Goal: Complete application form

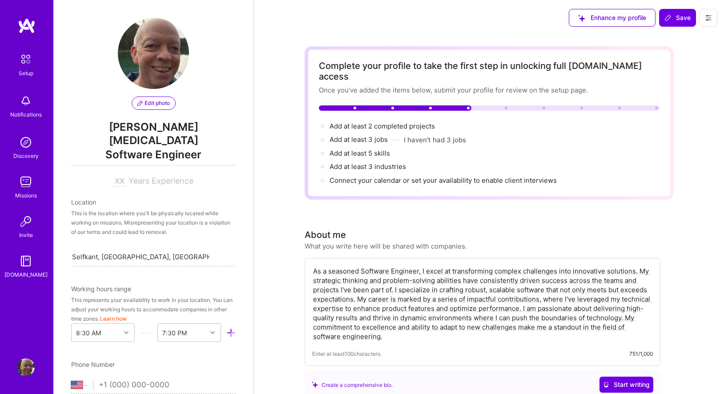
select select "US"
select select "Future Date"
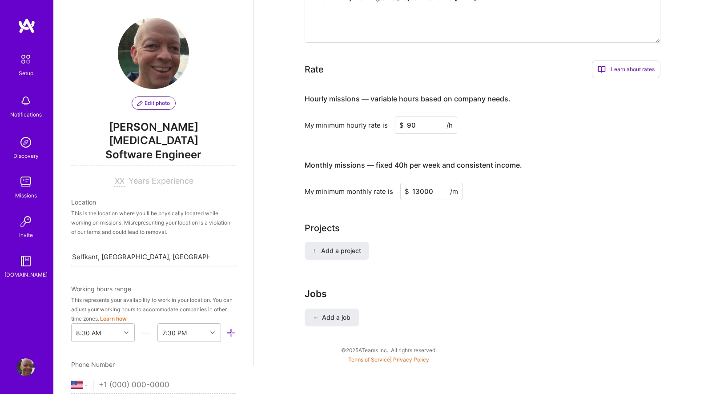
scroll to position [323, 0]
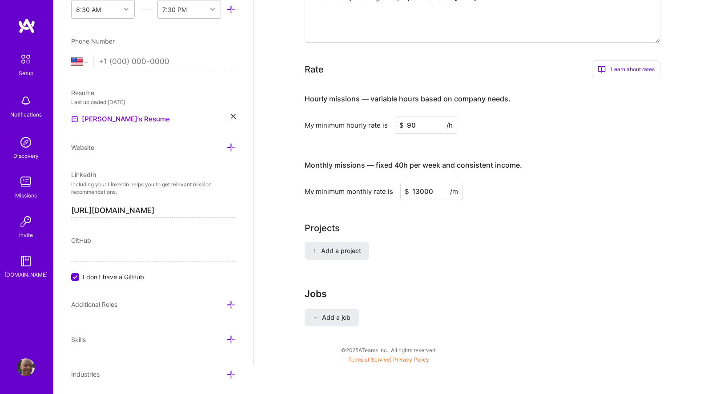
click at [424, 117] on input "90" at bounding box center [426, 125] width 62 height 17
click at [412, 117] on input "90" at bounding box center [426, 125] width 62 height 17
type input "8"
type input "80"
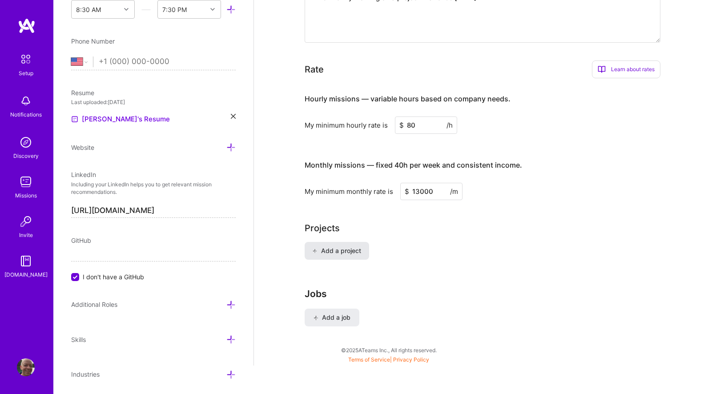
click at [351, 246] on span "Add a project" at bounding box center [336, 250] width 48 height 9
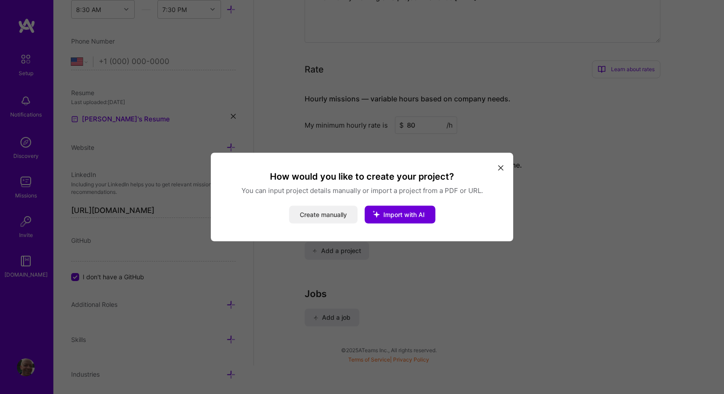
click at [339, 214] on button "Create manually" at bounding box center [323, 215] width 69 height 18
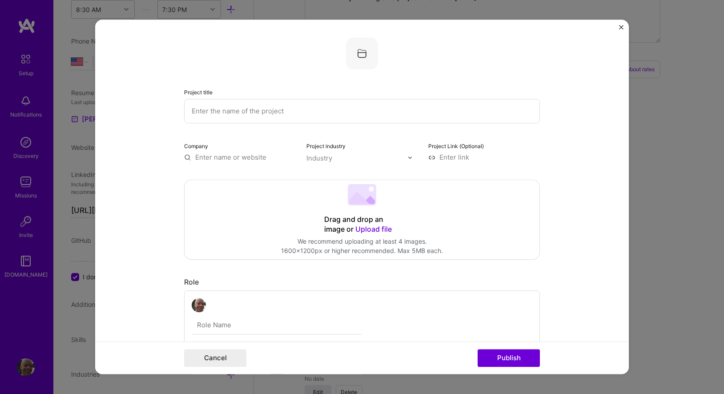
click at [344, 112] on input "text" at bounding box center [362, 111] width 356 height 24
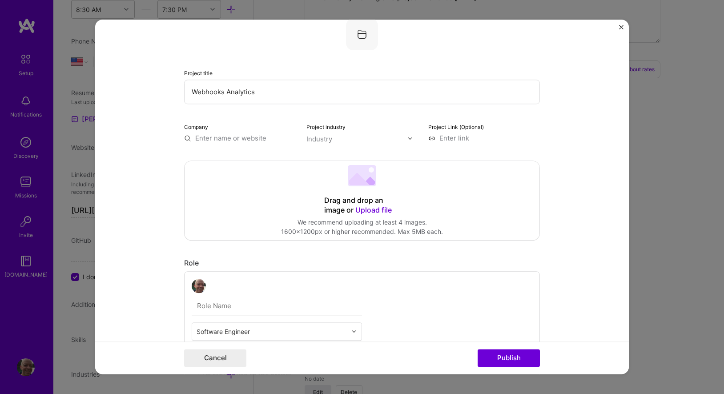
scroll to position [28, 0]
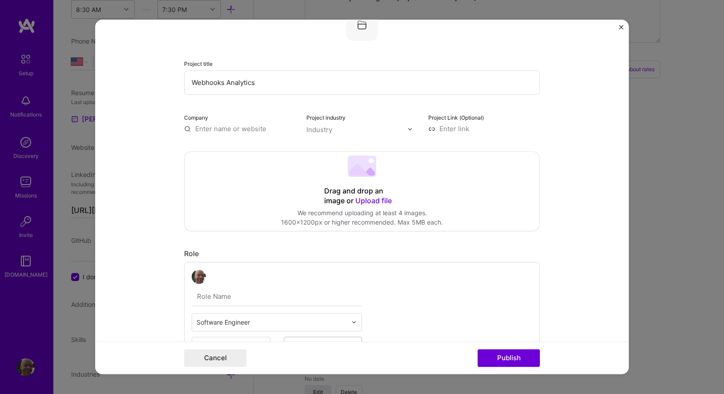
type input "Webhooks Analytics"
click at [270, 128] on input "text" at bounding box center [240, 128] width 112 height 9
type input "h"
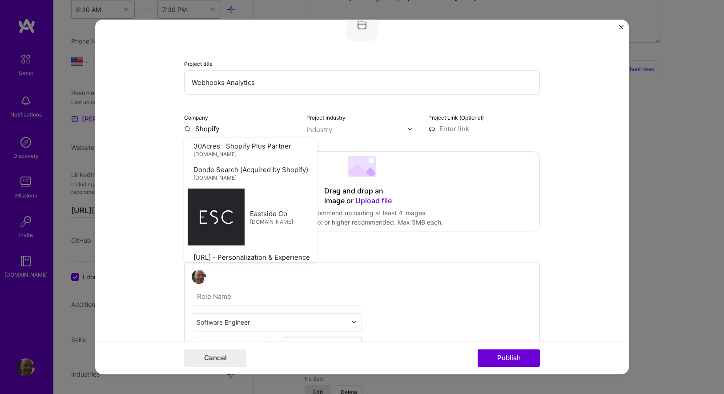
click at [318, 128] on div "Industry" at bounding box center [320, 129] width 26 height 9
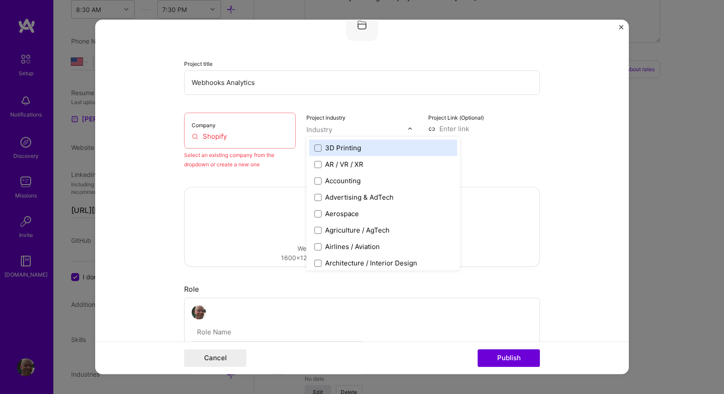
click at [237, 139] on input "Shopify" at bounding box center [240, 136] width 97 height 9
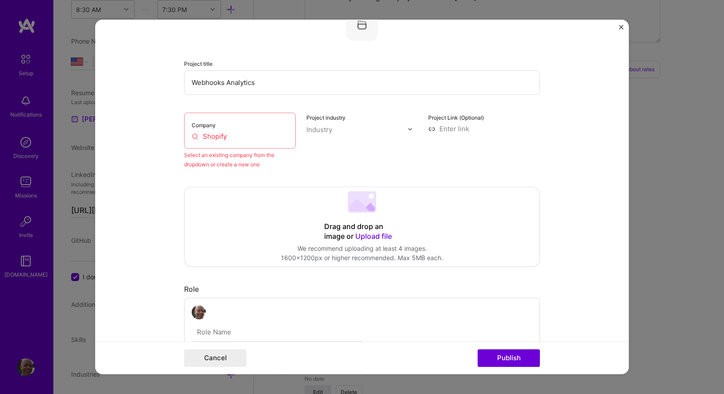
click at [212, 138] on input "Shopify" at bounding box center [240, 136] width 97 height 9
click at [231, 139] on input "Shopify" at bounding box center [240, 136] width 97 height 9
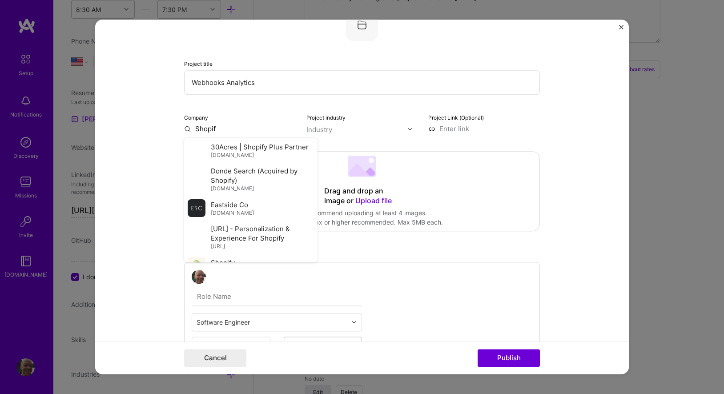
type input "Shopify"
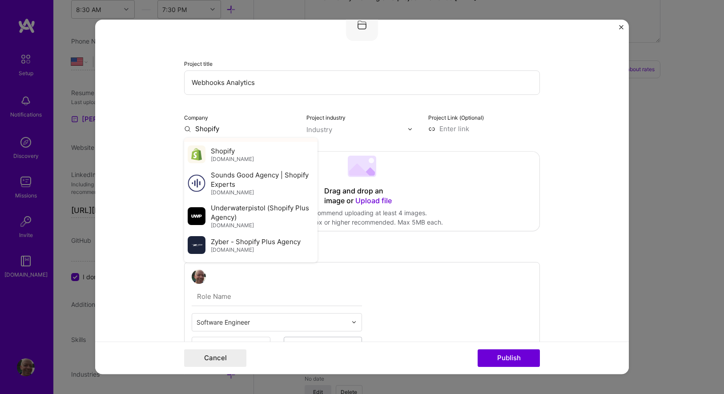
scroll to position [120, 0]
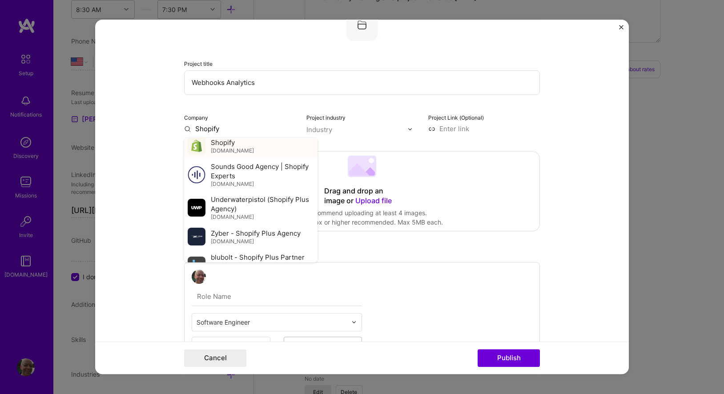
click at [240, 144] on div "Shopify [DOMAIN_NAME]" at bounding box center [232, 146] width 43 height 16
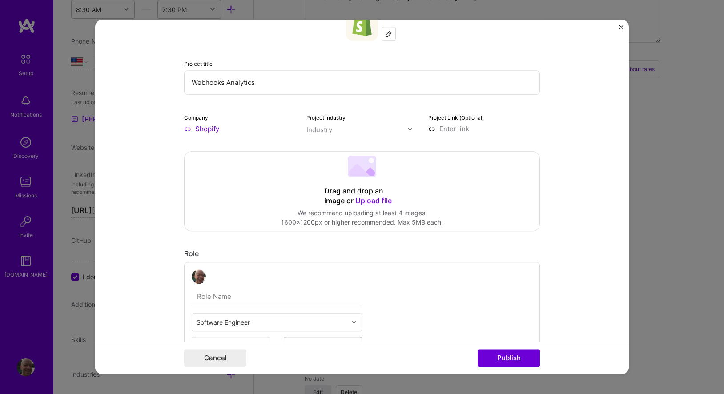
scroll to position [0, 0]
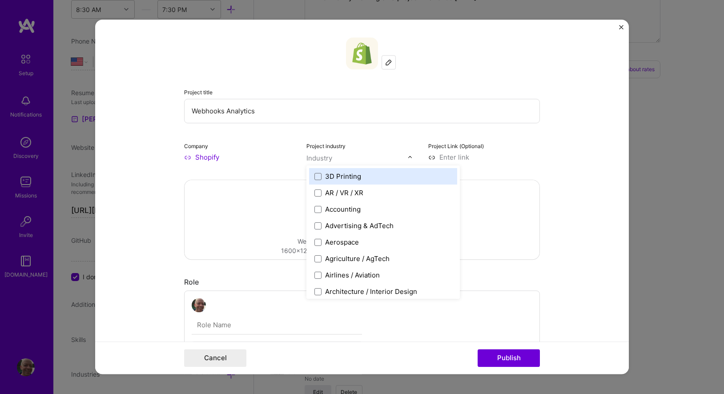
click at [412, 157] on img at bounding box center [409, 157] width 5 height 5
type input "me"
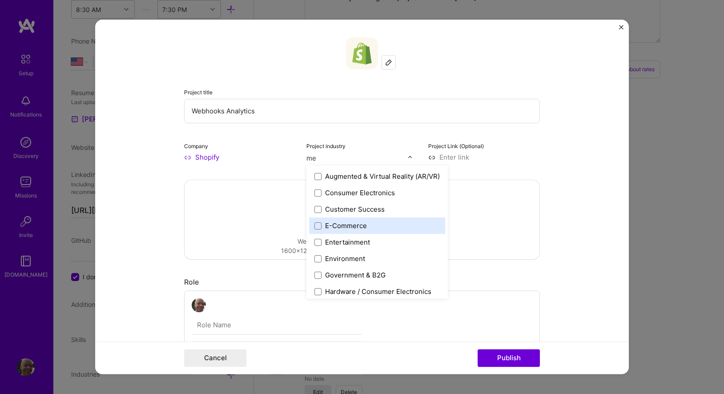
click at [316, 230] on label "E-Commerce" at bounding box center [377, 225] width 125 height 9
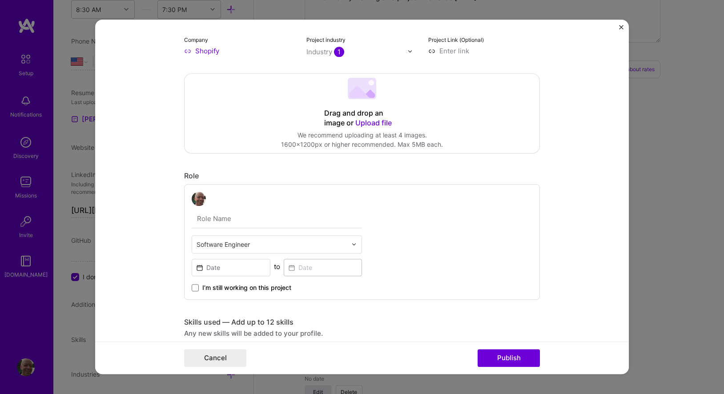
scroll to position [140, 0]
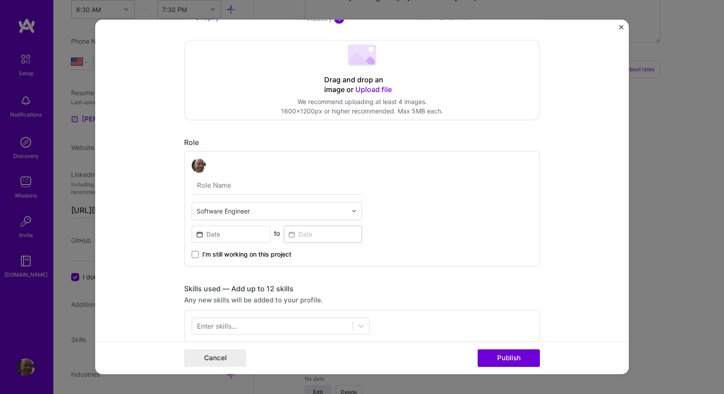
click at [250, 182] on input "text" at bounding box center [277, 185] width 170 height 19
type input "Senior Data Engineer"
click at [247, 212] on input "text" at bounding box center [272, 210] width 150 height 9
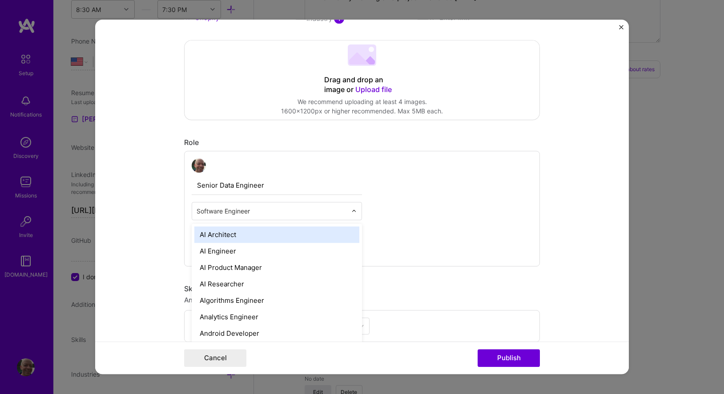
click at [247, 212] on input "text" at bounding box center [272, 210] width 150 height 9
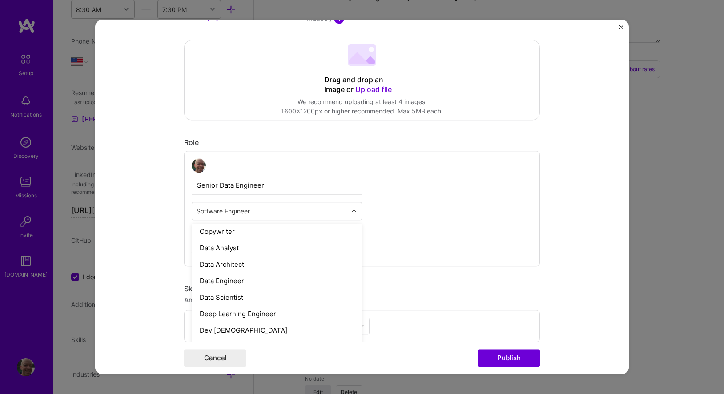
scroll to position [325, 0]
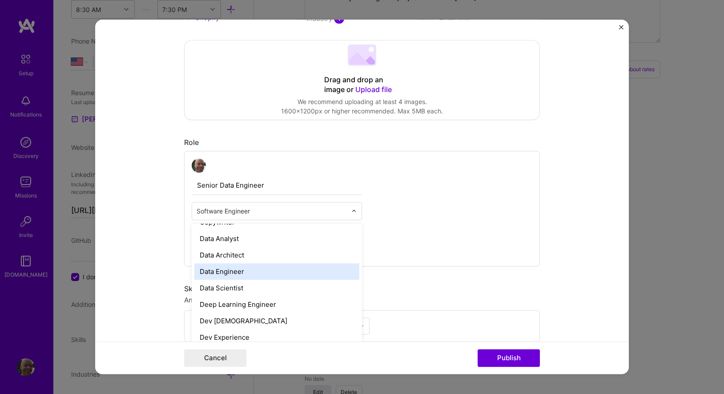
click at [248, 273] on div "Data Engineer" at bounding box center [276, 271] width 165 height 16
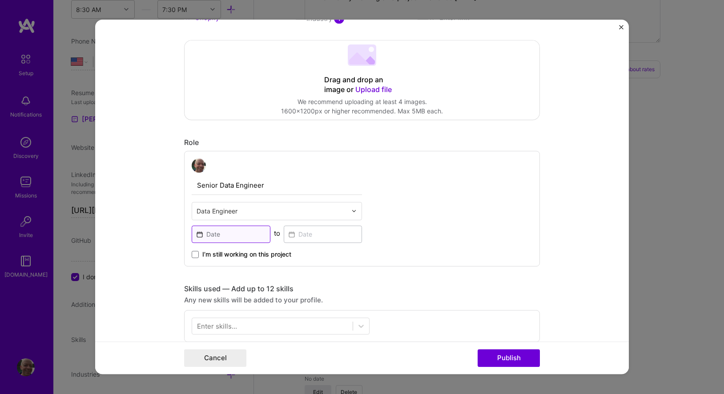
click at [242, 233] on input at bounding box center [231, 234] width 79 height 17
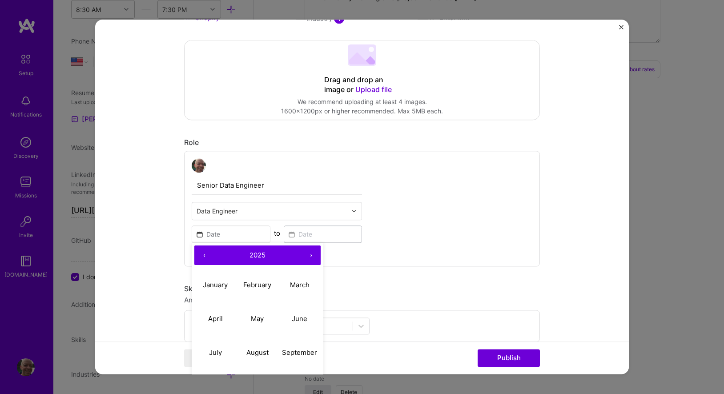
click at [205, 255] on button "‹" at bounding box center [204, 256] width 20 height 20
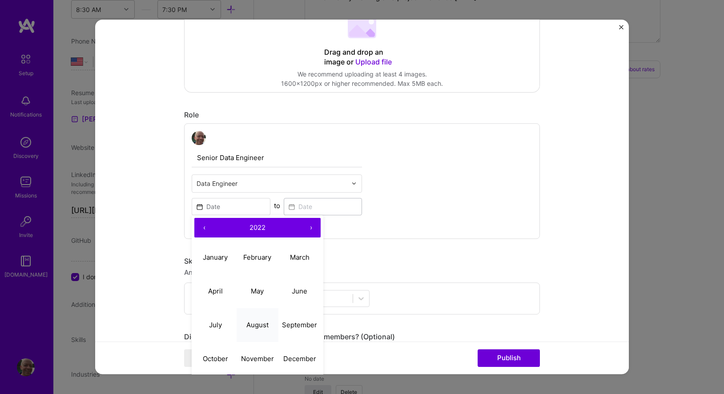
scroll to position [186, 0]
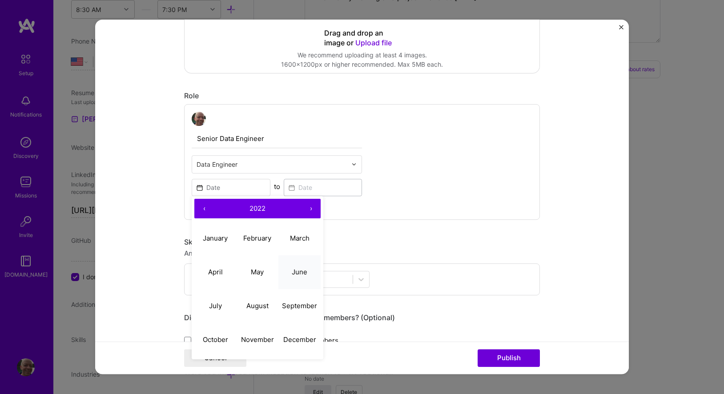
click at [301, 276] on abbr "June" at bounding box center [300, 272] width 16 height 8
type input "[DATE]"
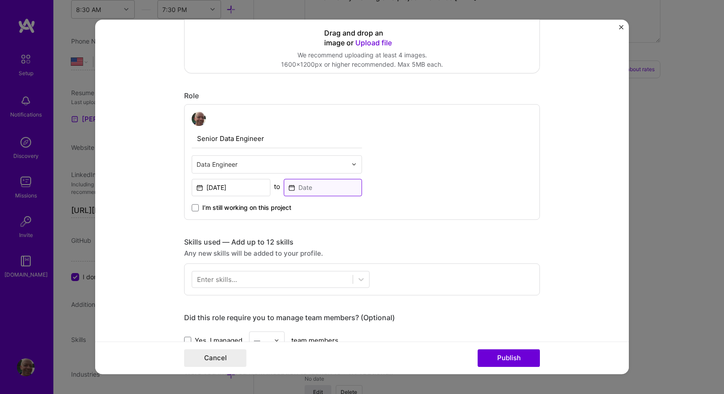
click at [324, 190] on input at bounding box center [323, 187] width 79 height 17
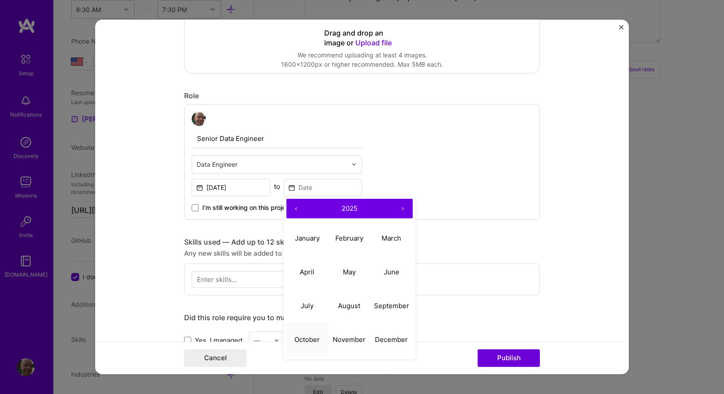
click at [295, 339] on abbr "October" at bounding box center [307, 340] width 25 height 8
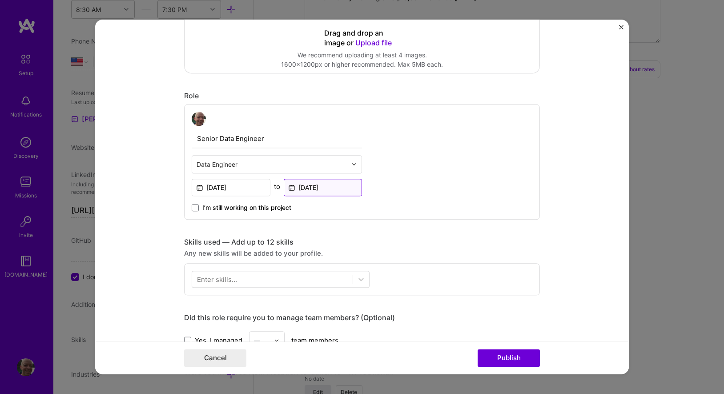
click at [314, 191] on input "[DATE]" at bounding box center [323, 187] width 79 height 17
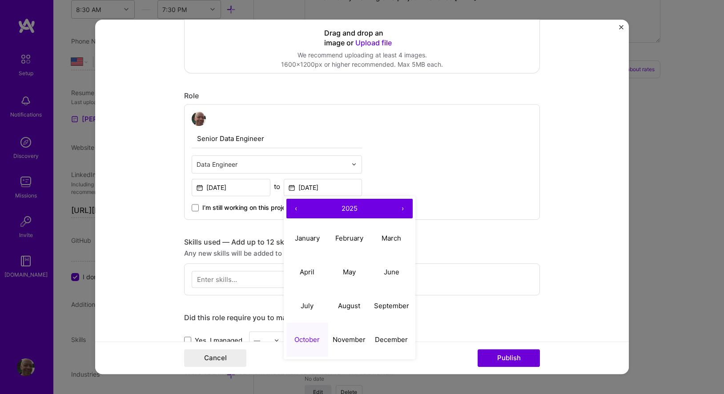
click at [299, 211] on button "‹" at bounding box center [296, 209] width 20 height 20
click at [303, 341] on abbr "October" at bounding box center [307, 340] width 25 height 8
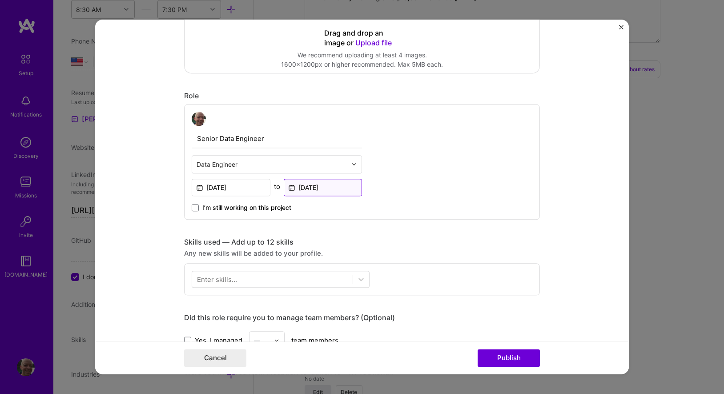
click at [343, 192] on input "[DATE]" at bounding box center [323, 187] width 79 height 17
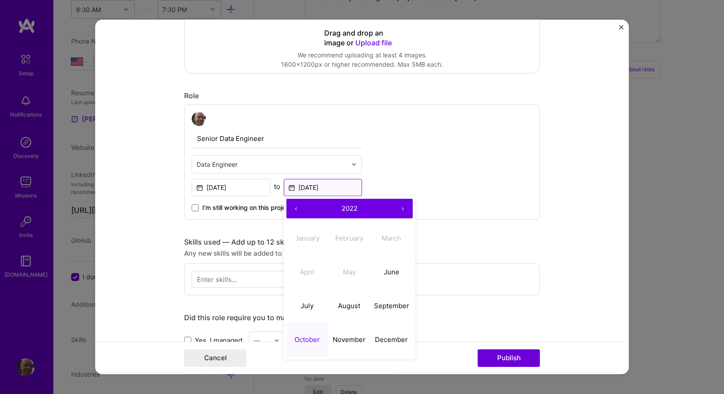
click at [343, 191] on input "[DATE]" at bounding box center [323, 187] width 79 height 17
click at [237, 229] on div "Project title Webhooks Analytics Company Shopify Project industry Industry 1 Pr…" at bounding box center [362, 284] width 356 height 867
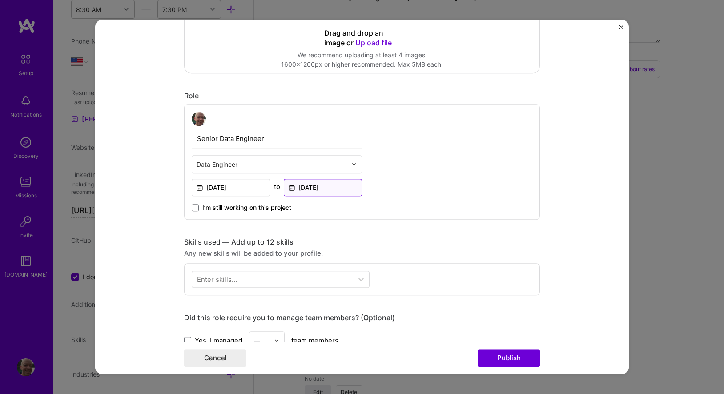
click at [301, 184] on input "[DATE]" at bounding box center [323, 187] width 79 height 17
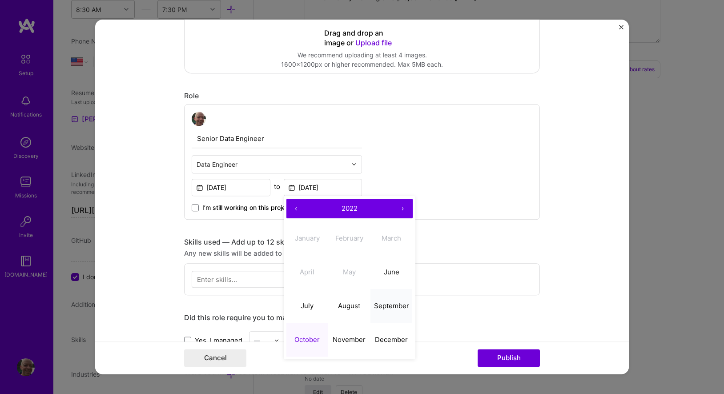
click at [387, 311] on button "September" at bounding box center [392, 307] width 42 height 34
type input "[DATE]"
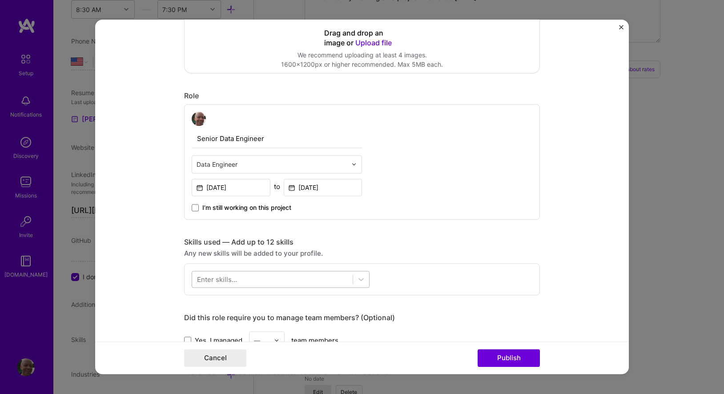
click at [239, 285] on div at bounding box center [272, 279] width 161 height 15
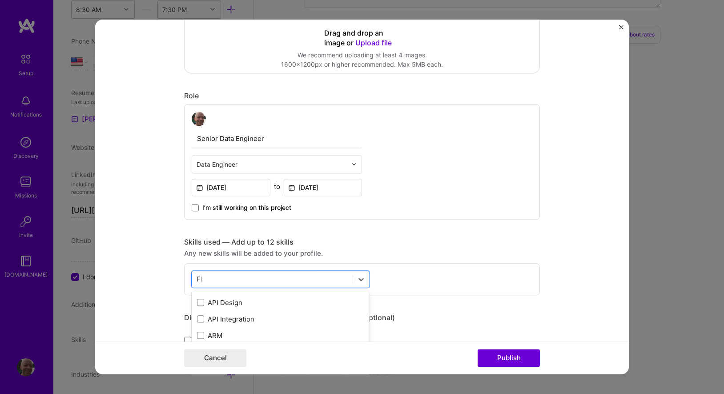
scroll to position [20, 0]
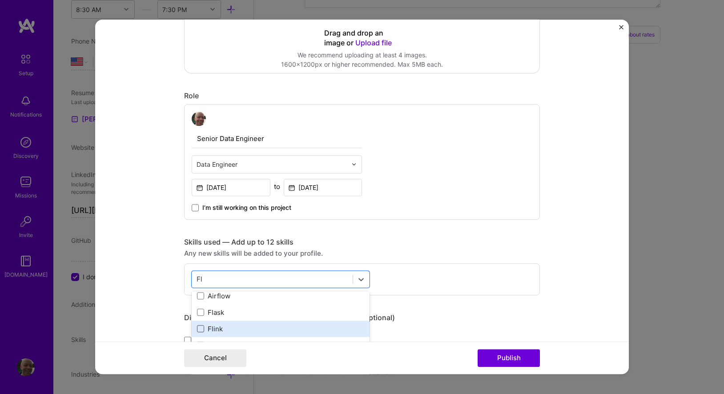
click at [200, 330] on span at bounding box center [200, 329] width 7 height 7
click at [0, 0] on input "checkbox" at bounding box center [0, 0] width 0 height 0
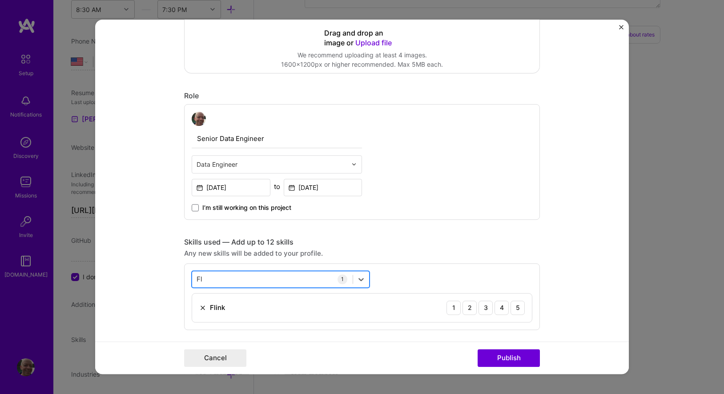
drag, startPoint x: 208, startPoint y: 284, endPoint x: 194, endPoint y: 282, distance: 13.9
click at [196, 283] on div "Fl Fl" at bounding box center [272, 279] width 161 height 15
click at [201, 282] on input "Fl" at bounding box center [200, 279] width 6 height 9
type input "l"
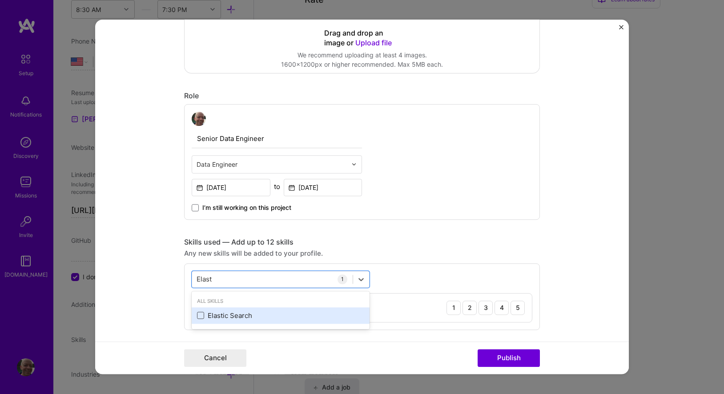
click at [202, 316] on span at bounding box center [200, 315] width 7 height 7
click at [0, 0] on input "checkbox" at bounding box center [0, 0] width 0 height 0
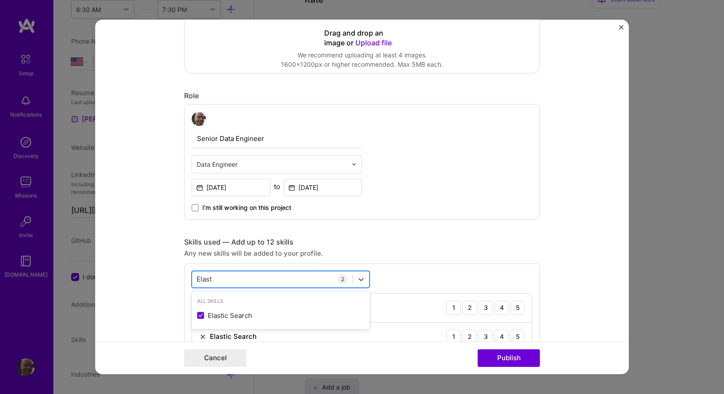
click at [219, 280] on div "Elast Elast" at bounding box center [272, 279] width 161 height 15
type input "E"
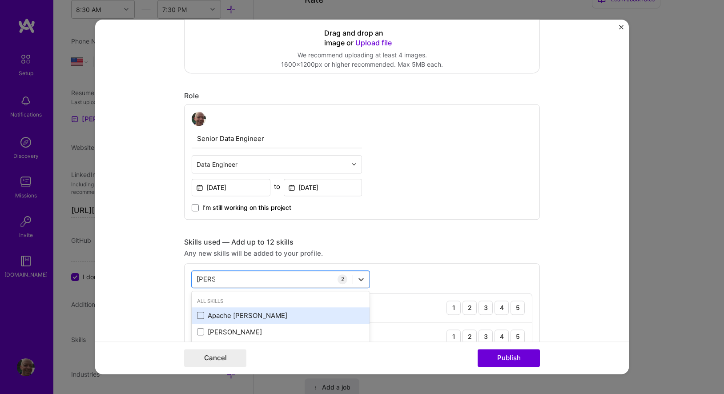
click at [202, 315] on span at bounding box center [200, 315] width 7 height 7
click at [0, 0] on input "checkbox" at bounding box center [0, 0] width 0 height 0
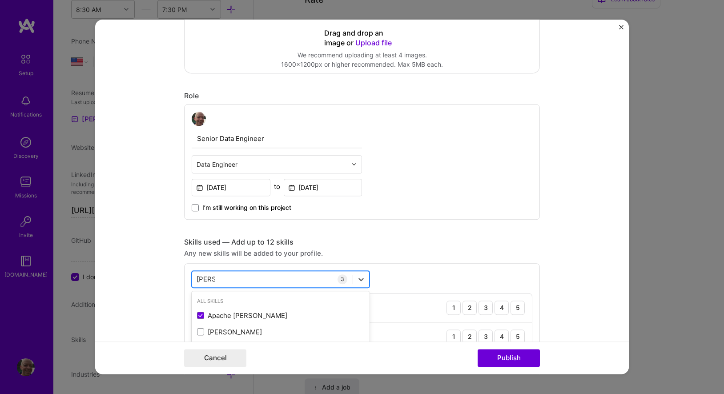
click at [217, 283] on div "[PERSON_NAME] [PERSON_NAME]" at bounding box center [272, 279] width 161 height 15
click at [210, 280] on input "[PERSON_NAME]" at bounding box center [206, 279] width 19 height 9
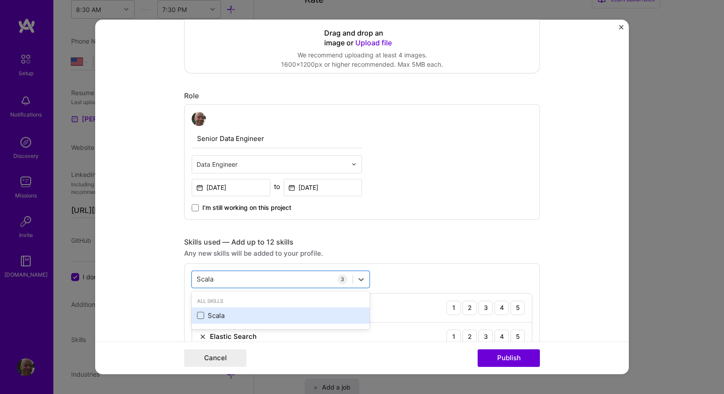
click at [198, 313] on span at bounding box center [200, 315] width 7 height 7
click at [0, 0] on input "checkbox" at bounding box center [0, 0] width 0 height 0
type input "Scala"
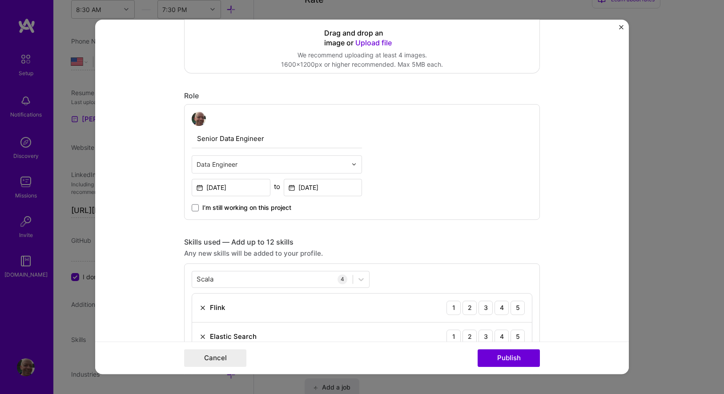
click at [332, 248] on div "Skills used — Add up to 12 skills Any new skills will be added to your profile.…" at bounding box center [362, 327] width 356 height 179
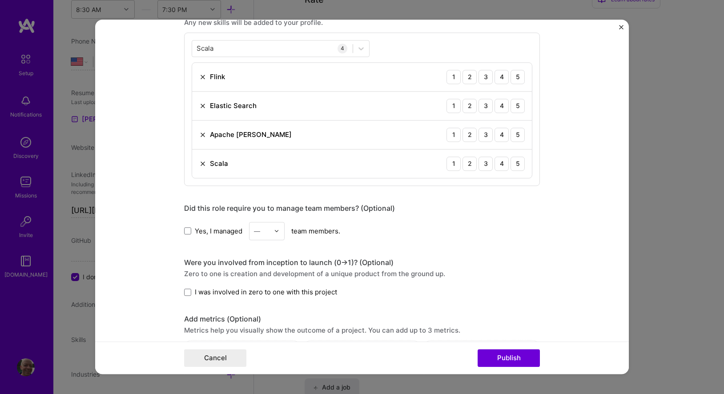
scroll to position [424, 0]
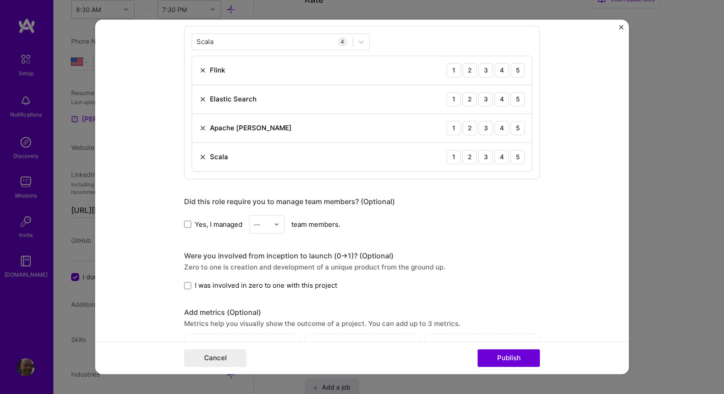
click at [191, 223] on label "Yes, I managed" at bounding box center [213, 224] width 58 height 9
click at [0, 0] on input "Yes, I managed" at bounding box center [0, 0] width 0 height 0
click at [277, 227] on img at bounding box center [276, 224] width 5 height 5
click at [264, 269] on div "2" at bounding box center [267, 264] width 30 height 16
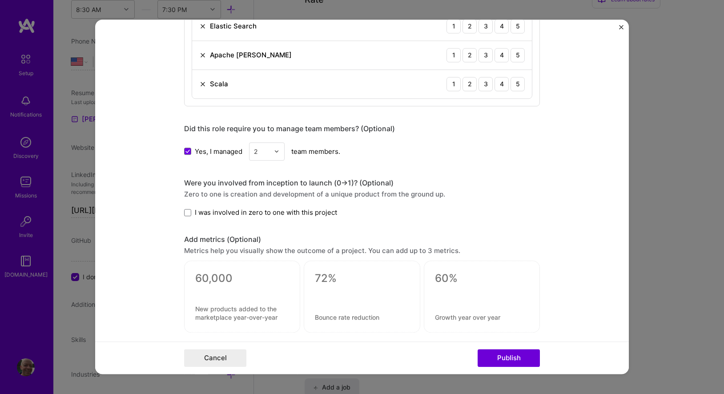
scroll to position [532, 0]
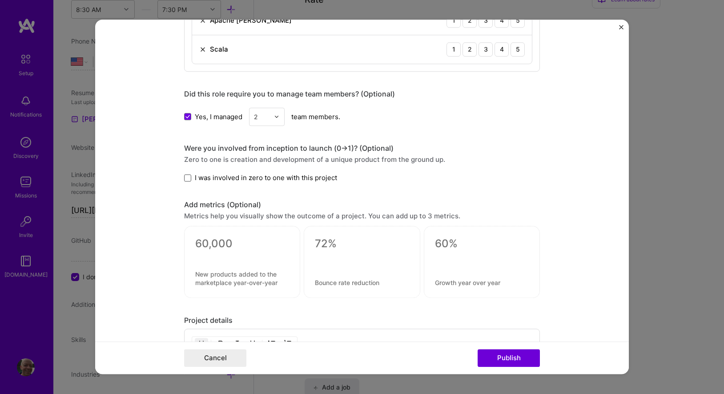
click at [187, 181] on span at bounding box center [187, 177] width 7 height 7
click at [0, 0] on input "I was involved in zero to one with this project" at bounding box center [0, 0] width 0 height 0
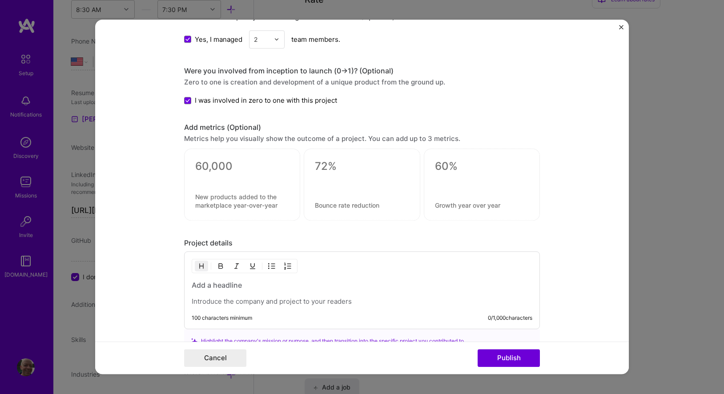
scroll to position [643, 0]
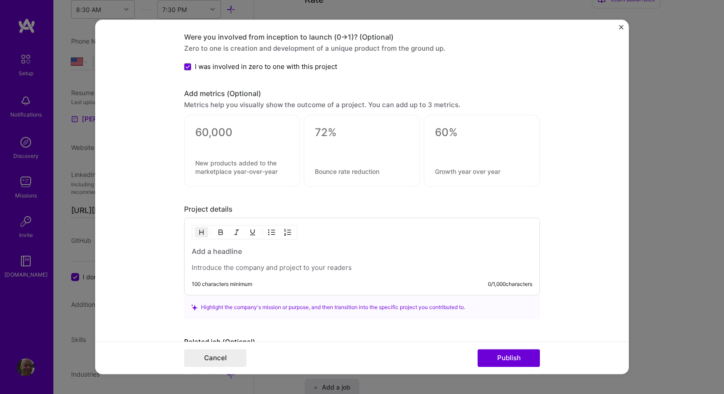
click at [226, 130] on textarea at bounding box center [242, 132] width 94 height 13
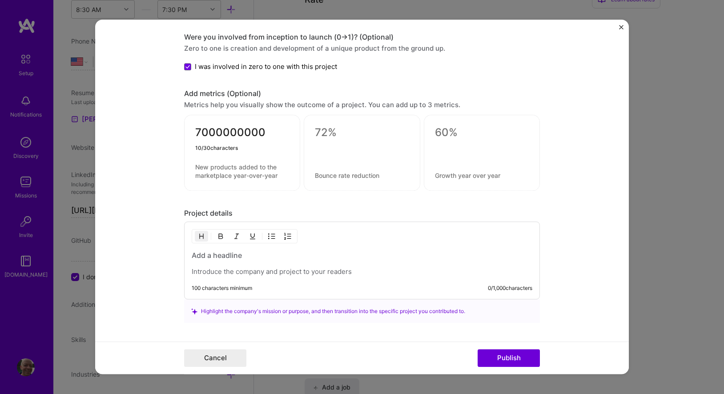
click at [199, 131] on textarea "7000000000" at bounding box center [242, 134] width 94 height 17
click at [200, 131] on textarea "7,000,000,000" at bounding box center [242, 134] width 94 height 17
type textarea "5,500,000,000"
click at [201, 168] on textarea at bounding box center [242, 171] width 94 height 17
drag, startPoint x: 195, startPoint y: 166, endPoint x: 225, endPoint y: 189, distance: 37.1
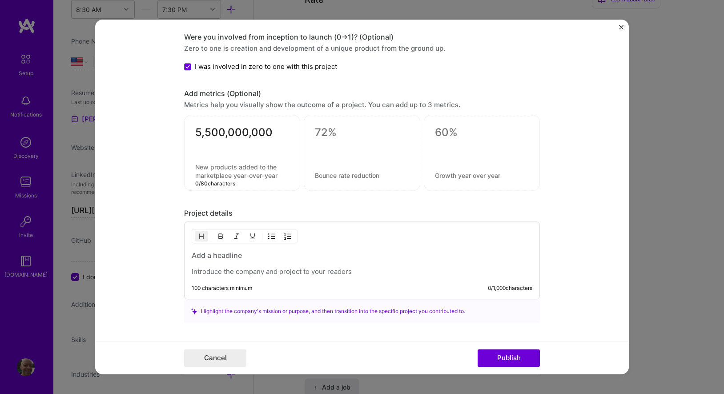
click at [225, 189] on div "5,500,000,000 0 / 80 characters" at bounding box center [242, 153] width 116 height 76
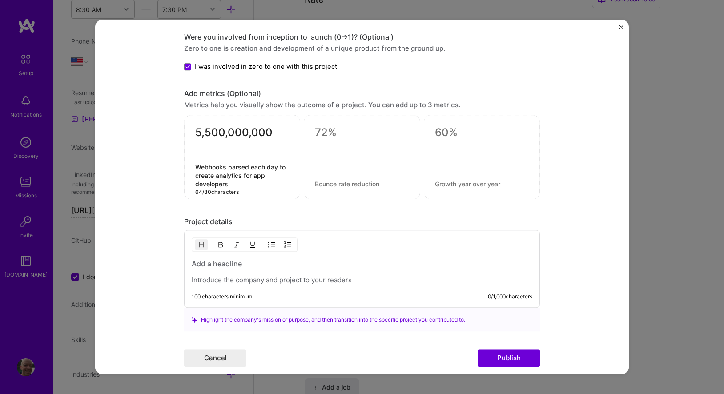
type textarea "Webhooks parsed each day to create analytics for app developers."
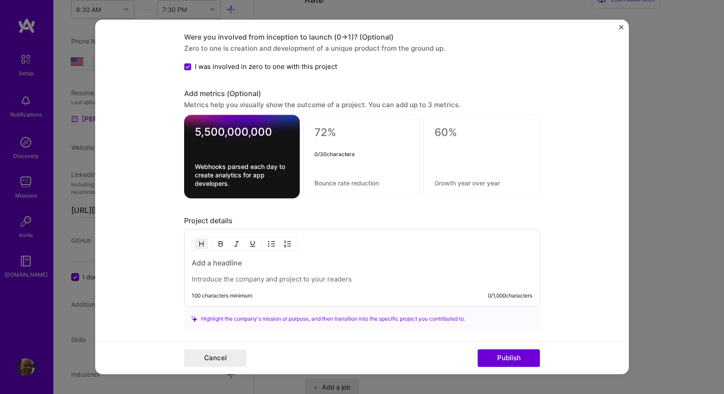
click at [332, 137] on textarea at bounding box center [362, 132] width 94 height 13
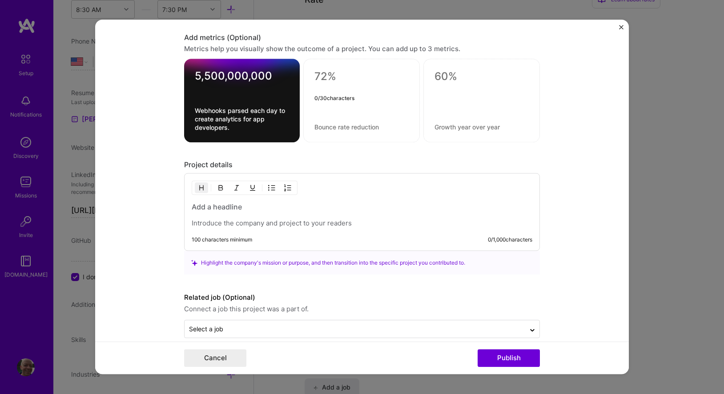
scroll to position [712, 0]
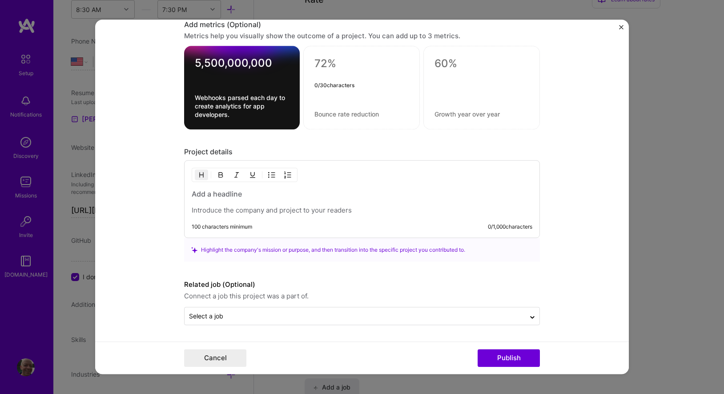
click at [256, 192] on h3 at bounding box center [362, 195] width 341 height 10
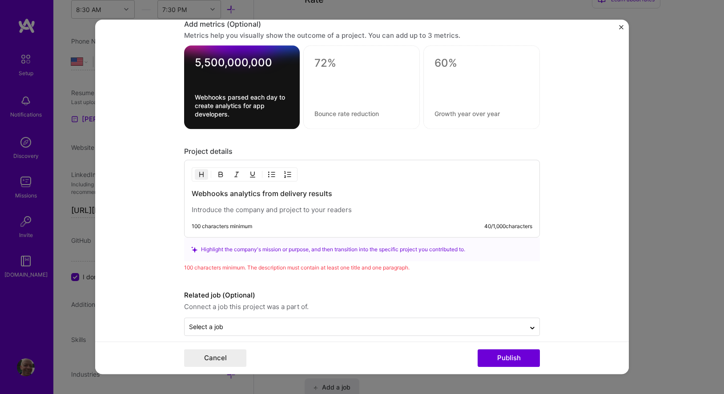
click at [250, 214] on p at bounding box center [362, 210] width 341 height 9
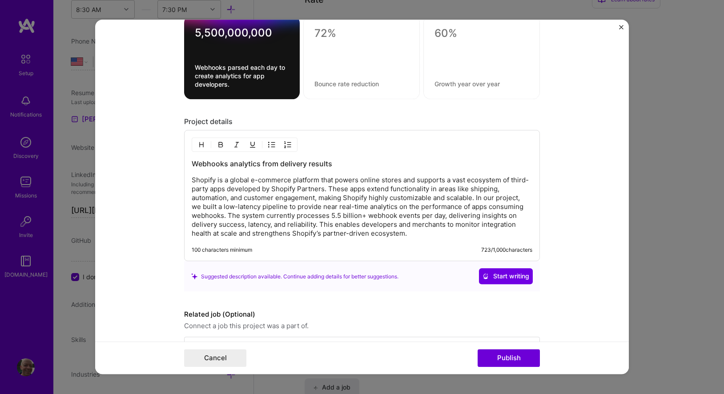
scroll to position [772, 0]
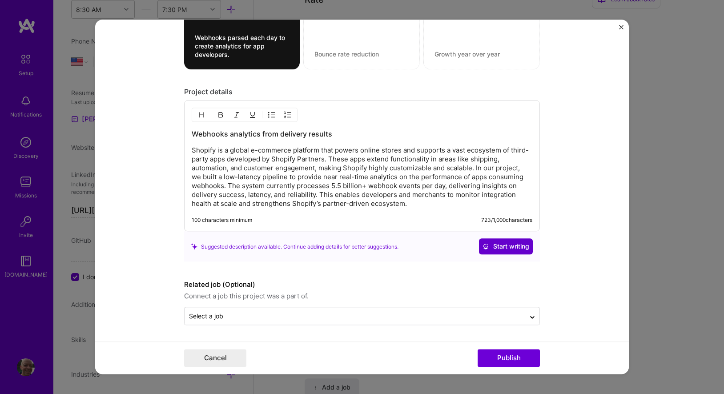
click at [522, 244] on span "Start writing" at bounding box center [506, 246] width 47 height 9
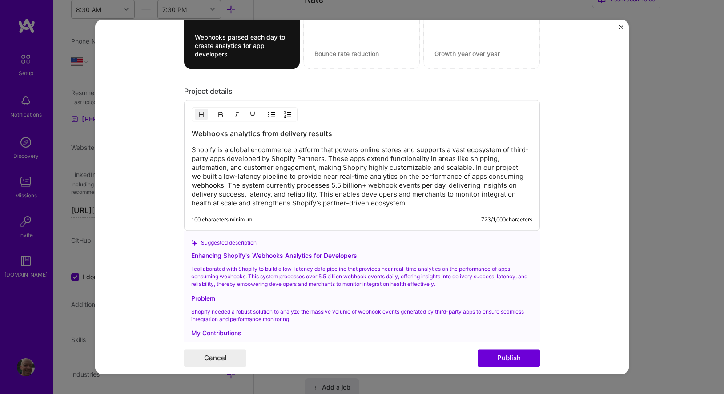
click at [227, 138] on h3 "Webhooks analytics from delivery results" at bounding box center [362, 134] width 341 height 10
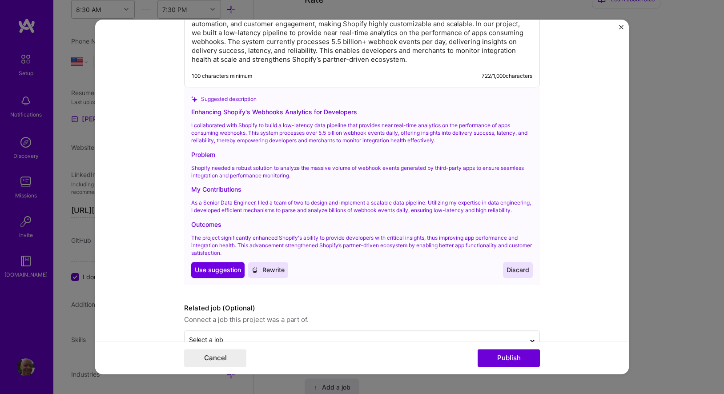
scroll to position [947, 0]
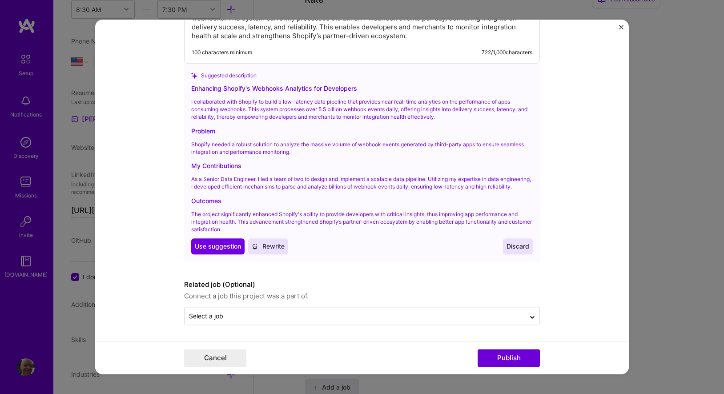
click at [298, 176] on p "As a Senior Data Engineer, I led a team of two to design and implement a scalab…" at bounding box center [362, 183] width 342 height 15
click at [274, 247] on span "Rewrite" at bounding box center [268, 246] width 33 height 9
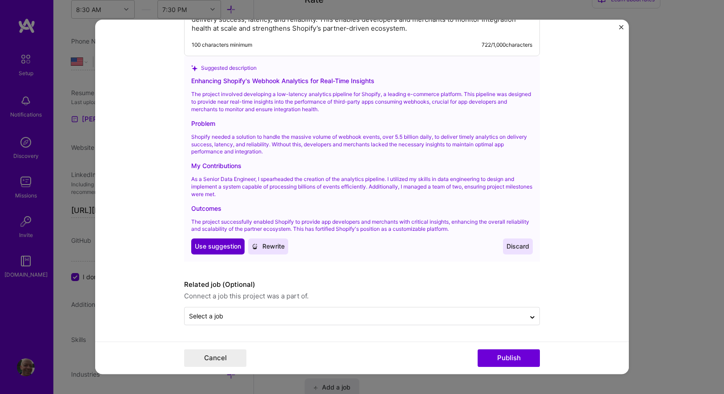
click at [217, 246] on span "Use suggestion" at bounding box center [218, 246] width 46 height 9
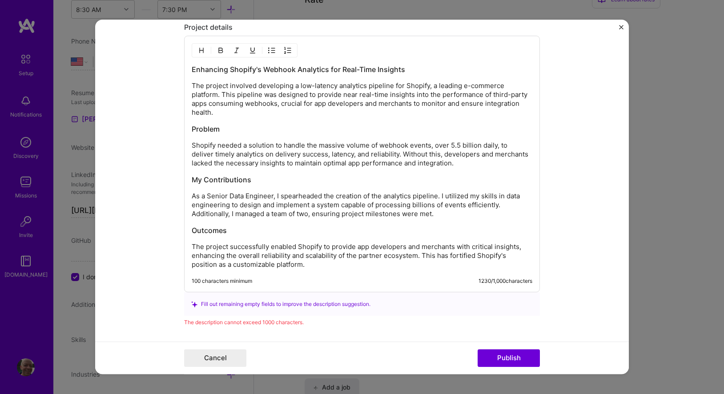
scroll to position [833, 0]
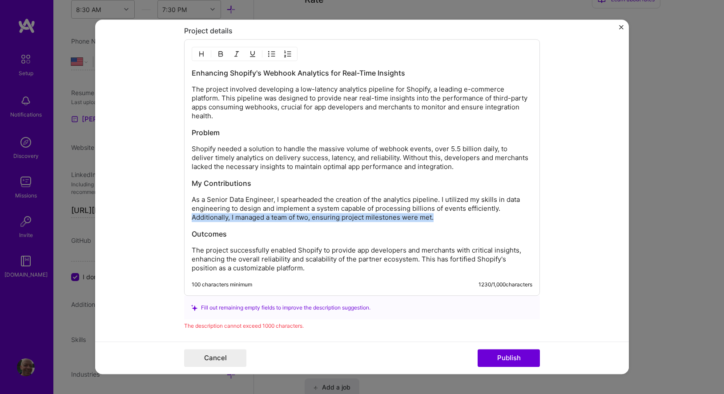
drag, startPoint x: 192, startPoint y: 218, endPoint x: 455, endPoint y: 221, distance: 262.9
click at [455, 221] on p "As a Senior Data Engineer, I spearheaded the creation of the analytics pipeline…" at bounding box center [362, 209] width 341 height 27
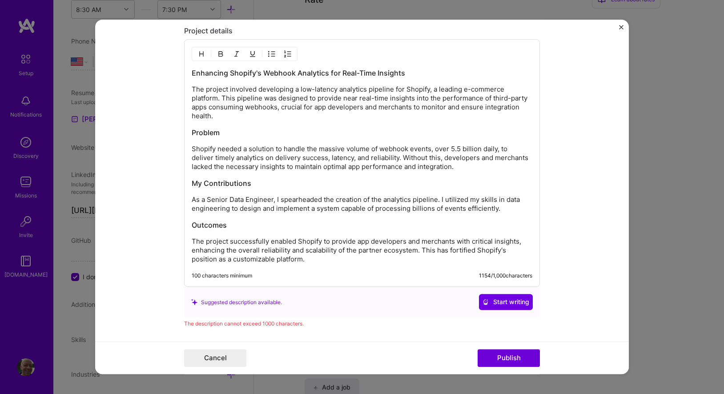
click at [272, 203] on p "As a Senior Data Engineer, I spearheaded the creation of the analytics pipeline…" at bounding box center [362, 205] width 341 height 18
drag, startPoint x: 447, startPoint y: 202, endPoint x: 239, endPoint y: 209, distance: 207.8
click at [239, 209] on p "As a Senior Data Engineer, I spearheaded the creation of the analytics pipeline…" at bounding box center [362, 205] width 341 height 18
click at [467, 202] on p "As a Senior Data Engineer, I spearheaded the creation of the analytics pipeline…" at bounding box center [362, 205] width 341 height 18
click at [525, 202] on p "As a Senior Data Engineer, I spearheaded the creation of the analytics pipeline…" at bounding box center [362, 205] width 341 height 18
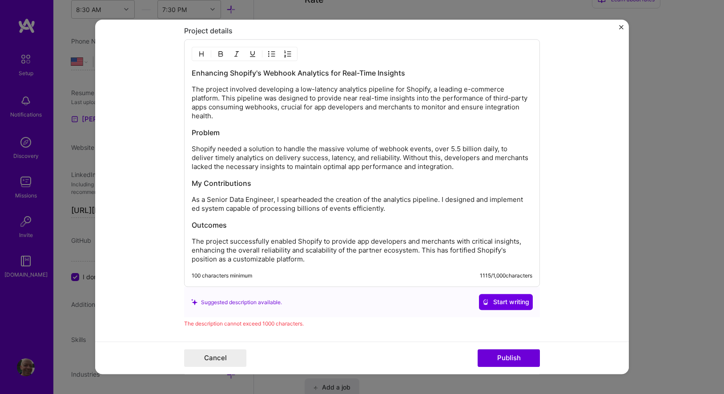
click at [202, 210] on p "As a Senior Data Engineer, I spearheaded the creation of the analytics pipeline…" at bounding box center [362, 205] width 341 height 18
click at [304, 211] on p "As a Senior Data Engineer, I spearheaded the creation of the analytics pipeline…" at bounding box center [362, 205] width 341 height 18
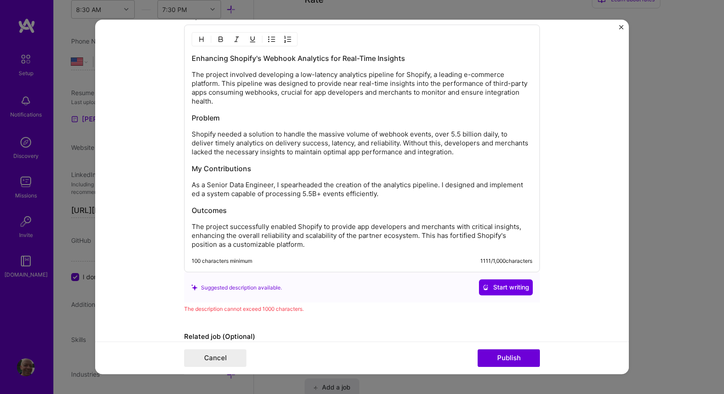
scroll to position [835, 0]
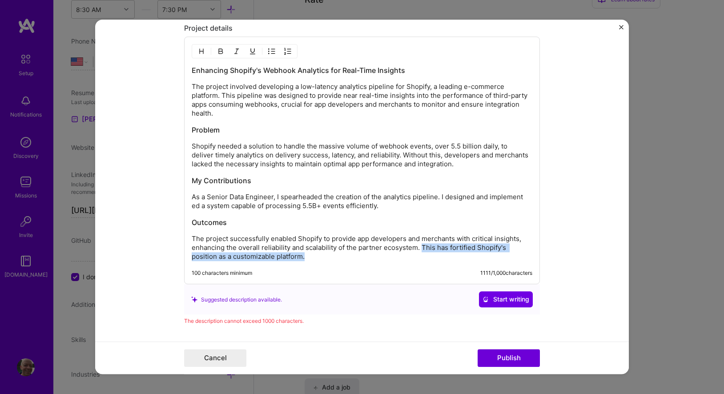
drag, startPoint x: 423, startPoint y: 249, endPoint x: 423, endPoint y: 257, distance: 8.0
click at [423, 257] on p "The project successfully enabled Shopify to provide app developers and merchant…" at bounding box center [362, 248] width 341 height 27
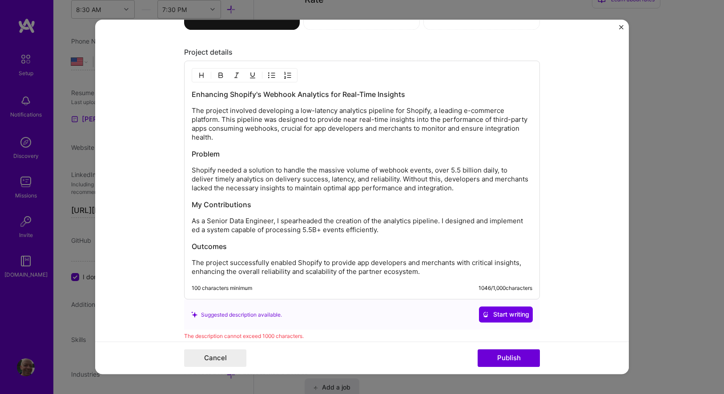
scroll to position [785, 0]
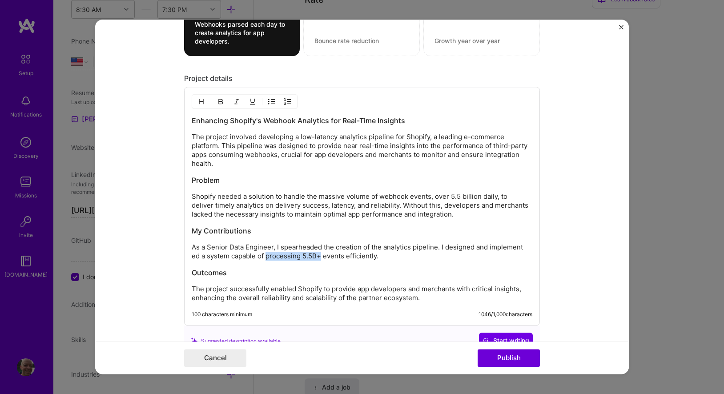
drag, startPoint x: 267, startPoint y: 258, endPoint x: 322, endPoint y: 256, distance: 54.7
click at [322, 256] on p "As a Senior Data Engineer, I spearheaded the creation of the analytics pipeline…" at bounding box center [362, 252] width 341 height 18
click at [288, 207] on p "Shopify needed a solution to handle the massive volume of webhook events, over …" at bounding box center [362, 206] width 341 height 27
click at [287, 207] on p "Shopify needed a solution to handle the massive volume of webhook events, over …" at bounding box center [362, 206] width 341 height 27
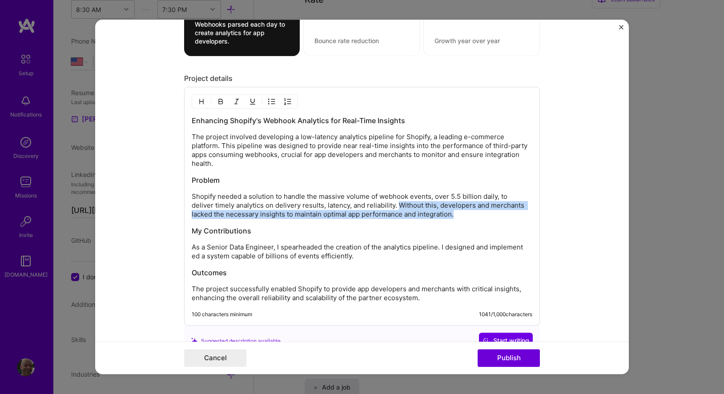
drag, startPoint x: 376, startPoint y: 206, endPoint x: 433, endPoint y: 217, distance: 58.1
click at [433, 218] on p "Shopify needed a solution to handle the massive volume of webhook events, over …" at bounding box center [362, 206] width 341 height 27
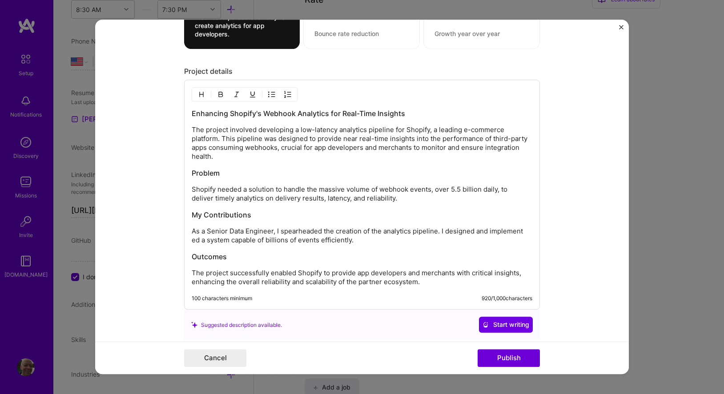
scroll to position [793, 0]
drag, startPoint x: 193, startPoint y: 114, endPoint x: 421, endPoint y: 281, distance: 282.7
click at [421, 281] on div "Enhancing Shopify's Webhook Analytics for Real-Time Insights The project involv…" at bounding box center [362, 198] width 341 height 178
copy div "Enhancing Shopify's Webhook Analytics for Real-Time Insights The project involv…"
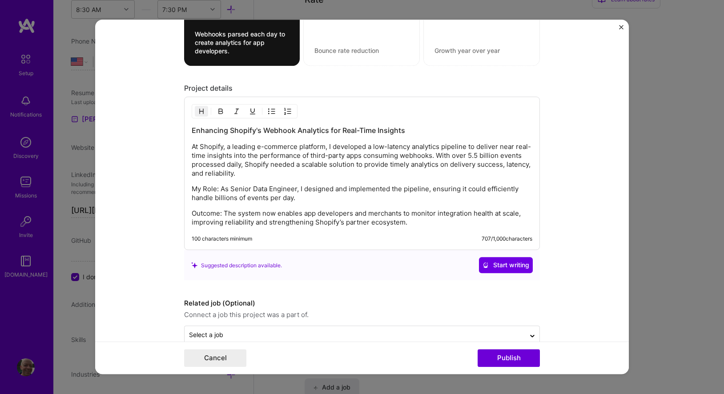
scroll to position [795, 0]
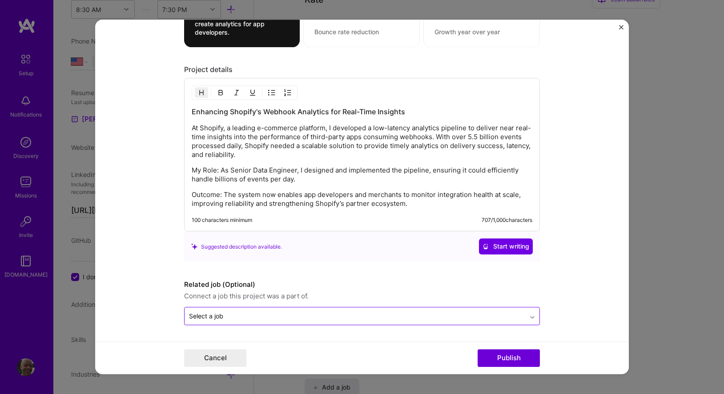
click at [528, 318] on div at bounding box center [532, 316] width 14 height 14
click at [533, 316] on icon at bounding box center [532, 315] width 7 height 9
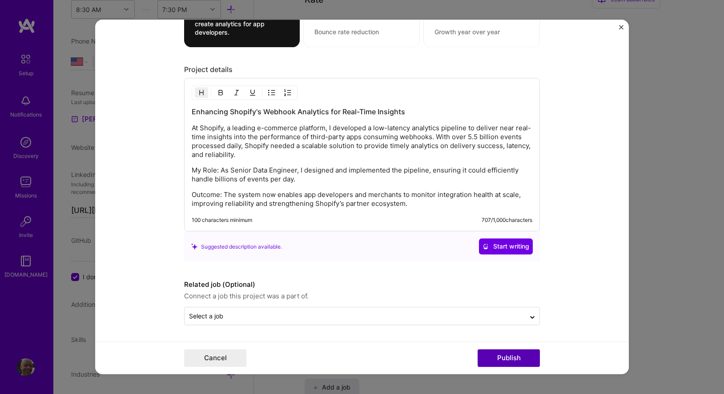
click at [512, 356] on button "Publish" at bounding box center [509, 359] width 62 height 18
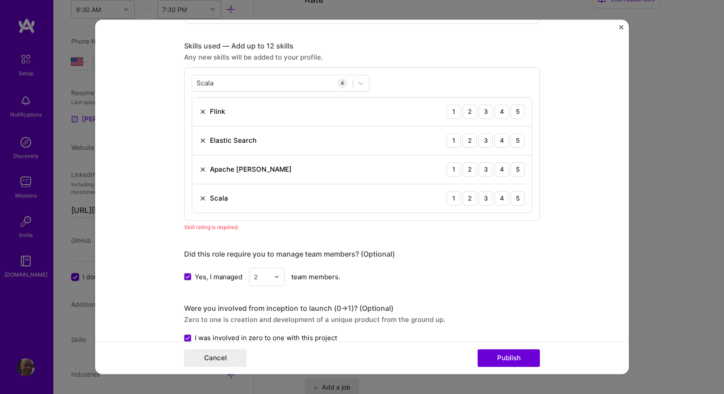
scroll to position [356, 0]
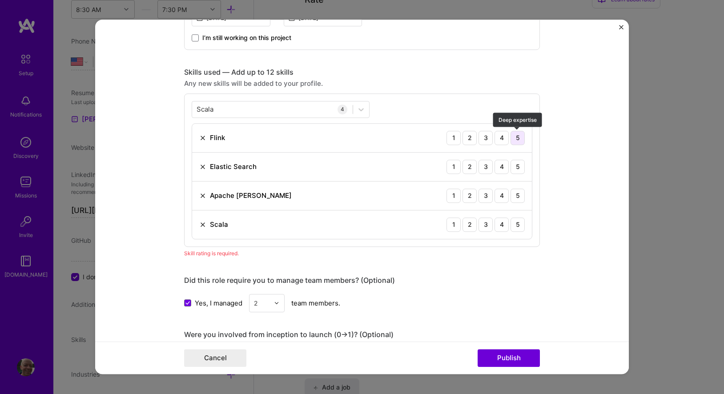
click at [518, 140] on div "5" at bounding box center [518, 138] width 14 height 14
click at [501, 168] on div "4" at bounding box center [502, 167] width 14 height 14
click at [500, 198] on div "4" at bounding box center [502, 196] width 14 height 14
click at [500, 230] on div "4" at bounding box center [502, 225] width 14 height 14
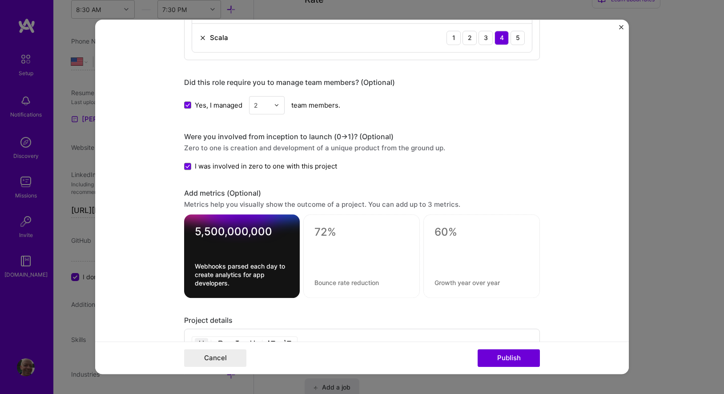
scroll to position [641, 0]
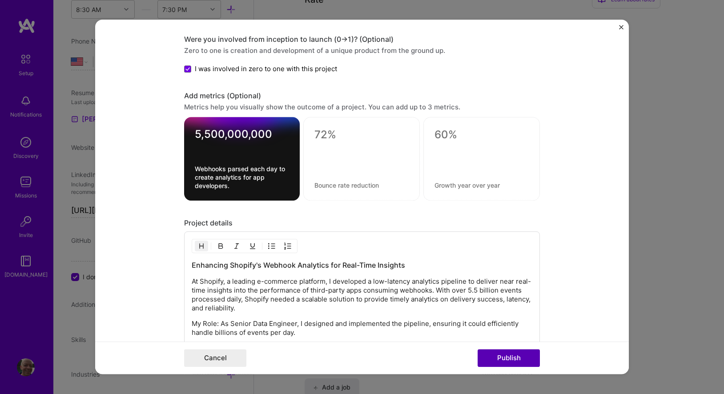
click at [512, 356] on button "Publish" at bounding box center [509, 359] width 62 height 18
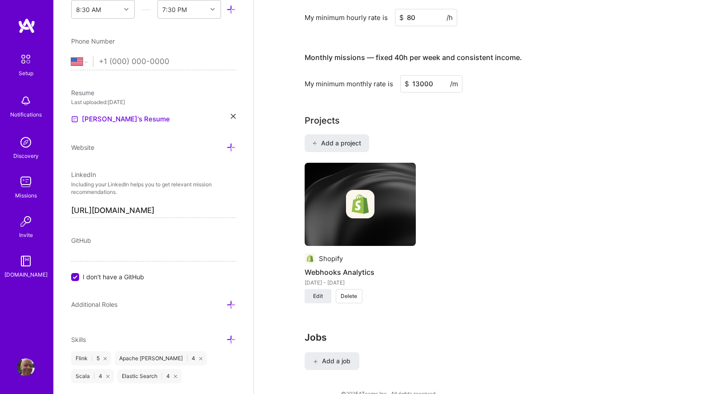
scroll to position [636, 0]
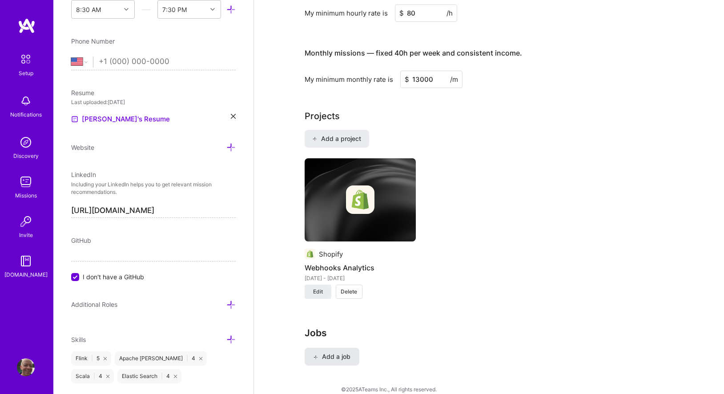
click at [336, 352] on span "Add a job" at bounding box center [332, 356] width 37 height 9
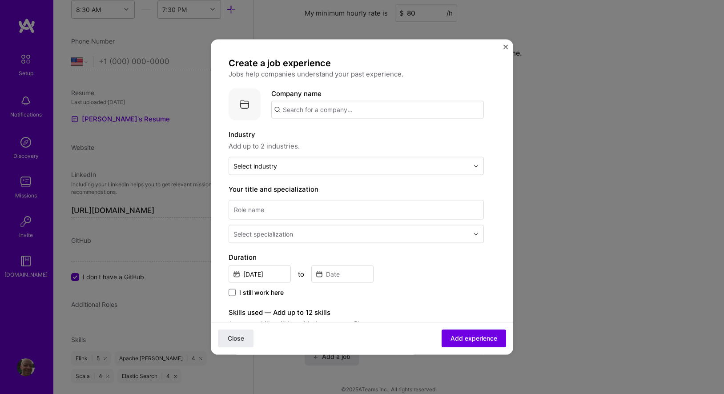
click at [396, 112] on input "text" at bounding box center [377, 110] width 213 height 18
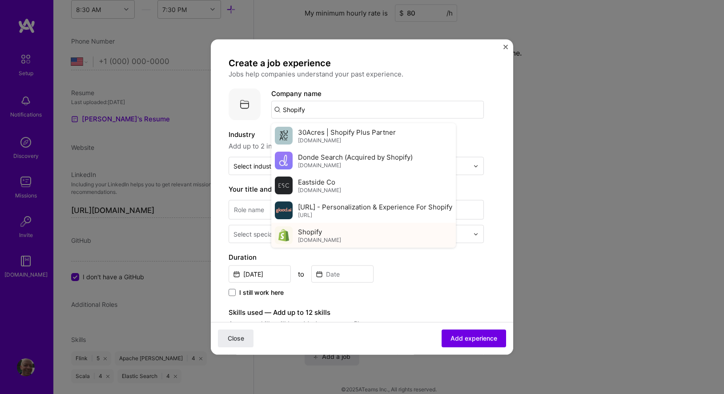
type input "Shopify"
click at [334, 235] on div "Shopify [DOMAIN_NAME]" at bounding box center [363, 235] width 185 height 25
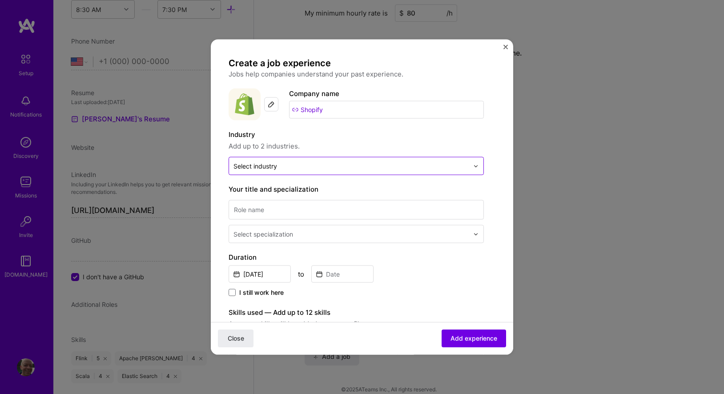
click at [311, 168] on input "text" at bounding box center [351, 165] width 235 height 9
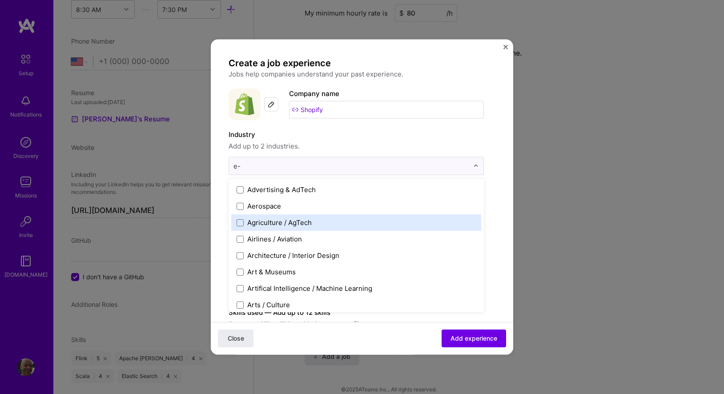
type input "e-c"
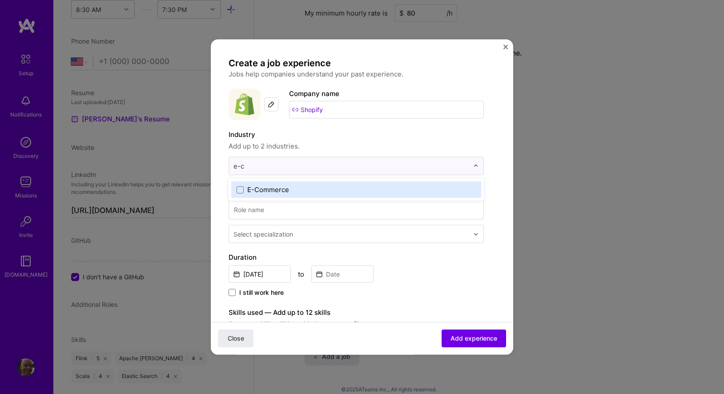
click at [238, 193] on label "E-Commerce" at bounding box center [356, 189] width 239 height 9
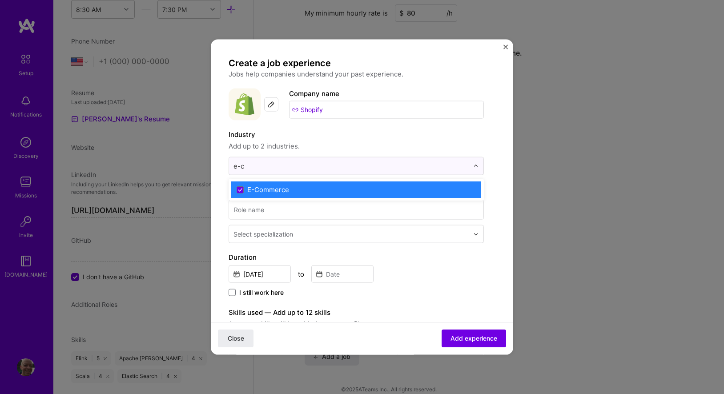
type input "e-c"
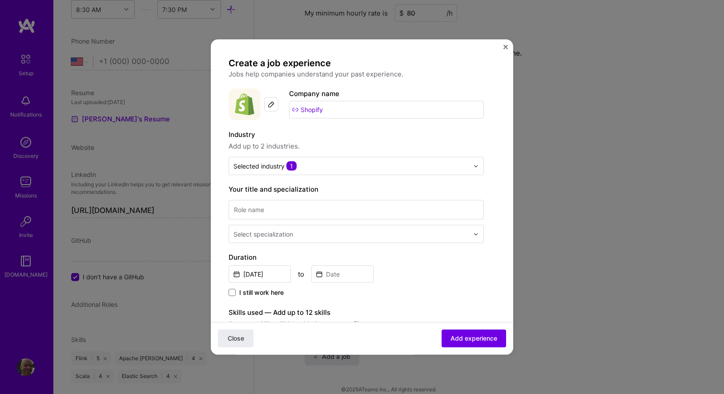
click at [497, 194] on form "Create a job experience Jobs help companies understand your past experience. Co…" at bounding box center [362, 350] width 303 height 586
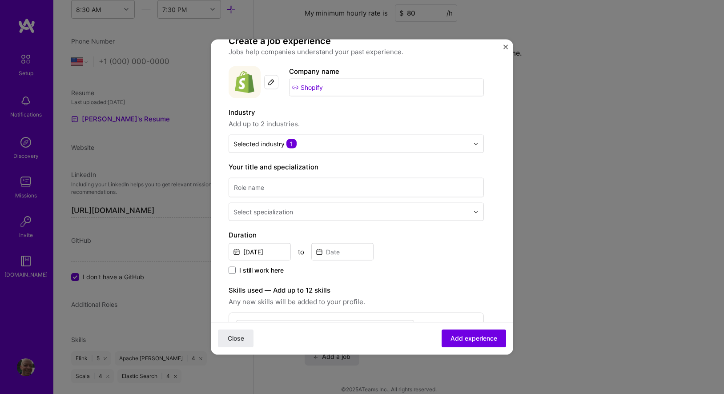
scroll to position [62, 0]
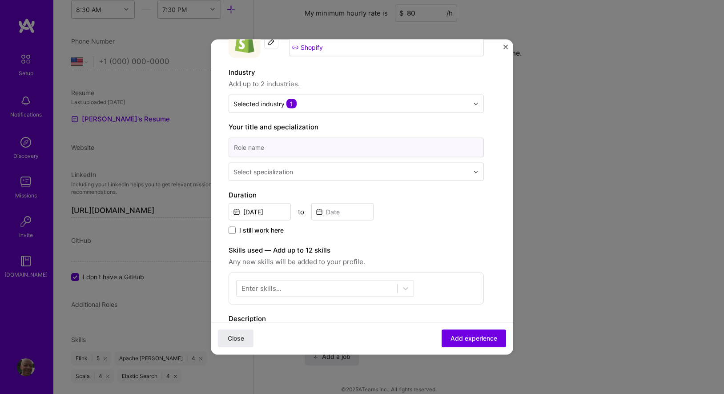
click at [377, 148] on input at bounding box center [356, 148] width 255 height 20
type input "Staff Data Engineer"
click at [475, 172] on img at bounding box center [475, 171] width 5 height 5
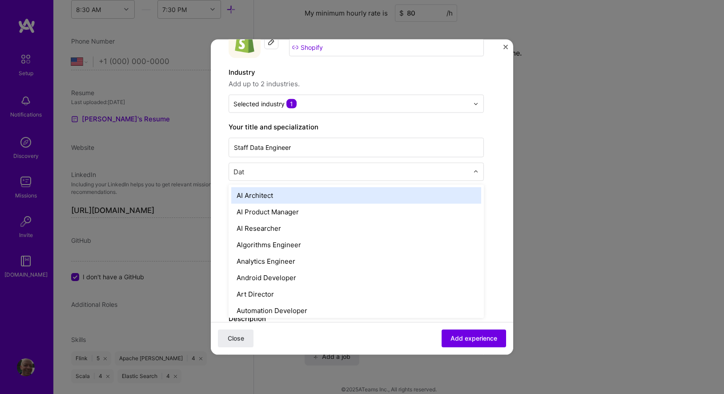
type input "Data"
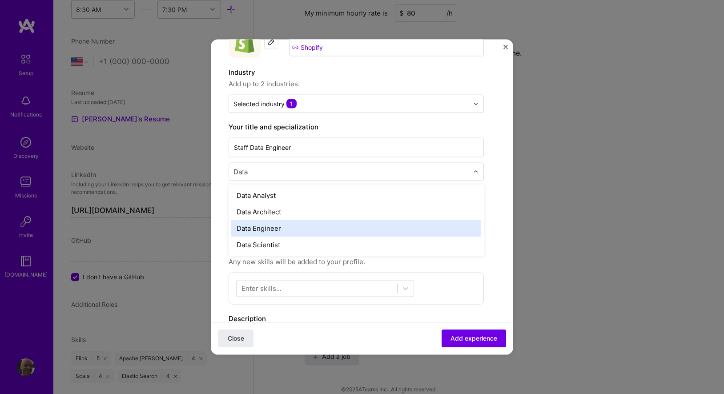
click at [339, 227] on div "Data Engineer" at bounding box center [356, 228] width 250 height 16
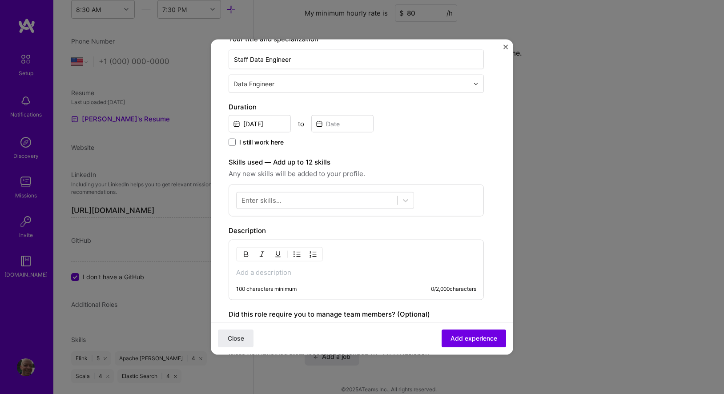
scroll to position [108, 0]
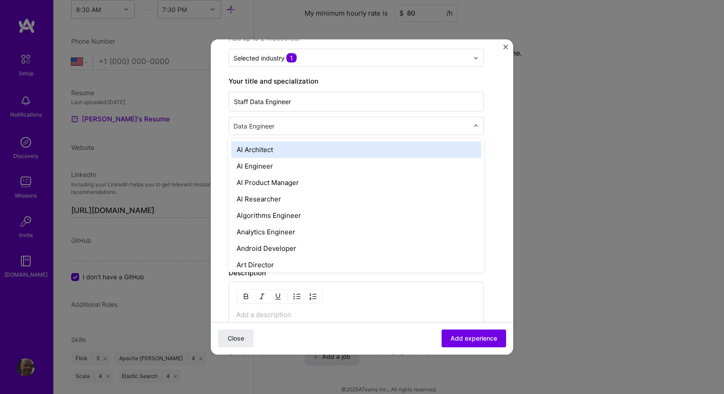
click at [474, 128] on img at bounding box center [475, 125] width 5 height 5
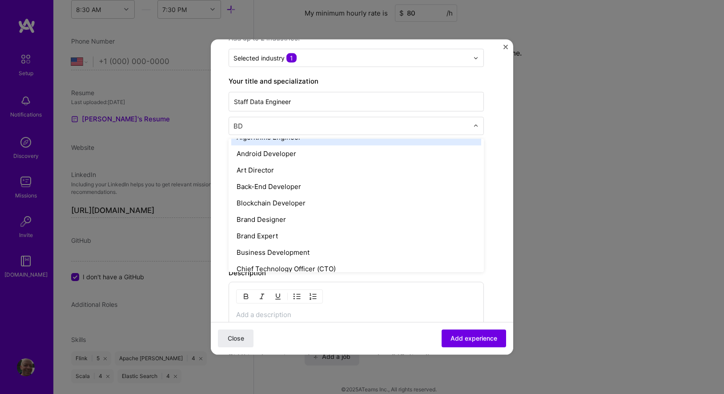
scroll to position [0, 0]
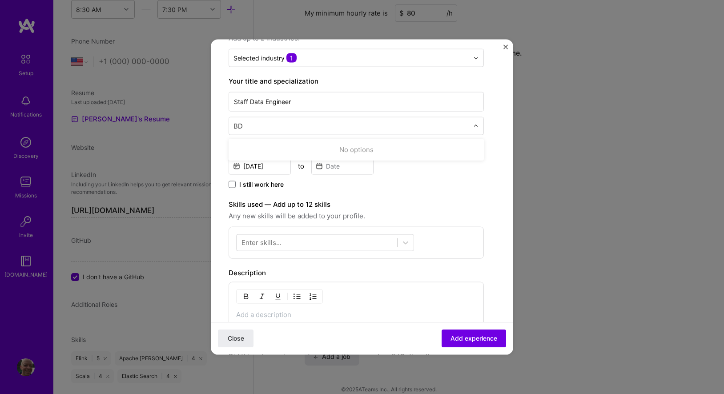
type input "B"
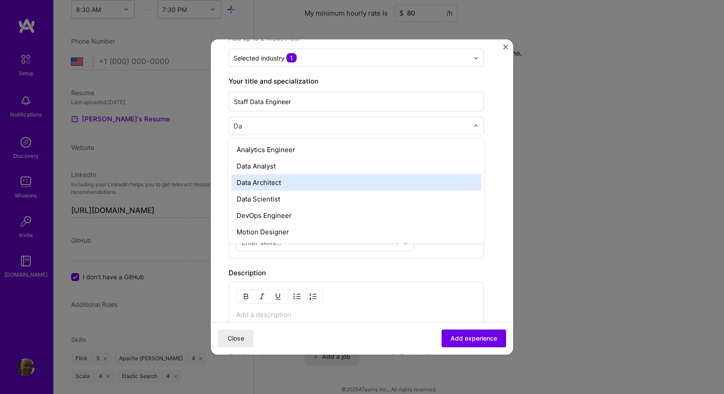
type input "D"
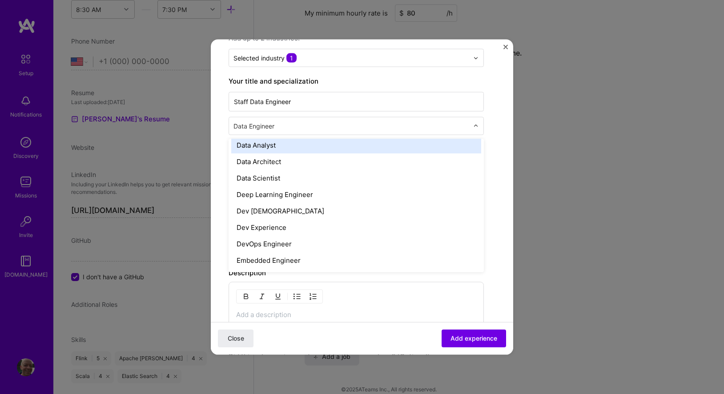
scroll to position [338, 0]
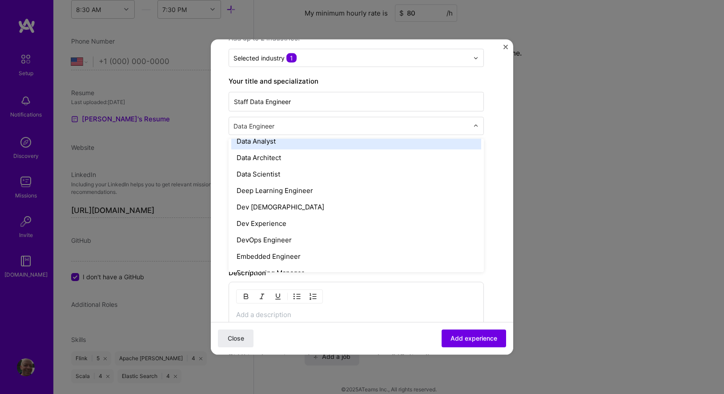
click at [500, 133] on form "Create a job experience Jobs help companies understand your past experience. Co…" at bounding box center [362, 242] width 303 height 586
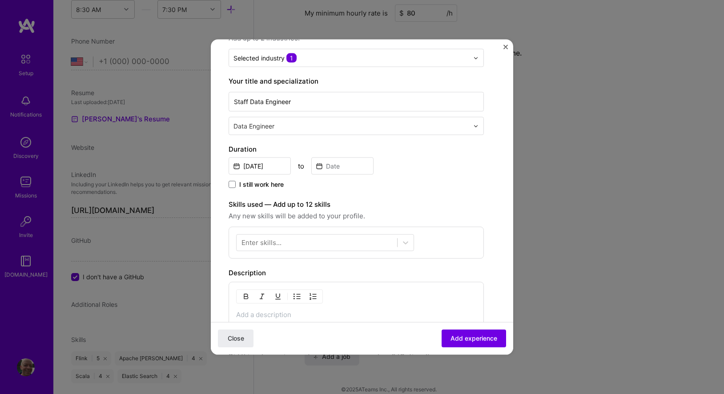
scroll to position [113, 0]
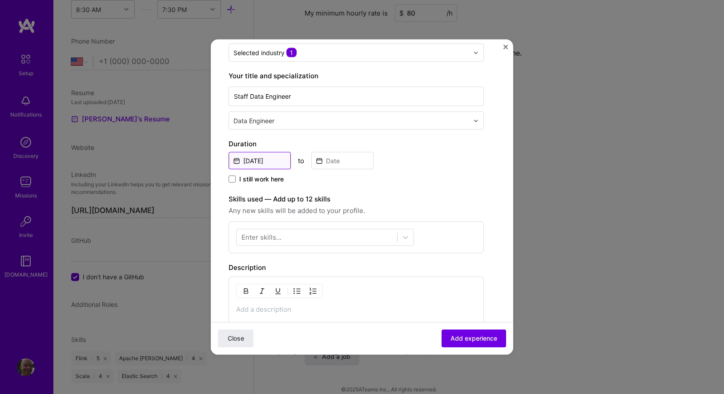
click at [270, 164] on input "[DATE]" at bounding box center [260, 160] width 62 height 17
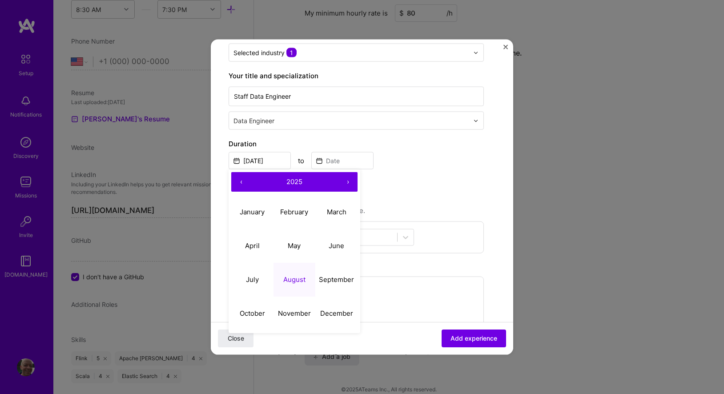
click at [238, 185] on button "‹" at bounding box center [241, 182] width 20 height 20
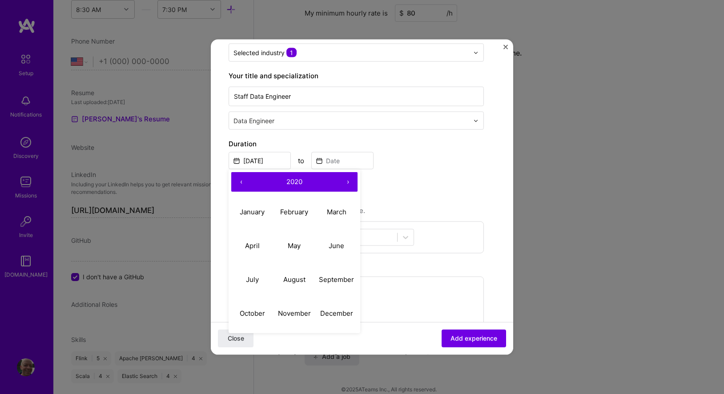
click at [238, 185] on button "‹" at bounding box center [241, 182] width 20 height 20
click at [252, 277] on abbr "July" at bounding box center [252, 279] width 13 height 8
type input "[DATE]"
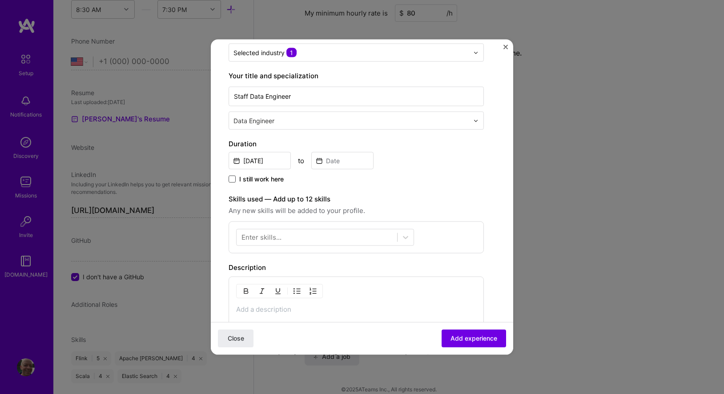
click at [231, 181] on span at bounding box center [232, 179] width 7 height 7
click at [0, 0] on input "I still work here" at bounding box center [0, 0] width 0 height 0
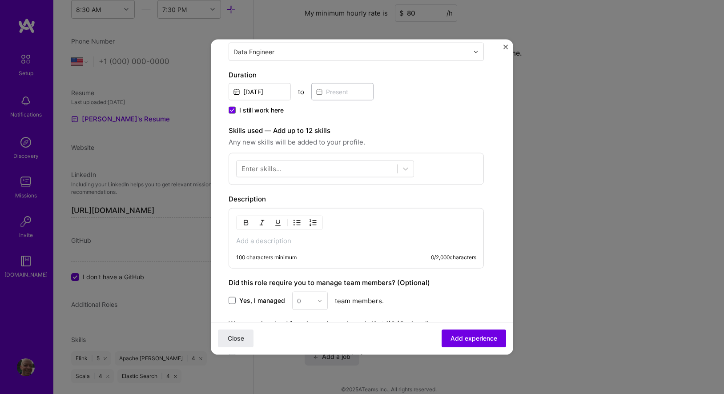
scroll to position [248, 0]
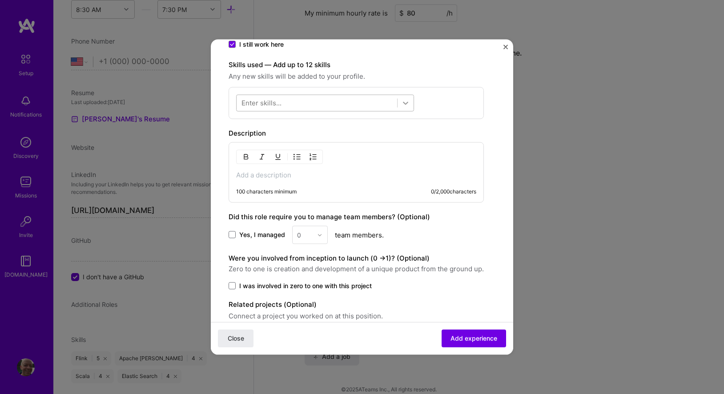
click at [404, 105] on icon at bounding box center [405, 103] width 9 height 9
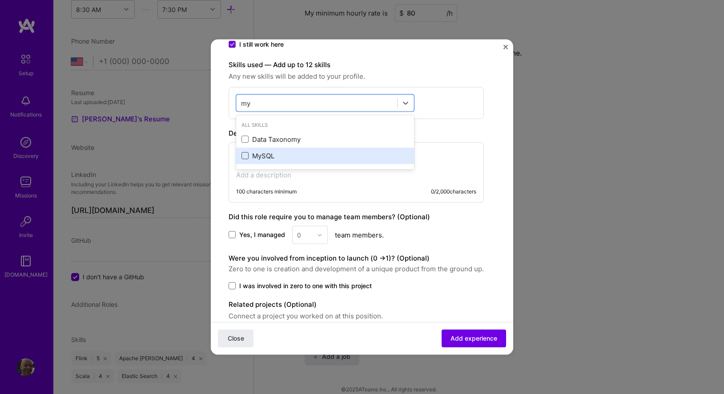
click at [246, 153] on span at bounding box center [245, 155] width 7 height 7
click at [0, 0] on input "checkbox" at bounding box center [0, 0] width 0 height 0
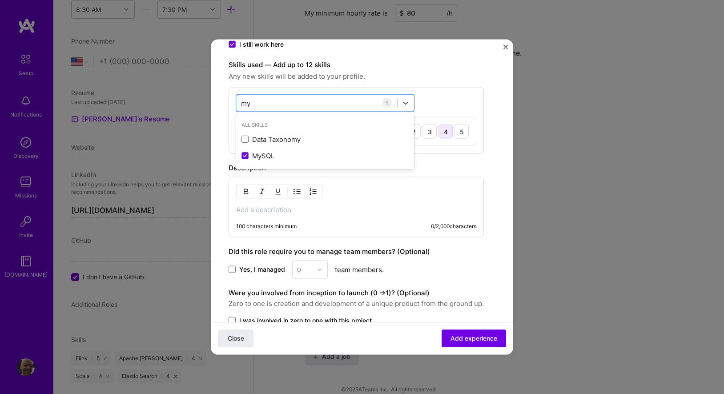
type input "my"
click at [443, 133] on div "4" at bounding box center [446, 132] width 14 height 14
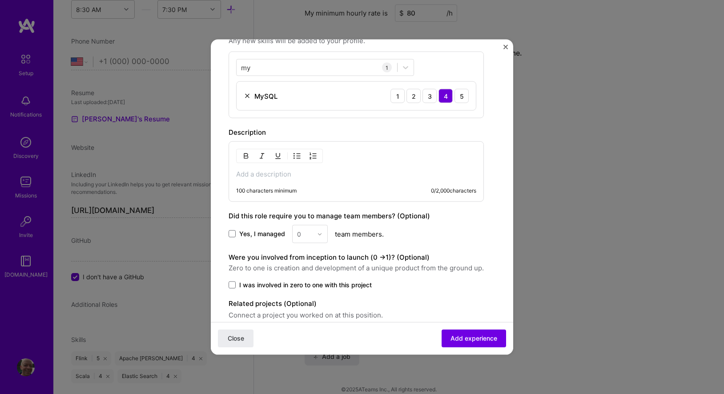
scroll to position [323, 0]
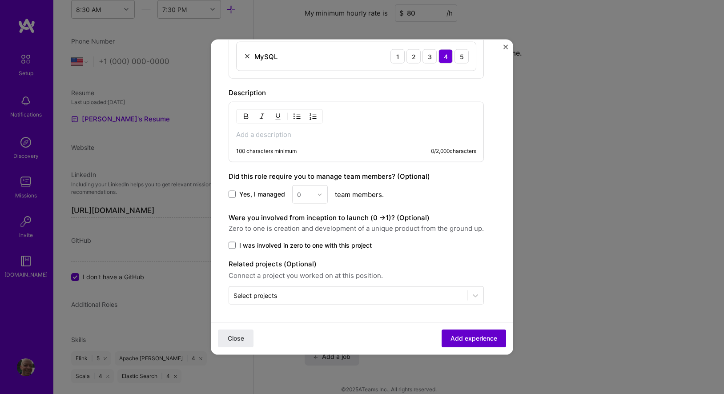
click at [476, 337] on span "Add experience" at bounding box center [474, 338] width 47 height 9
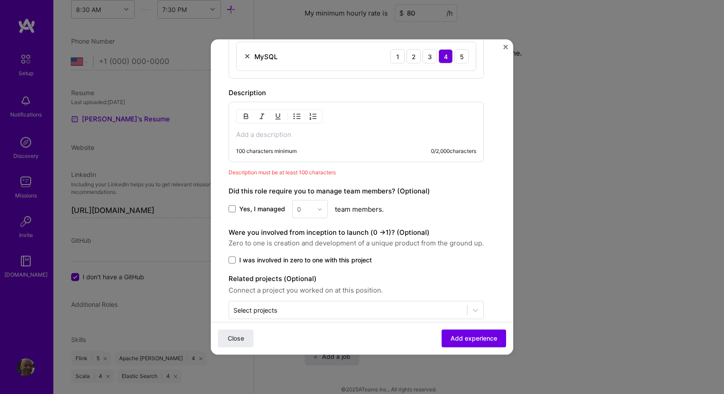
click at [268, 132] on p at bounding box center [356, 134] width 240 height 9
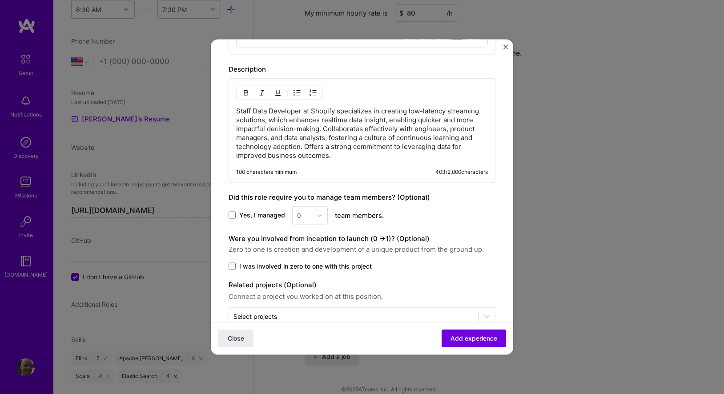
scroll to position [368, 0]
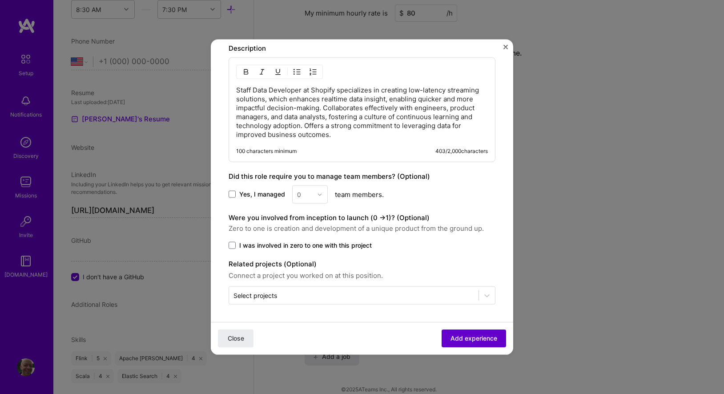
click at [459, 339] on span "Add experience" at bounding box center [474, 338] width 47 height 9
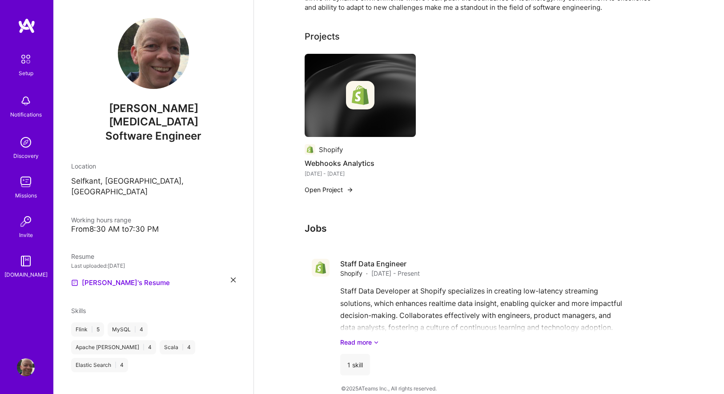
scroll to position [343, 0]
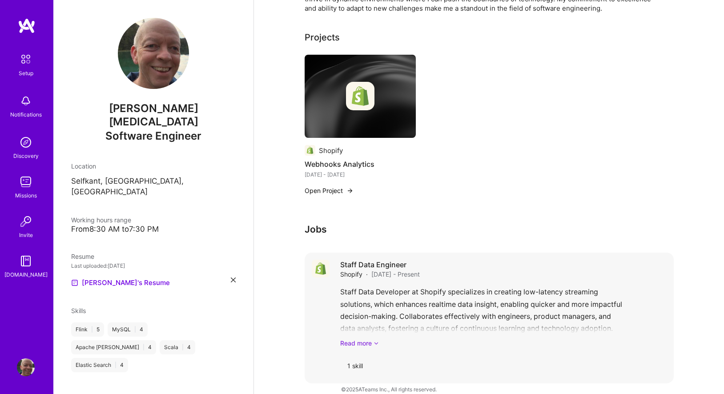
click at [375, 339] on icon at bounding box center [376, 343] width 5 height 9
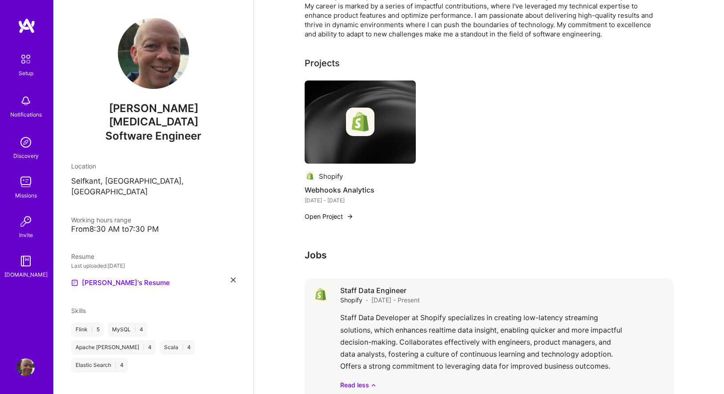
scroll to position [359, 0]
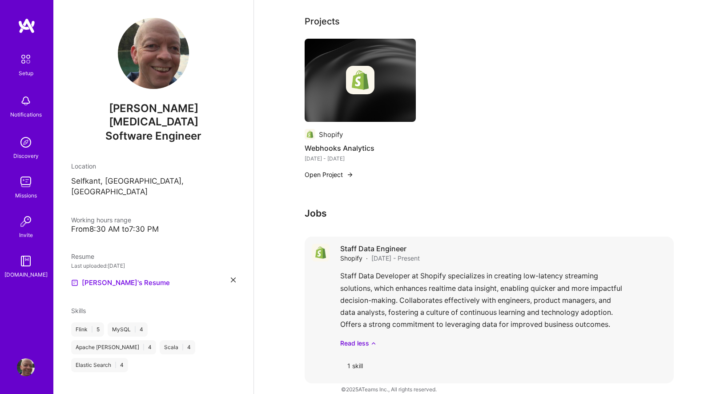
click at [403, 270] on div "Staff Data Developer at Shopify specializes in creating low-latency streaming s…" at bounding box center [503, 309] width 327 height 78
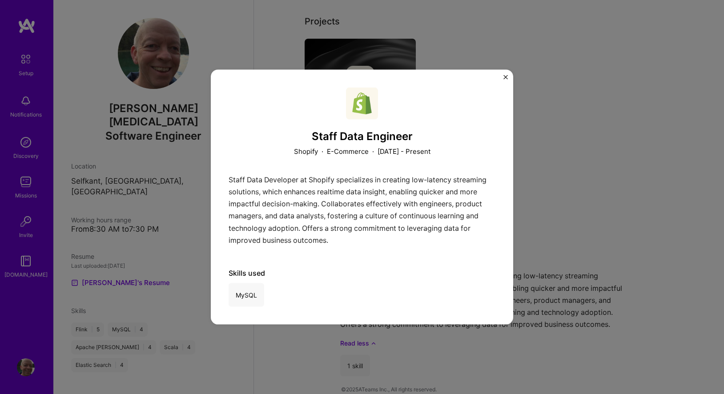
click at [362, 200] on div "Staff Data Developer at Shopify specializes in creating low-latency streaming s…" at bounding box center [362, 211] width 267 height 77
click at [504, 79] on button "Close" at bounding box center [506, 79] width 4 height 9
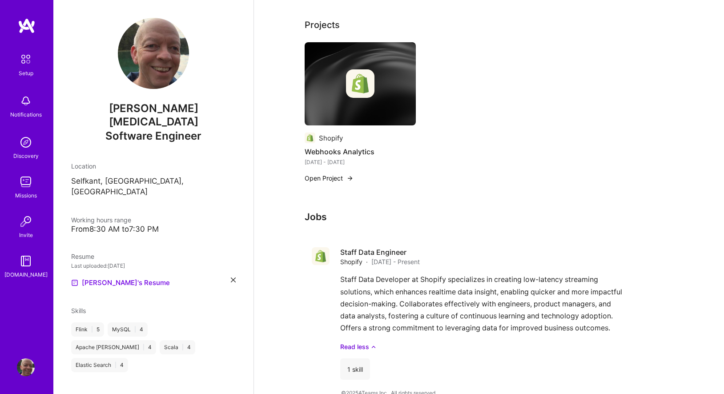
scroll to position [359, 0]
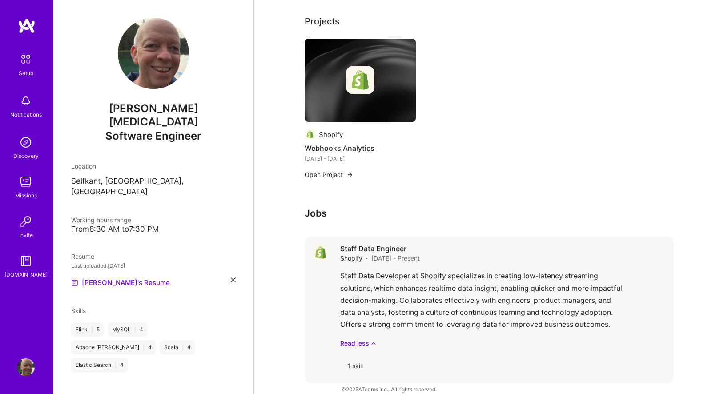
click at [410, 293] on div "Staff Data Developer at Shopify specializes in creating low-latency streaming s…" at bounding box center [503, 309] width 327 height 78
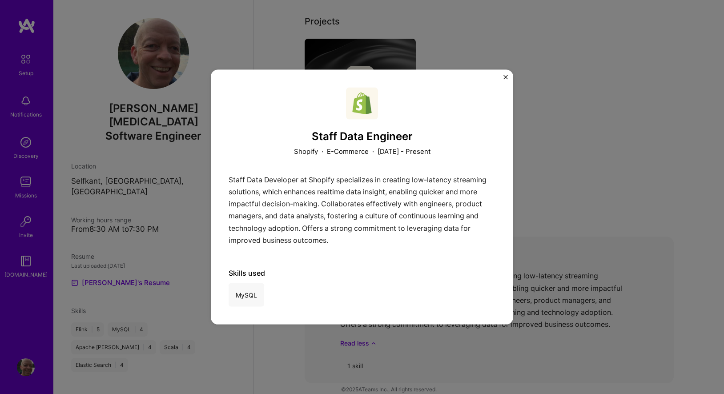
click at [410, 293] on div "Staff Data Engineer Shopify · E-Commerce · [DATE] - Present Staff Data Develope…" at bounding box center [362, 197] width 267 height 219
click at [244, 294] on div "MySQL" at bounding box center [247, 295] width 36 height 24
click at [371, 202] on div "Staff Data Developer at Shopify specializes in creating low-latency streaming s…" at bounding box center [362, 211] width 267 height 77
click at [508, 77] on img "Close" at bounding box center [506, 77] width 4 height 4
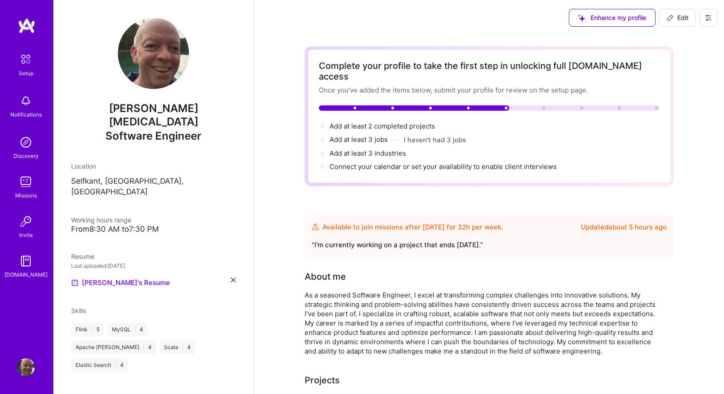
click at [675, 19] on span "Edit" at bounding box center [678, 17] width 22 height 9
select select "US"
select select "Future Date"
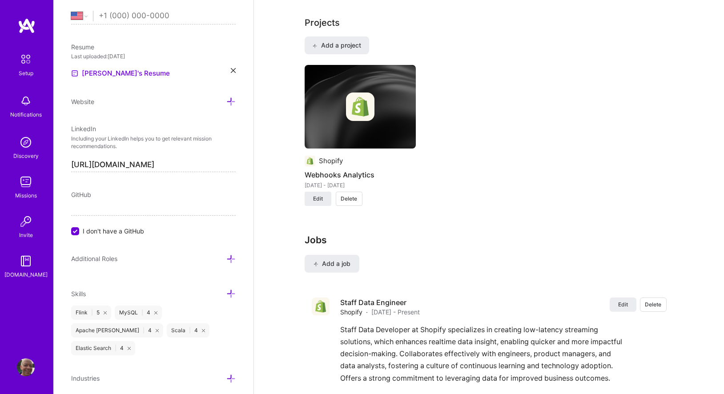
scroll to position [770, 0]
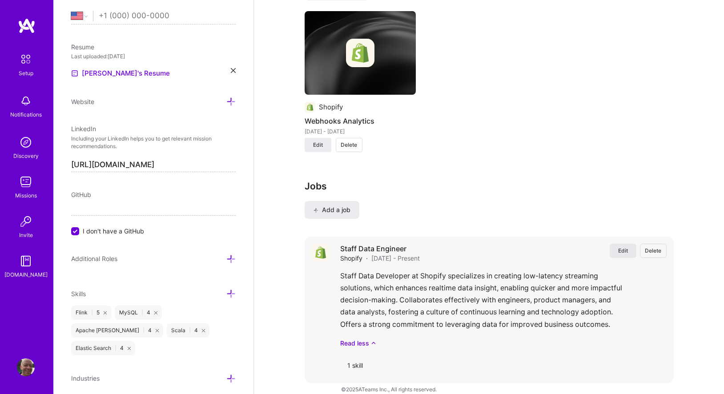
click at [625, 247] on span "Edit" at bounding box center [623, 251] width 10 height 8
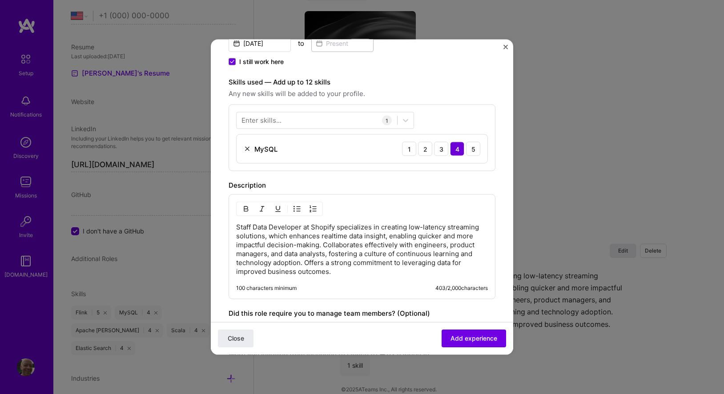
scroll to position [368, 0]
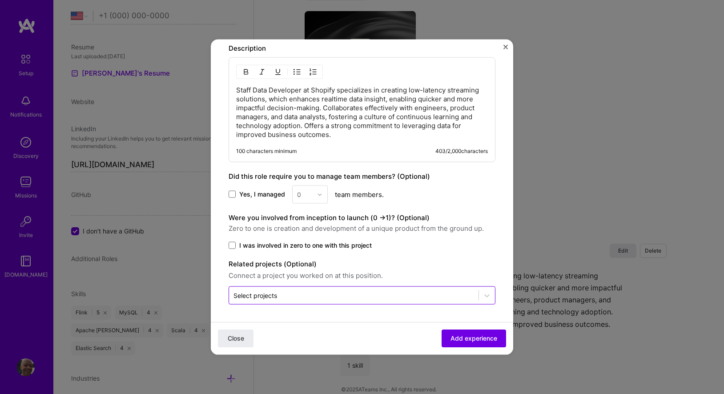
click at [310, 297] on input "text" at bounding box center [354, 295] width 241 height 9
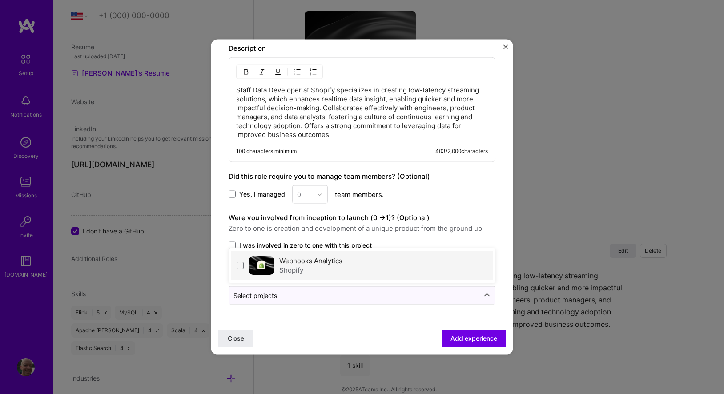
click at [376, 269] on div "Webhooks Analytics Shopify" at bounding box center [362, 265] width 262 height 29
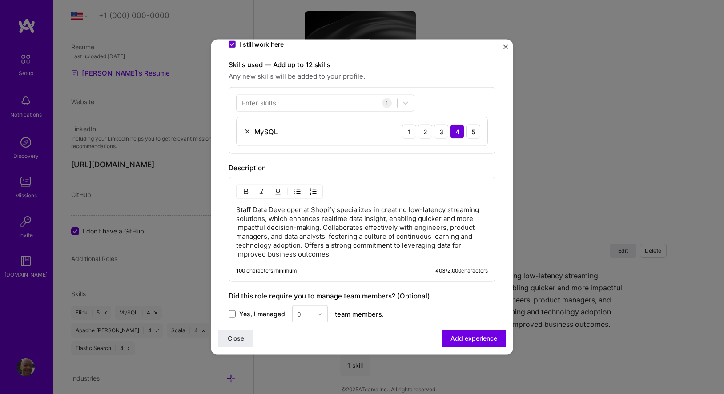
scroll to position [230, 0]
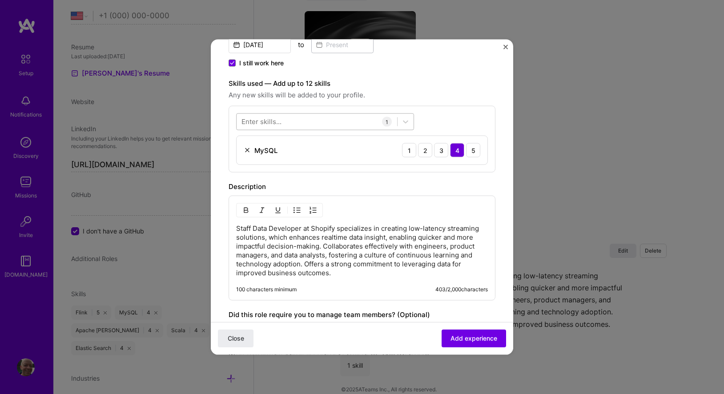
click at [357, 115] on div at bounding box center [317, 121] width 161 height 15
click at [246, 165] on div "Scala" at bounding box center [325, 157] width 178 height 16
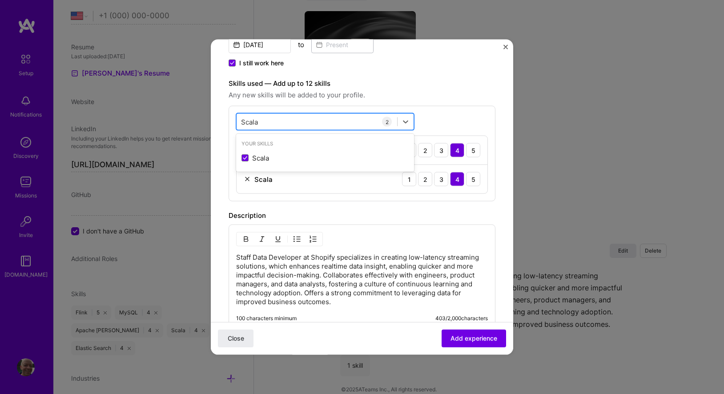
click at [280, 123] on div "Scala Scala" at bounding box center [317, 121] width 161 height 15
click at [279, 123] on div "Scala Scala" at bounding box center [317, 121] width 161 height 15
click at [252, 124] on input "Scala" at bounding box center [250, 121] width 18 height 9
click at [245, 159] on span at bounding box center [245, 157] width 7 height 7
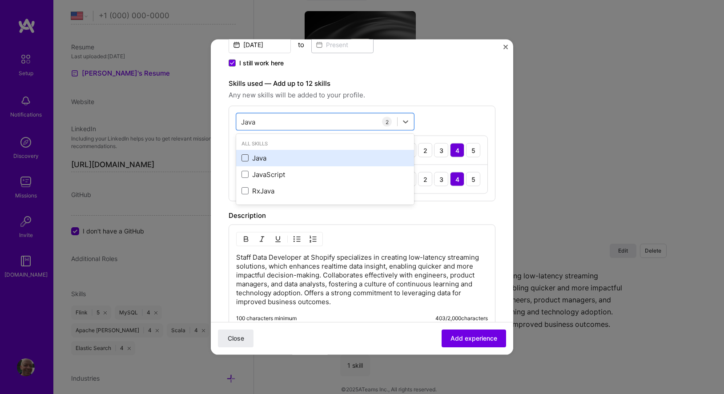
click at [0, 0] on input "checkbox" at bounding box center [0, 0] width 0 height 0
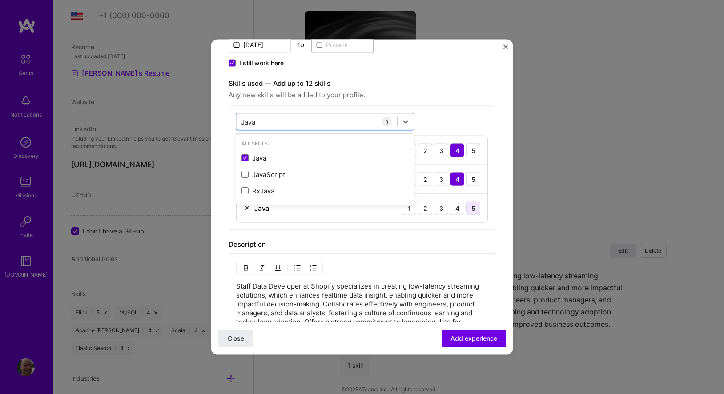
click at [472, 212] on div "5" at bounding box center [473, 208] width 14 height 14
click at [275, 119] on div "Java Java" at bounding box center [317, 121] width 161 height 15
click at [275, 118] on div "Java Java" at bounding box center [317, 121] width 161 height 15
type input "J"
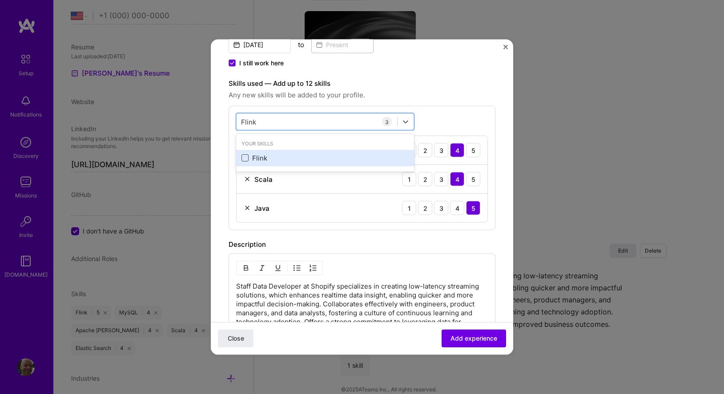
click at [248, 160] on span at bounding box center [245, 157] width 7 height 7
click at [0, 0] on input "checkbox" at bounding box center [0, 0] width 0 height 0
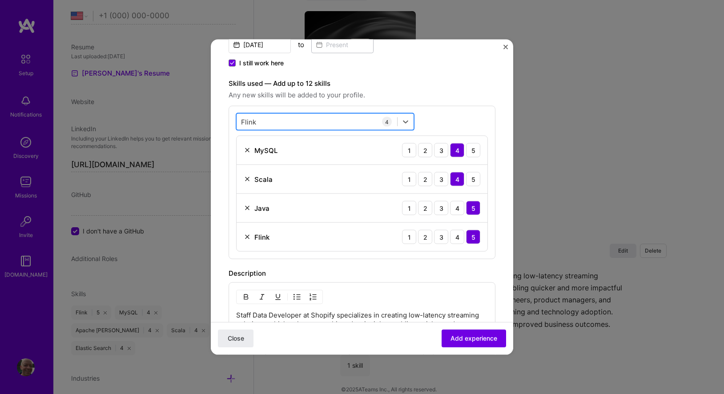
click at [259, 123] on div "[PERSON_NAME] [PERSON_NAME]" at bounding box center [317, 121] width 161 height 15
click at [252, 121] on input "Flink" at bounding box center [249, 121] width 16 height 9
click at [252, 120] on input "Flink" at bounding box center [249, 121] width 16 height 9
type input "K"
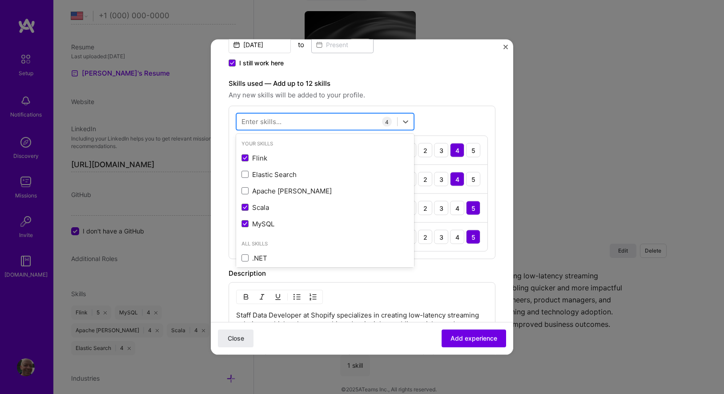
type input "A"
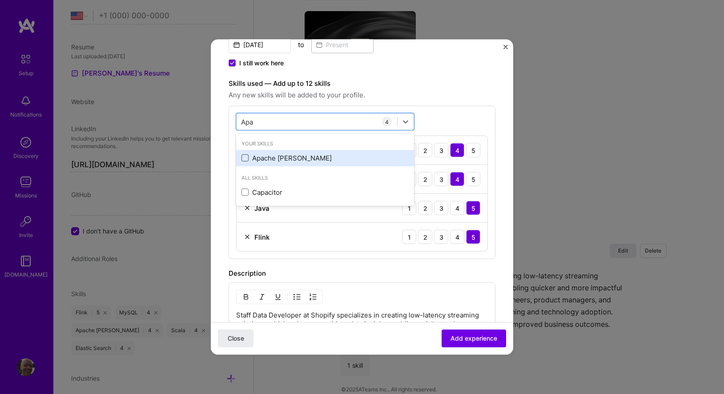
click at [246, 157] on span at bounding box center [245, 157] width 7 height 7
click at [0, 0] on input "checkbox" at bounding box center [0, 0] width 0 height 0
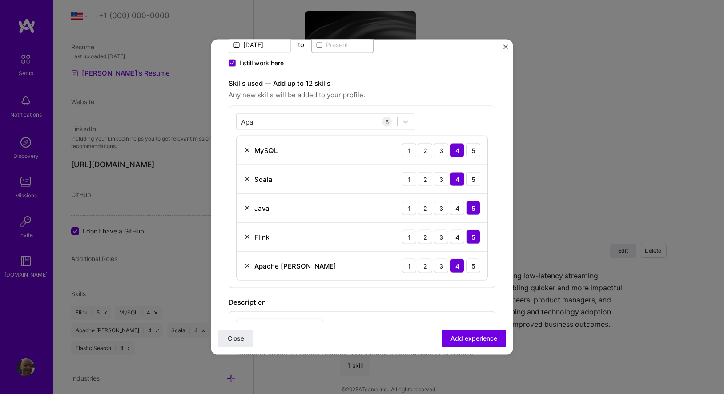
click at [455, 111] on div "Apa Apa 5 MySQL 1 2 3 4 5 Scala 1 2 3 4 5 Java 1 2 3 4 5 [PERSON_NAME] 1 2 3 4 …" at bounding box center [362, 197] width 267 height 182
click at [248, 120] on input "Apa" at bounding box center [247, 121] width 13 height 9
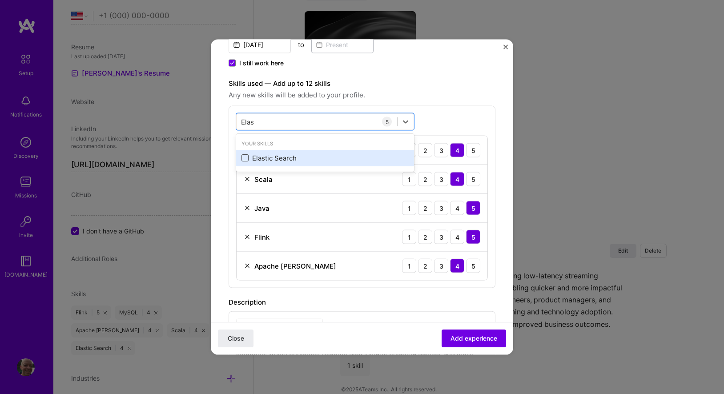
click at [245, 156] on span at bounding box center [245, 157] width 7 height 7
click at [0, 0] on input "checkbox" at bounding box center [0, 0] width 0 height 0
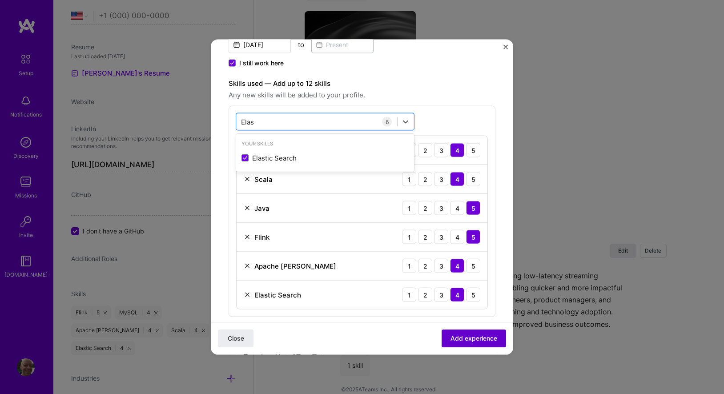
type input "Elas"
click at [462, 338] on span "Add experience" at bounding box center [474, 338] width 47 height 9
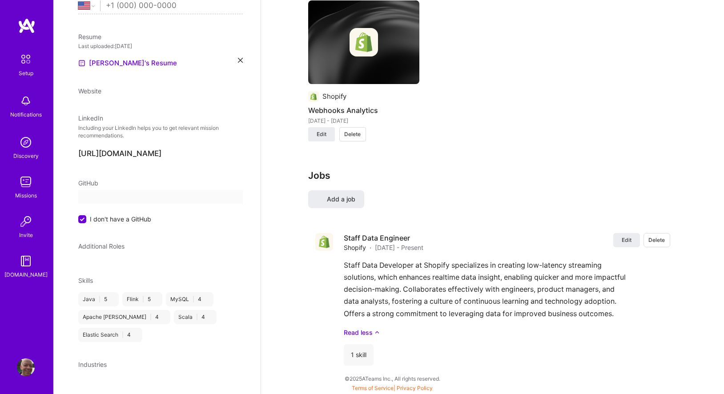
select select "US"
select select "Future Date"
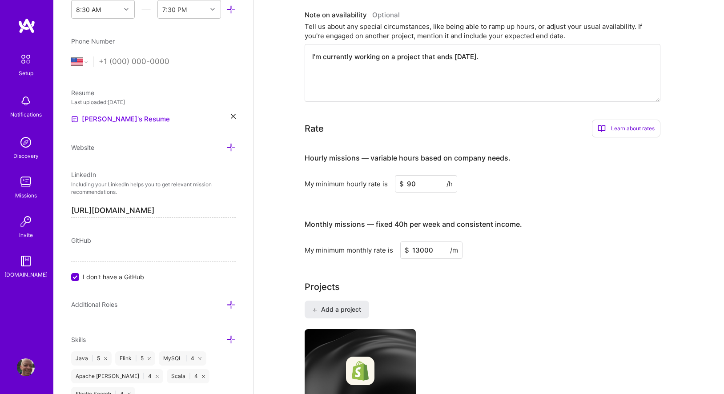
scroll to position [464, 0]
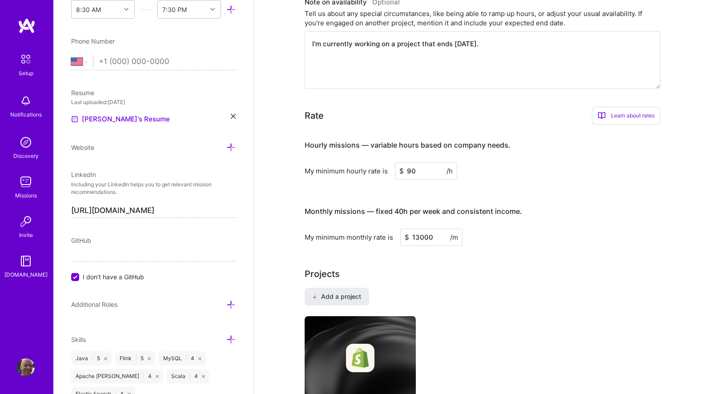
click at [412, 162] on input "90" at bounding box center [426, 170] width 62 height 17
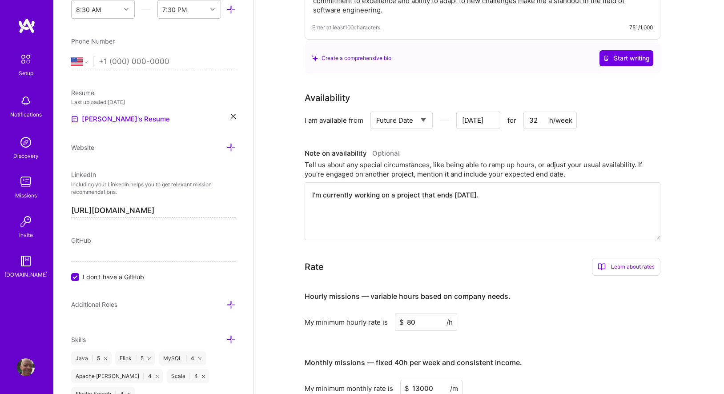
scroll to position [0, 0]
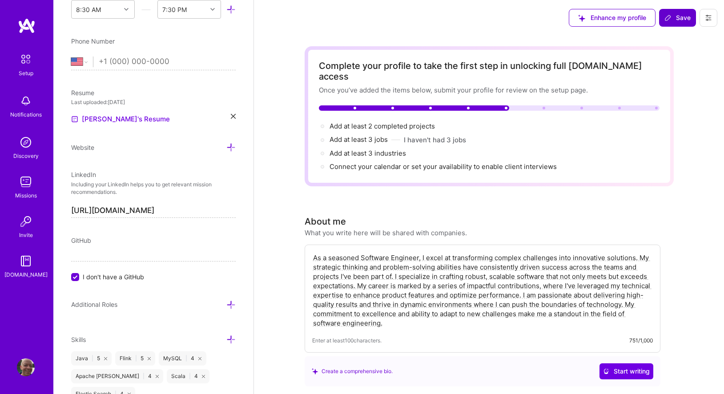
type input "80"
click at [673, 16] on span "Save" at bounding box center [678, 17] width 26 height 9
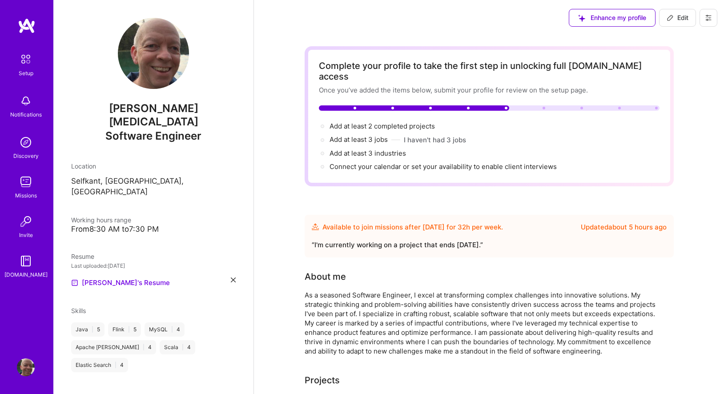
click at [682, 19] on span "Edit" at bounding box center [678, 17] width 22 height 9
select select "US"
select select "Future Date"
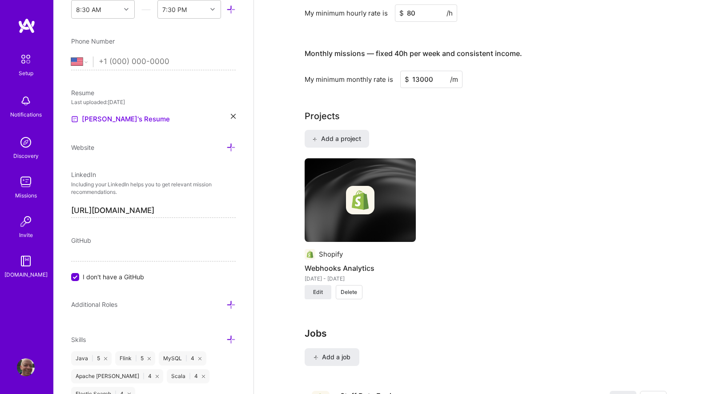
scroll to position [609, 0]
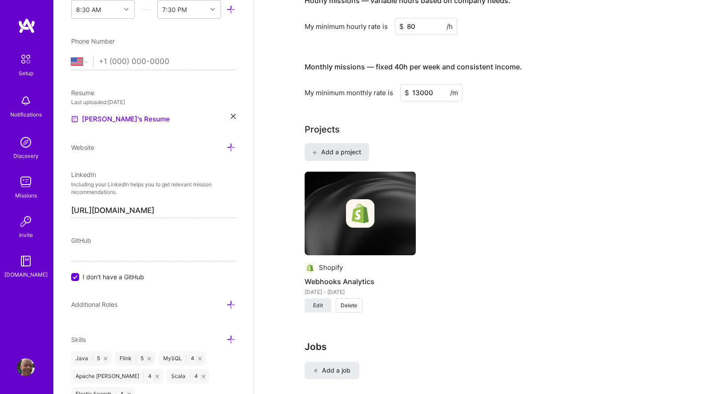
click at [344, 148] on span "Add a project" at bounding box center [336, 152] width 48 height 9
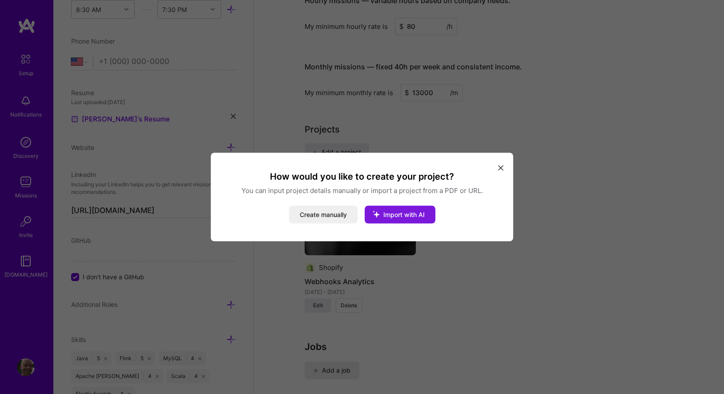
click at [387, 216] on icon "modal" at bounding box center [376, 214] width 23 height 23
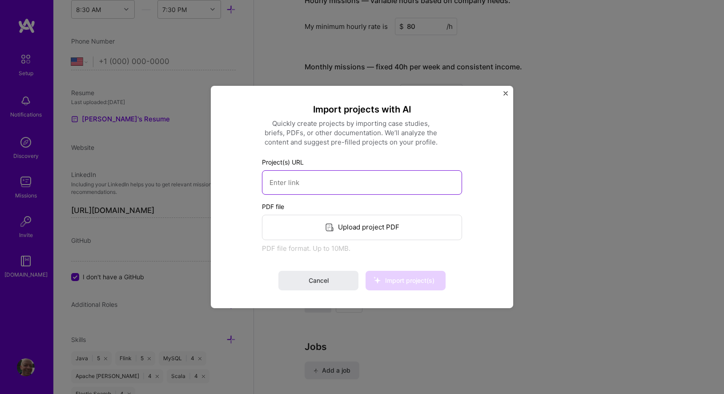
click at [324, 182] on input at bounding box center [362, 182] width 200 height 24
click at [323, 232] on div "Upload project PDF" at bounding box center [362, 227] width 200 height 25
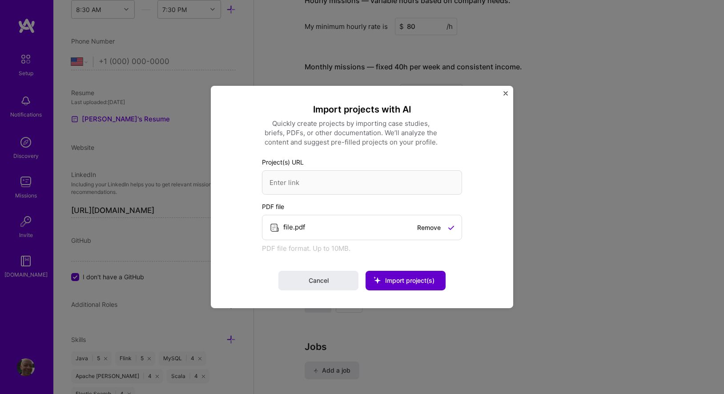
click at [397, 279] on span "Import project(s)" at bounding box center [409, 281] width 49 height 8
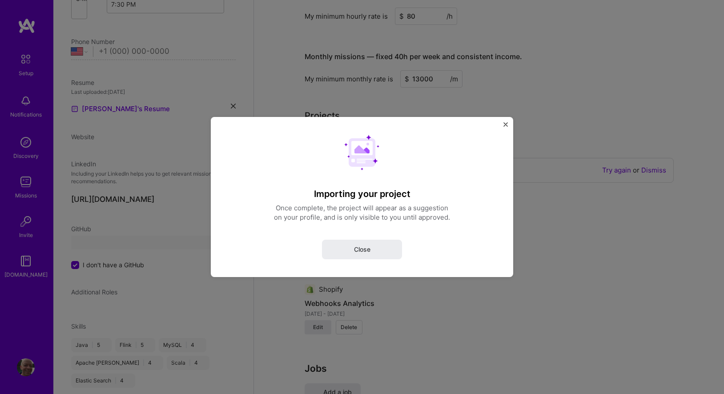
select select "US"
select select "Future Date"
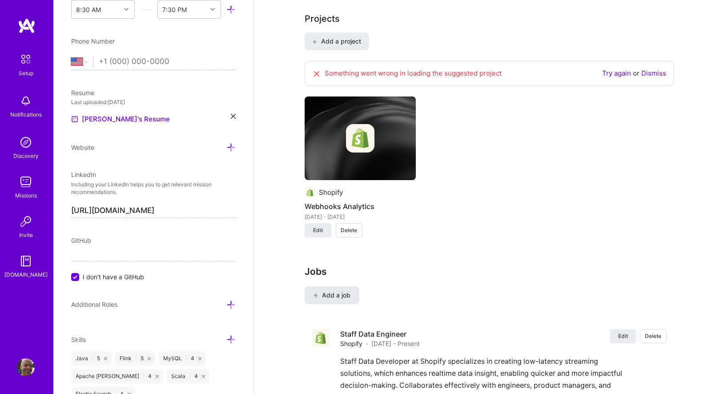
scroll to position [714, 0]
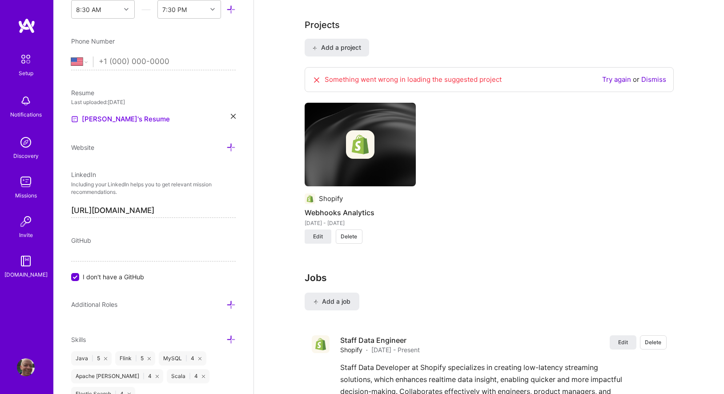
click at [654, 75] on link "Dismiss" at bounding box center [653, 79] width 25 height 8
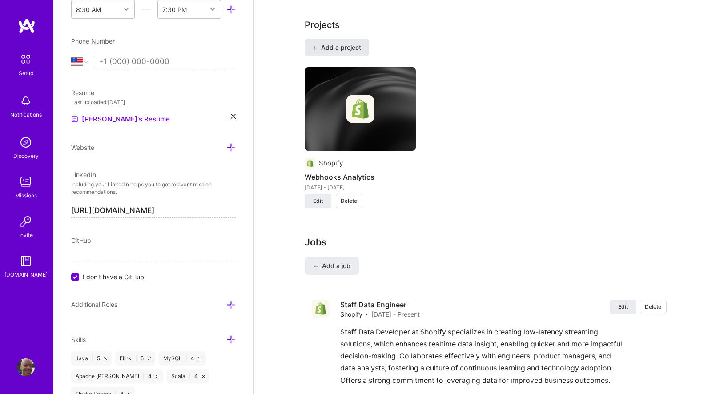
click at [320, 43] on span "Add a project" at bounding box center [336, 47] width 48 height 9
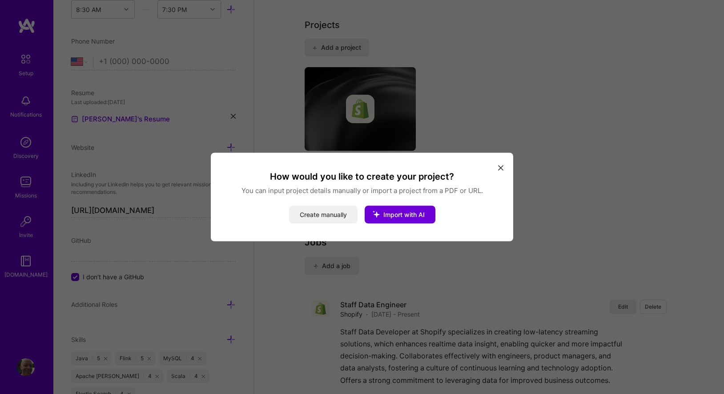
click at [319, 217] on button "Create manually" at bounding box center [323, 215] width 69 height 18
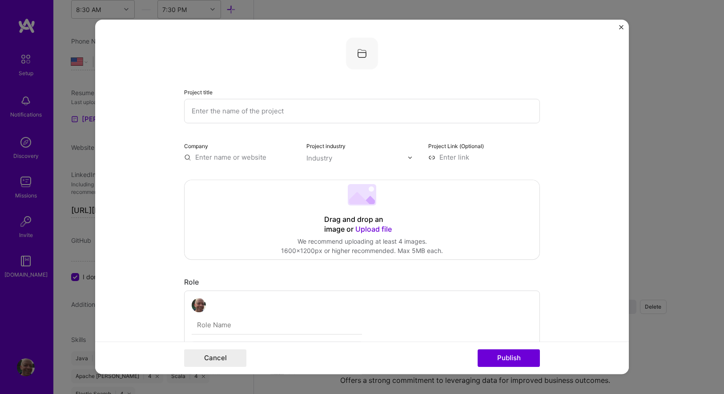
click at [245, 109] on input "text" at bounding box center [362, 111] width 356 height 24
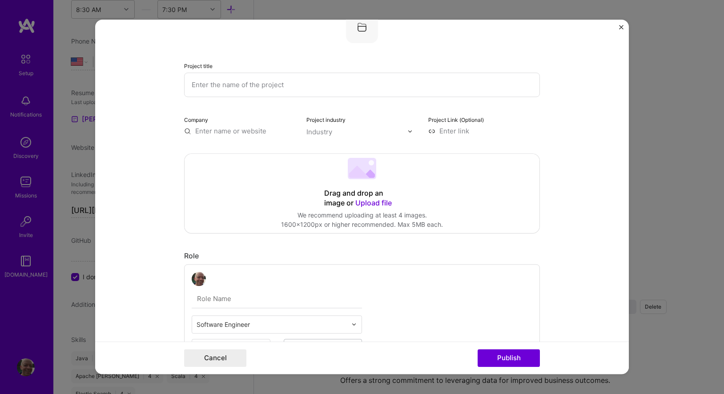
click at [242, 125] on div "Company" at bounding box center [240, 125] width 112 height 21
click at [240, 131] on input "text" at bounding box center [240, 130] width 112 height 9
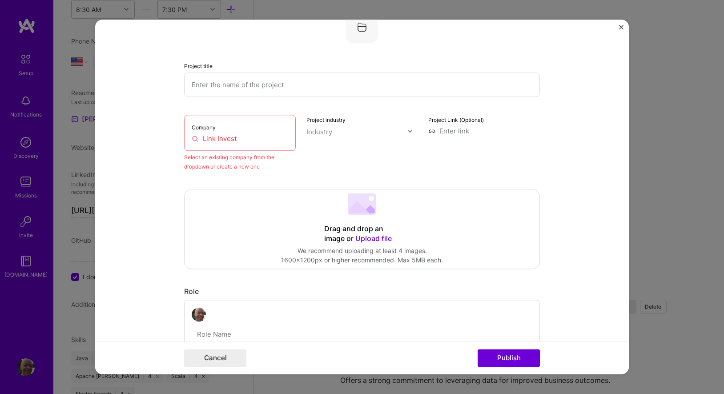
drag, startPoint x: 242, startPoint y: 138, endPoint x: 195, endPoint y: 137, distance: 47.2
click at [195, 137] on input "Link Invest" at bounding box center [240, 138] width 97 height 9
paste input "[URL][DOMAIN_NAME]"
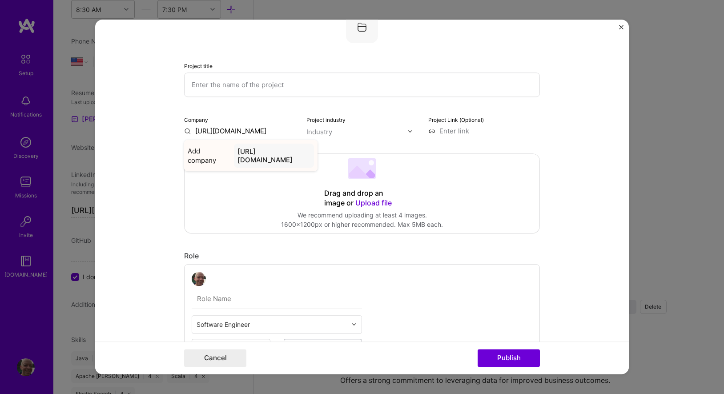
type input "[URL][DOMAIN_NAME]"
click at [245, 158] on div "[URL][DOMAIN_NAME]" at bounding box center [274, 156] width 80 height 24
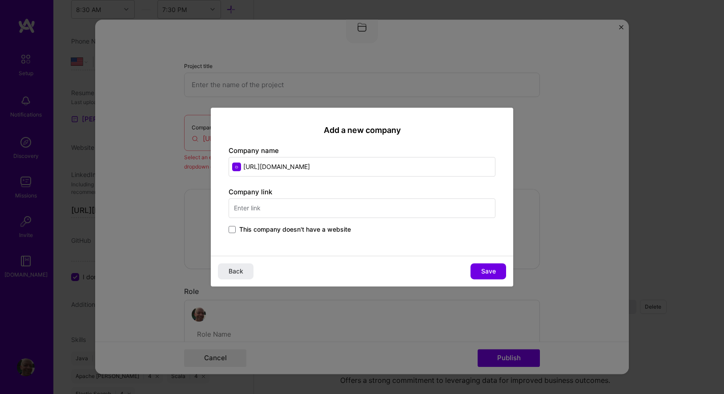
click at [311, 169] on input "[URL][DOMAIN_NAME]" at bounding box center [362, 167] width 267 height 20
click at [248, 208] on input "text" at bounding box center [362, 208] width 267 height 20
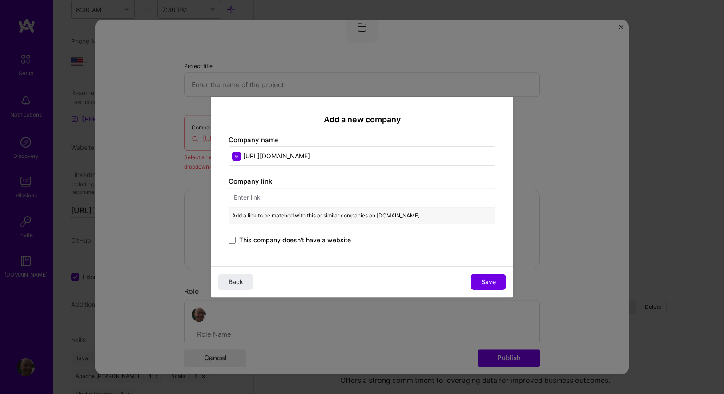
paste input "[URL][DOMAIN_NAME]"
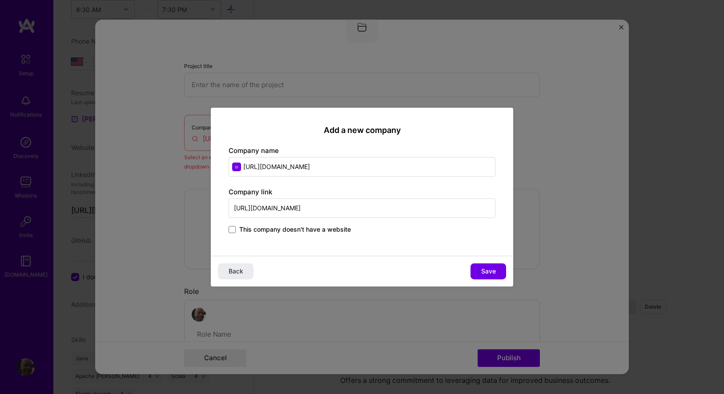
type input "[URL][DOMAIN_NAME]"
click at [314, 168] on input "[URL][DOMAIN_NAME]" at bounding box center [362, 167] width 267 height 20
drag, startPoint x: 319, startPoint y: 165, endPoint x: 186, endPoint y: 161, distance: 132.2
click at [186, 161] on div "Add a new company Company name [URL][DOMAIN_NAME] Company link [URL][DOMAIN_NAM…" at bounding box center [362, 197] width 724 height 394
paste input "Link Investment Management"
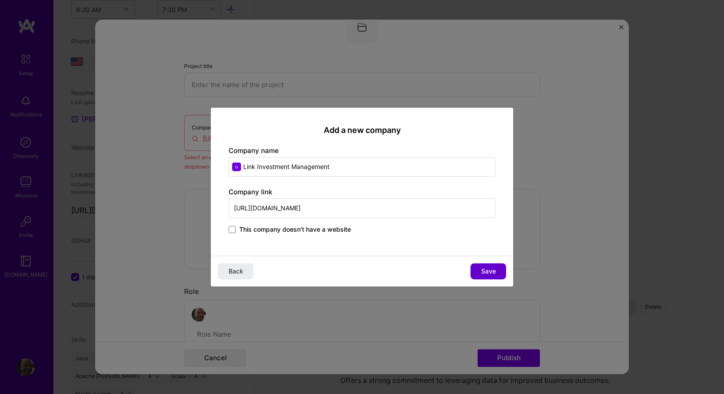
type input "Link Investment Management"
click at [501, 266] on button "Save" at bounding box center [489, 271] width 36 height 16
type input "Link Investment Management"
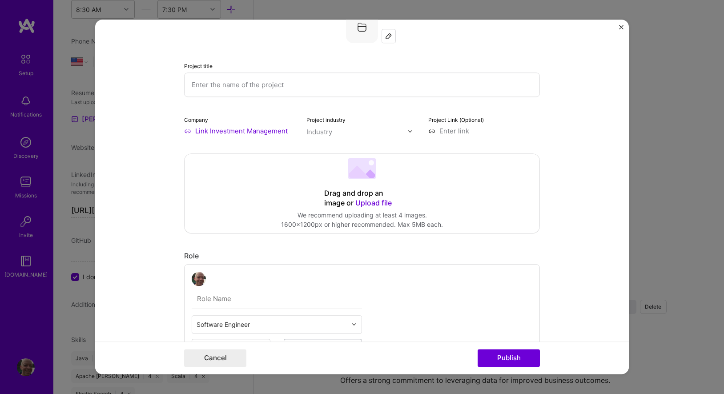
scroll to position [46, 0]
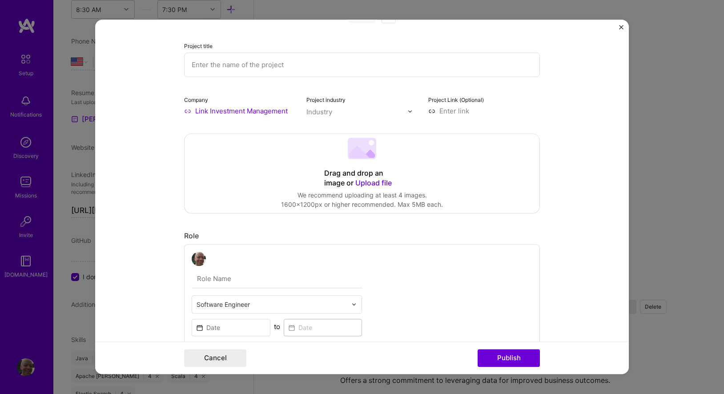
click at [412, 110] on img at bounding box center [409, 111] width 5 height 5
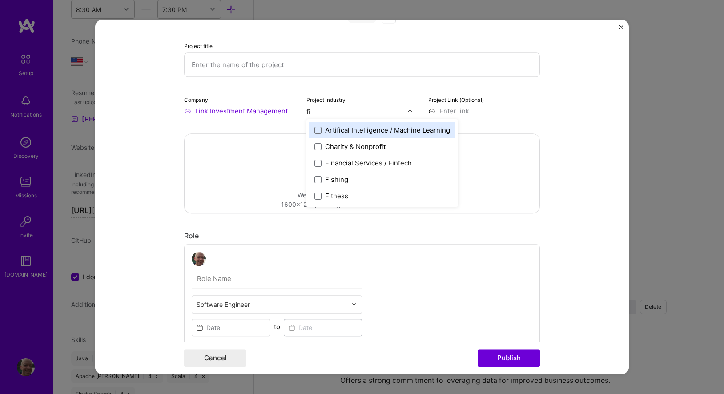
type input "fin"
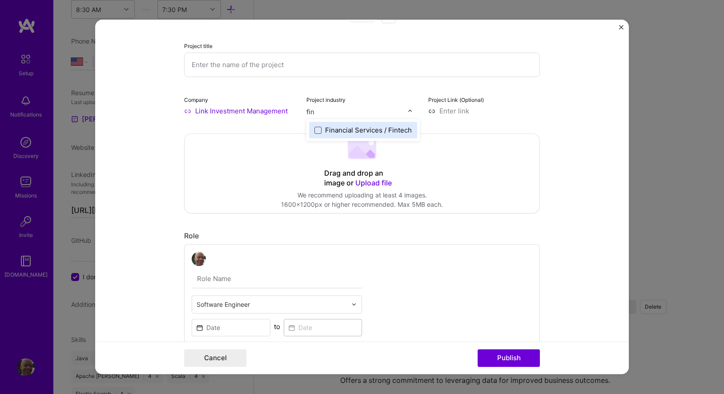
click at [319, 130] on span at bounding box center [318, 130] width 7 height 7
click at [558, 130] on form "Project title Company Link Investment Management Project industry Industry 1 Pr…" at bounding box center [362, 197] width 534 height 355
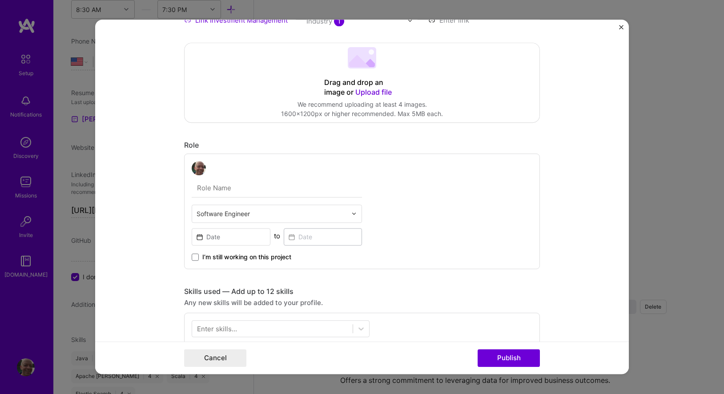
scroll to position [134, 0]
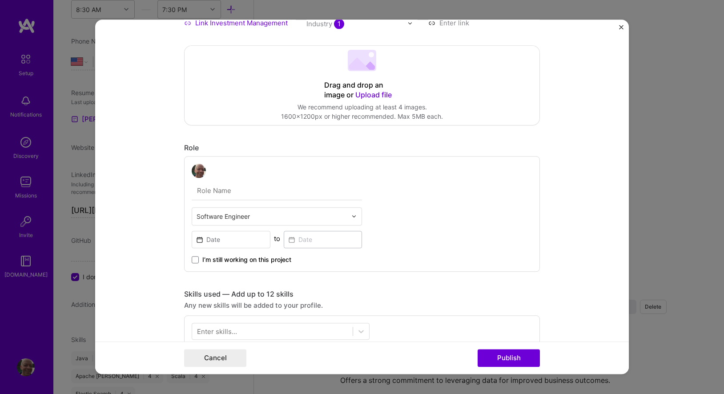
click at [262, 196] on input "text" at bounding box center [277, 191] width 170 height 19
type input "L"
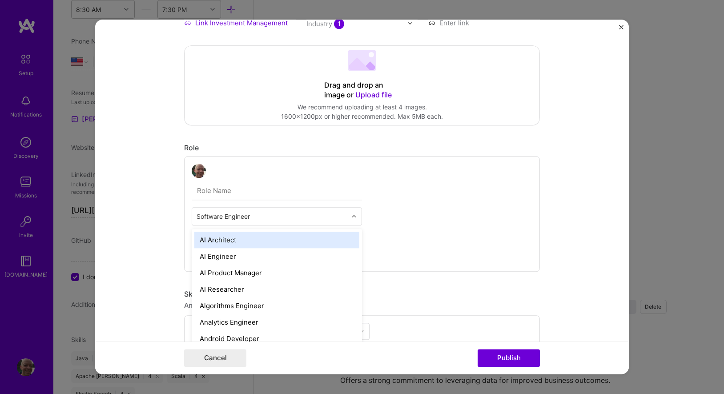
click at [265, 220] on input "text" at bounding box center [272, 216] width 150 height 9
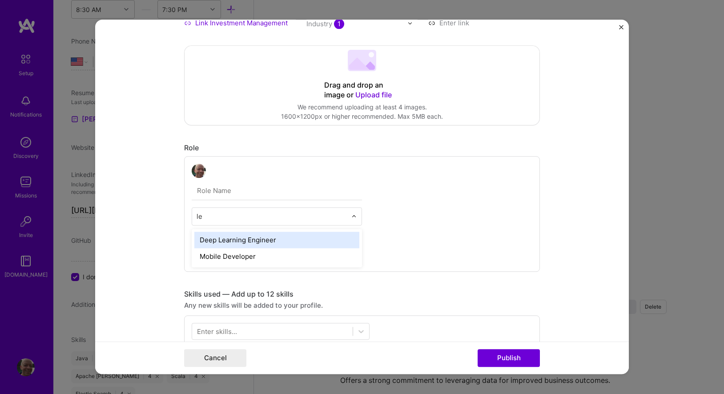
type input "l"
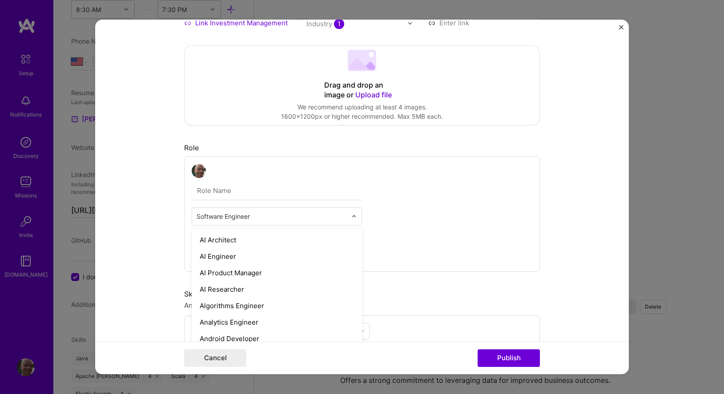
type input "A"
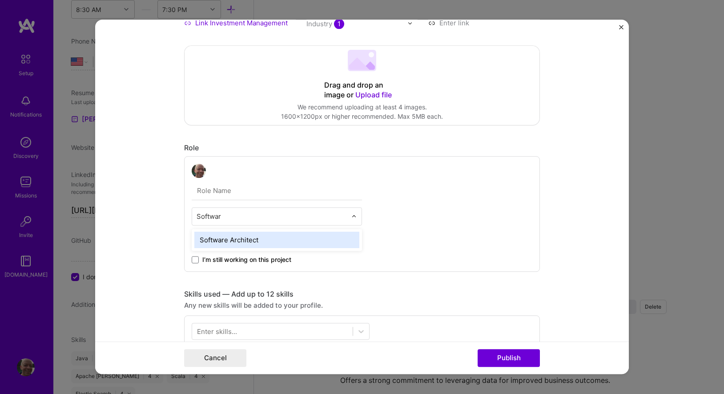
type input "Software"
click at [254, 240] on div "Software Architect" at bounding box center [276, 240] width 165 height 16
click at [245, 194] on input "text" at bounding box center [277, 191] width 170 height 19
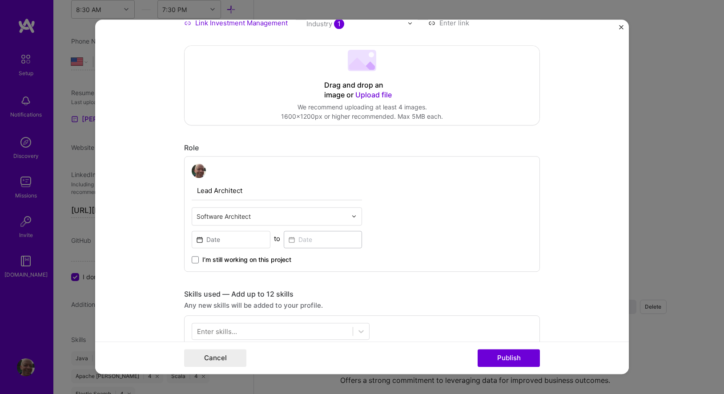
type input "Lead Architect"
click at [424, 199] on div "Lead Architect Software Architect to I’m still working on this project" at bounding box center [362, 214] width 356 height 116
click at [251, 246] on input at bounding box center [231, 239] width 79 height 17
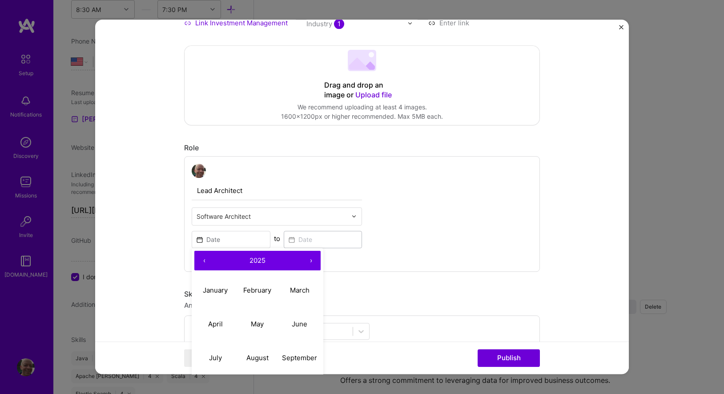
click at [202, 260] on button "‹" at bounding box center [204, 261] width 20 height 20
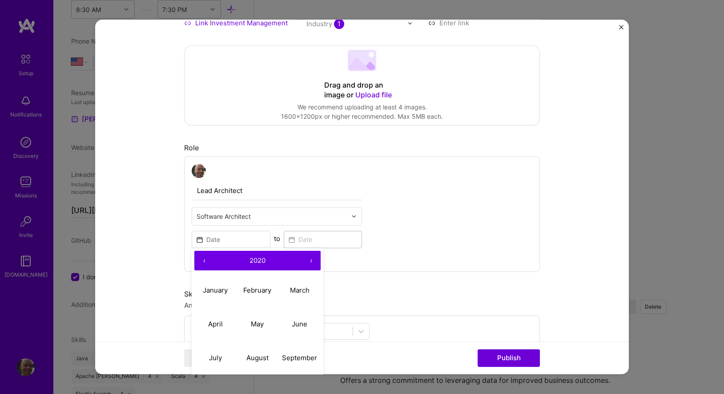
click at [202, 260] on button "‹" at bounding box center [204, 261] width 20 height 20
click at [220, 287] on abbr "January" at bounding box center [215, 290] width 25 height 8
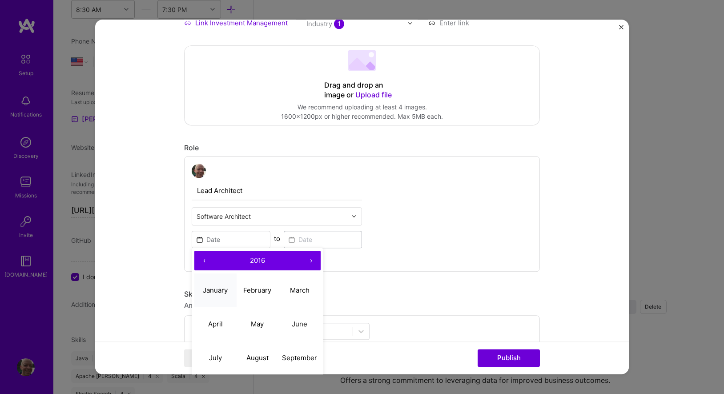
type input "[DATE]"
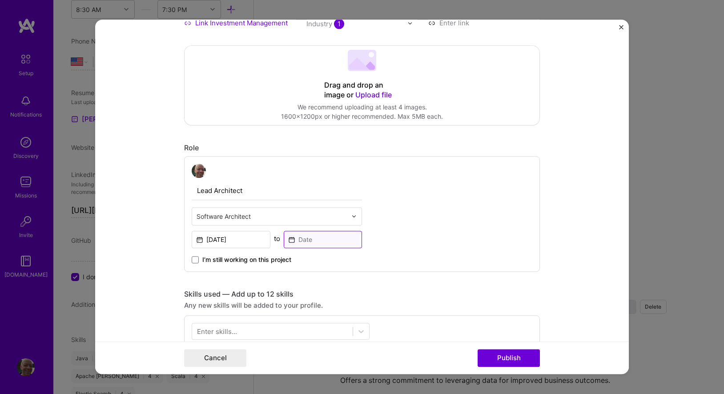
click at [294, 242] on input at bounding box center [323, 239] width 79 height 17
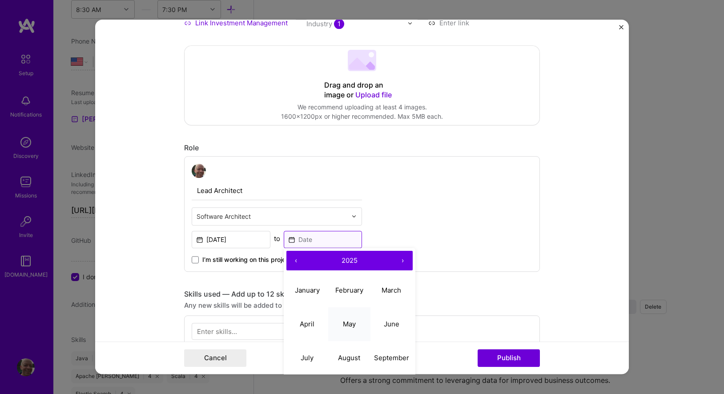
scroll to position [182, 0]
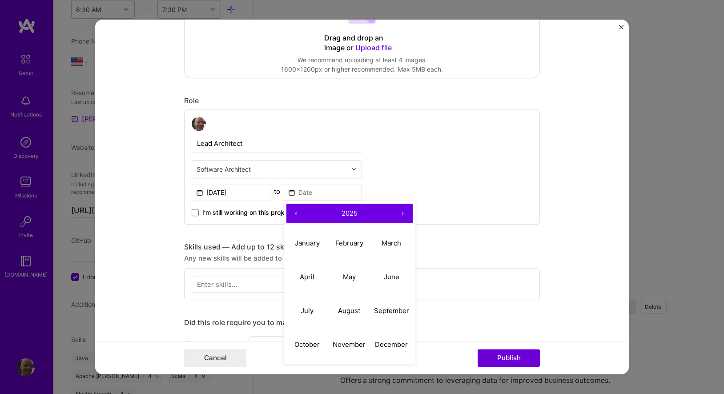
click at [293, 217] on button "‹" at bounding box center [296, 214] width 20 height 20
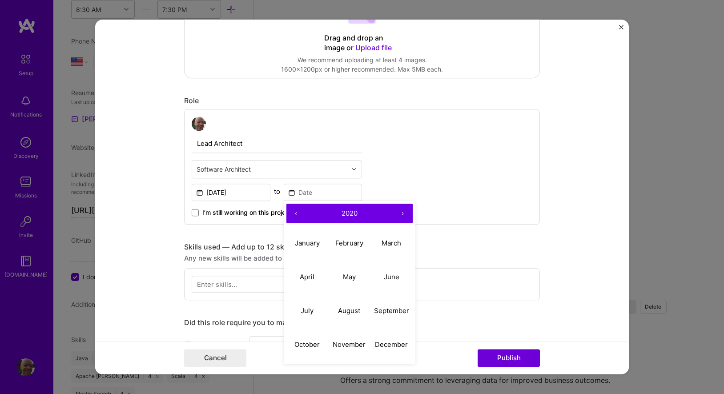
click at [293, 217] on button "‹" at bounding box center [296, 214] width 20 height 20
click at [403, 215] on button "›" at bounding box center [403, 214] width 20 height 20
click at [391, 278] on abbr "June" at bounding box center [392, 277] width 16 height 8
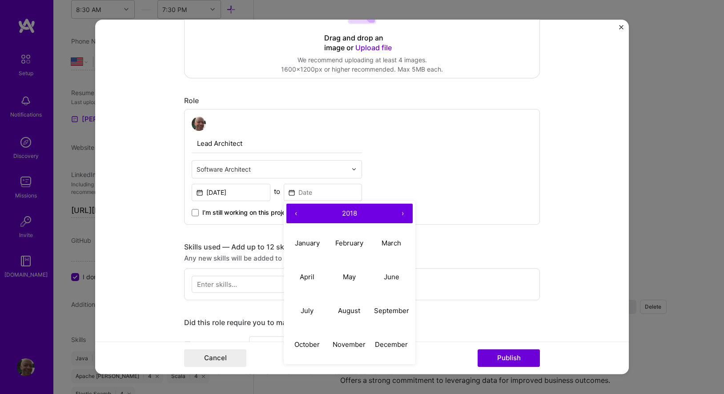
type input "[DATE]"
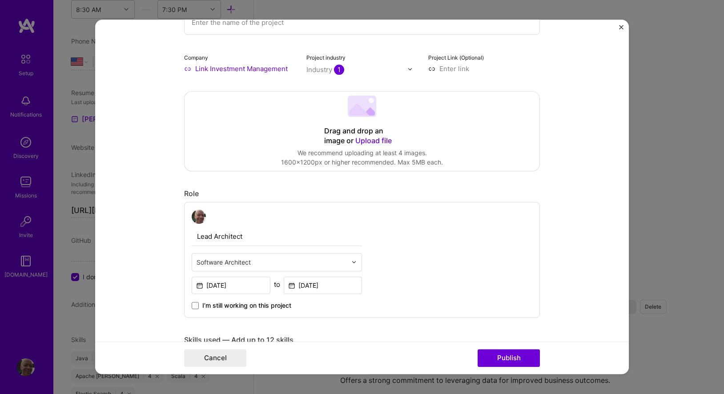
scroll to position [0, 0]
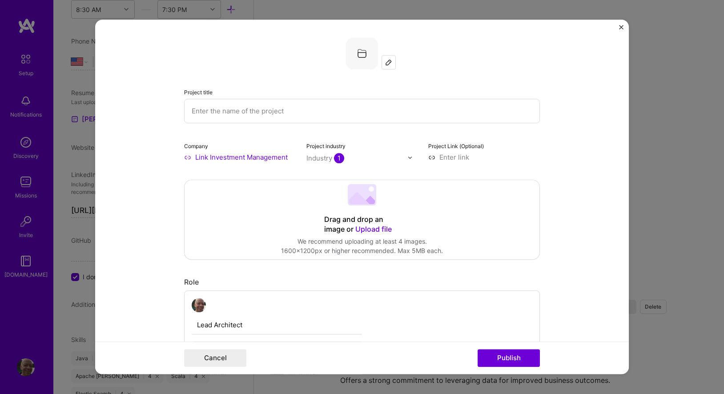
click at [235, 118] on input "text" at bounding box center [362, 111] width 356 height 24
paste input "Building a Scalable FinTech Platform at Link Investment Management"
type input "Building a Scalable FinTech Platform at Link Investment Management"
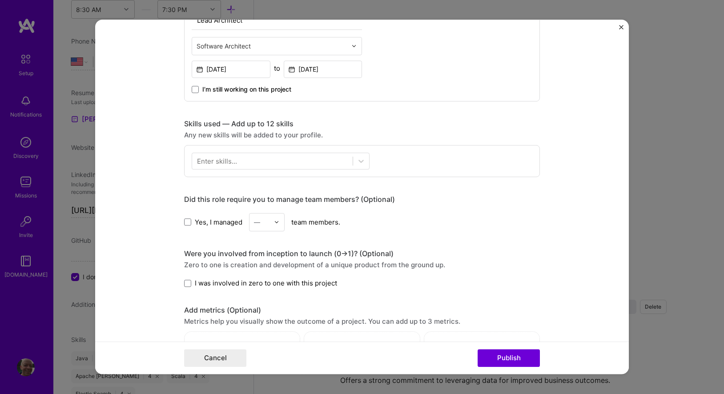
scroll to position [388, 0]
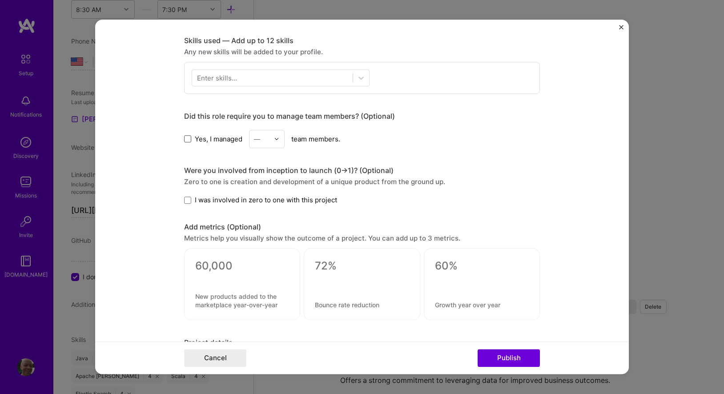
click at [186, 141] on span at bounding box center [187, 139] width 7 height 7
click at [0, 0] on input "Yes, I managed" at bounding box center [0, 0] width 0 height 0
click at [276, 143] on div at bounding box center [279, 138] width 10 height 17
click at [259, 213] on div "4" at bounding box center [267, 212] width 30 height 16
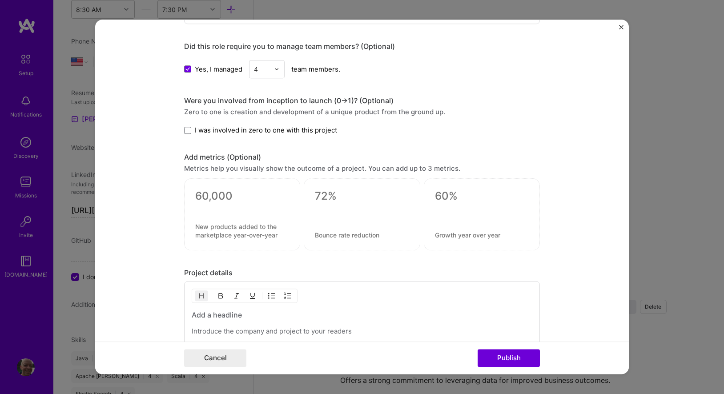
scroll to position [532, 0]
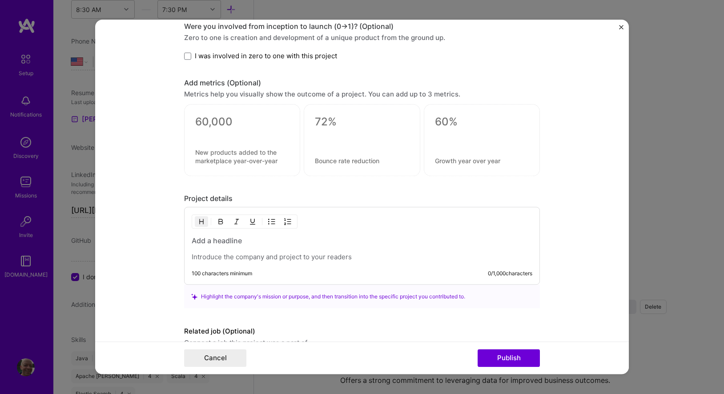
click at [264, 249] on div at bounding box center [362, 249] width 341 height 26
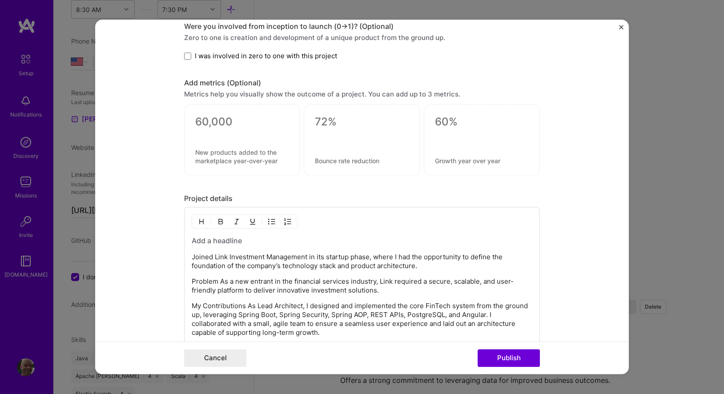
scroll to position [574, 0]
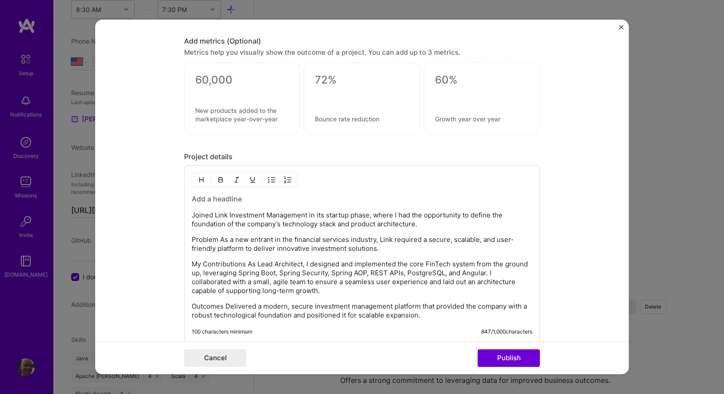
click at [251, 204] on h3 at bounding box center [362, 199] width 341 height 10
click at [246, 233] on div "Joined Link Investment Management in its startup phase, where I had the opportu…" at bounding box center [362, 257] width 341 height 126
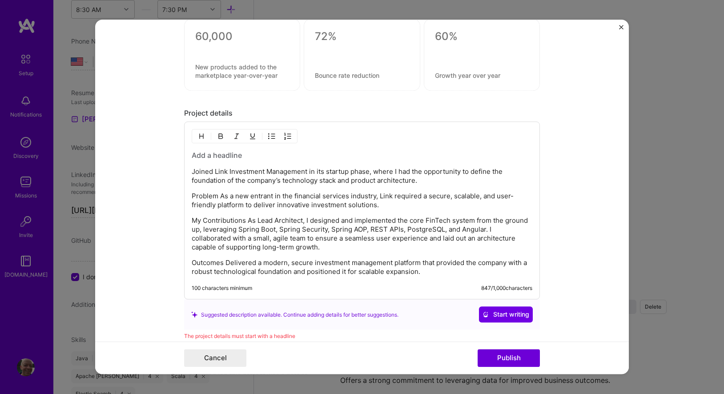
scroll to position [697, 0]
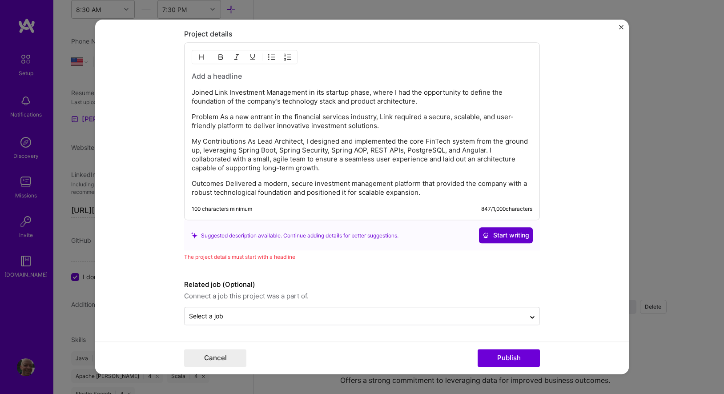
click at [514, 236] on span "Start writing" at bounding box center [506, 235] width 47 height 9
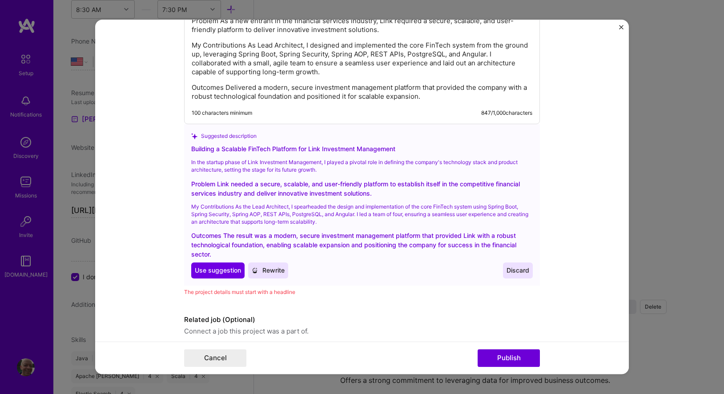
scroll to position [795, 0]
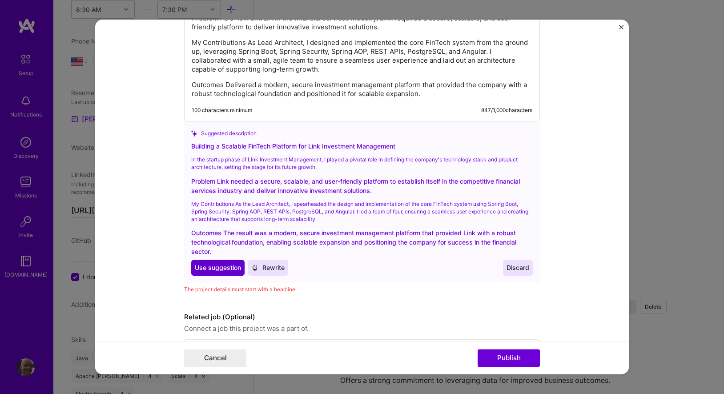
click at [227, 270] on span "Use suggestion" at bounding box center [218, 268] width 46 height 9
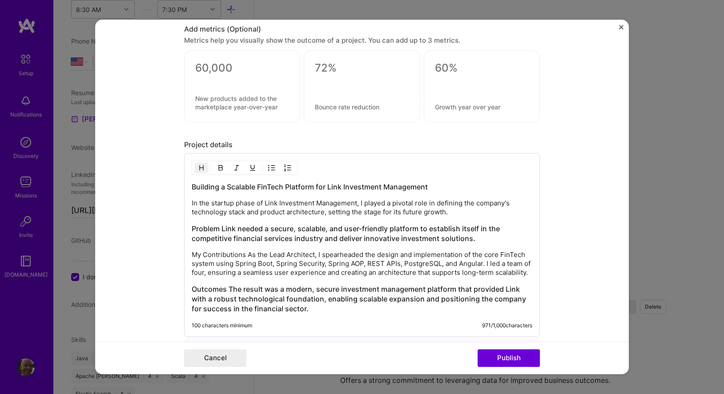
scroll to position [641, 0]
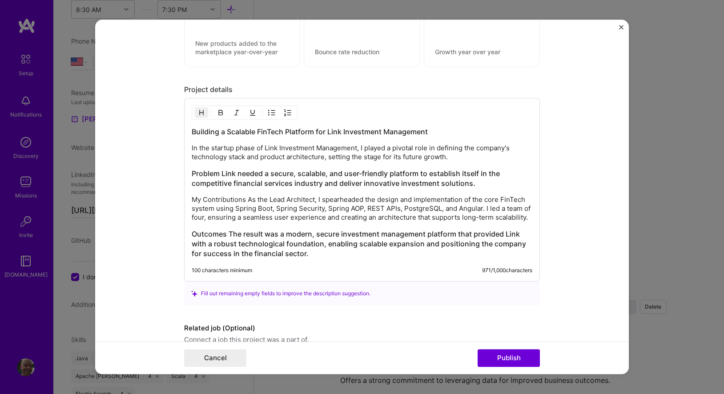
click at [231, 172] on h3 "Problem Link needed a secure, scalable, and user-friendly platform to establish…" at bounding box center [362, 179] width 341 height 20
click at [235, 174] on h3 "Problem Link needed a secure, scalable, and user-friendly platform to establish…" at bounding box center [362, 179] width 341 height 20
click at [220, 171] on h3 "Problem Link needed a secure, scalable, and user-friendly platform to establish…" at bounding box center [362, 179] width 341 height 20
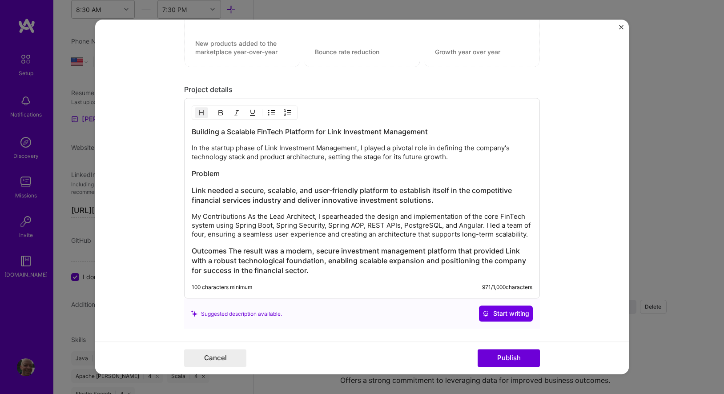
scroll to position [697, 0]
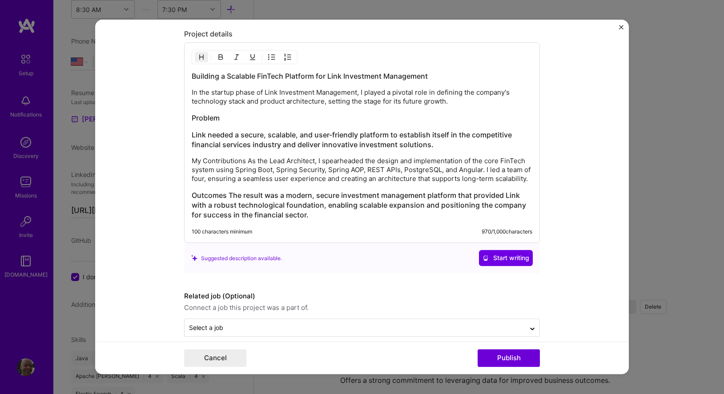
click at [243, 163] on p "My Contributions As the Lead Architect, I spearheaded the design and implementa…" at bounding box center [362, 170] width 341 height 27
click at [247, 163] on p "My Contributions As the Lead Architect, I spearheaded the design and implementa…" at bounding box center [362, 170] width 341 height 27
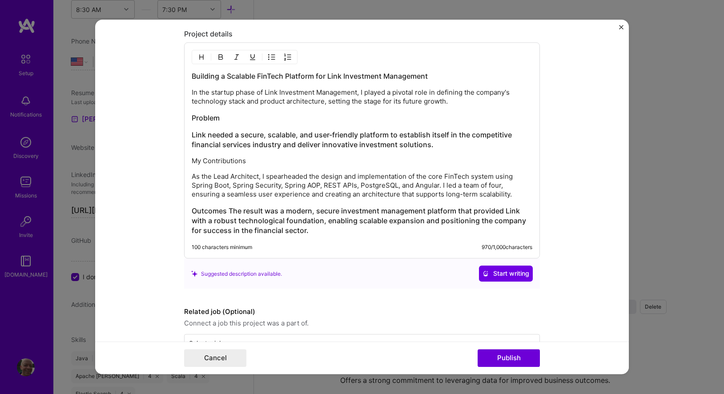
click at [226, 213] on h3 "Outcomes The result was a modern, secure investment management platform that pr…" at bounding box center [362, 220] width 341 height 29
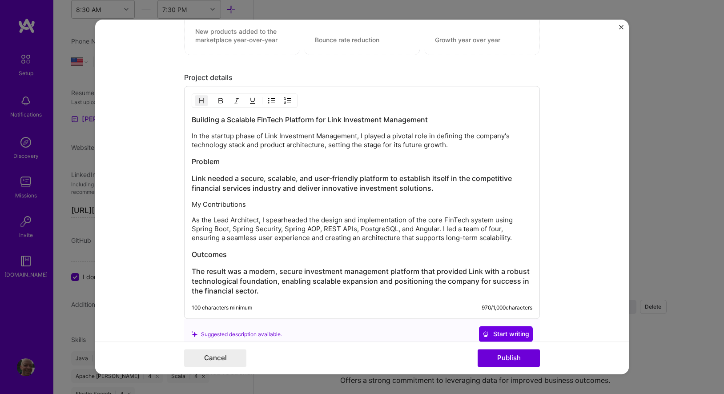
scroll to position [688, 0]
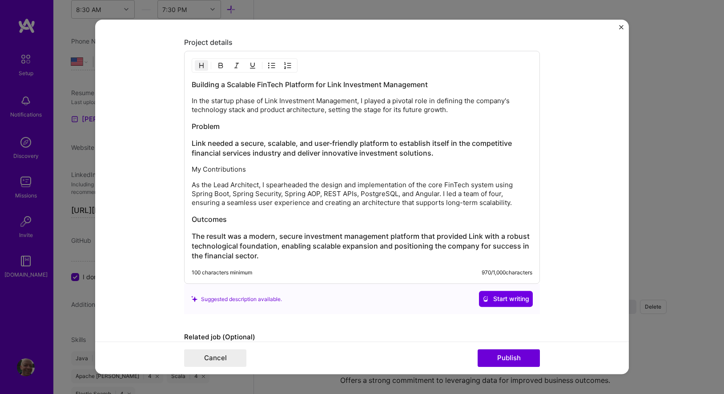
click at [216, 144] on h3 "Link needed a secure, scalable, and user-friendly platform to establish itself …" at bounding box center [362, 149] width 341 height 20
click at [206, 129] on h3 "Problem" at bounding box center [362, 127] width 341 height 10
click at [207, 108] on p "In the startup phase of Link Investment Management, I played a pivotal role in …" at bounding box center [362, 106] width 341 height 18
click at [205, 129] on h3 "Problem" at bounding box center [362, 127] width 341 height 10
click at [193, 143] on h3 "Link needed a secure, scalable, and user-friendly platform to establish itself …" at bounding box center [362, 149] width 341 height 20
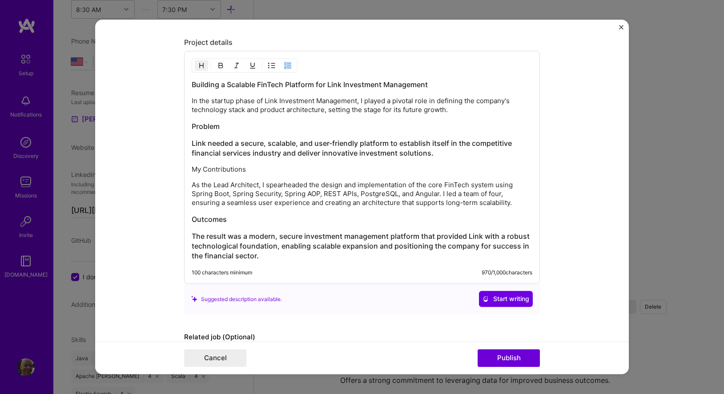
drag, startPoint x: 191, startPoint y: 143, endPoint x: 192, endPoint y: 154, distance: 10.7
click at [192, 154] on div "Building a Scalable FinTech Platform for Link Investment Management In the star…" at bounding box center [362, 167] width 356 height 233
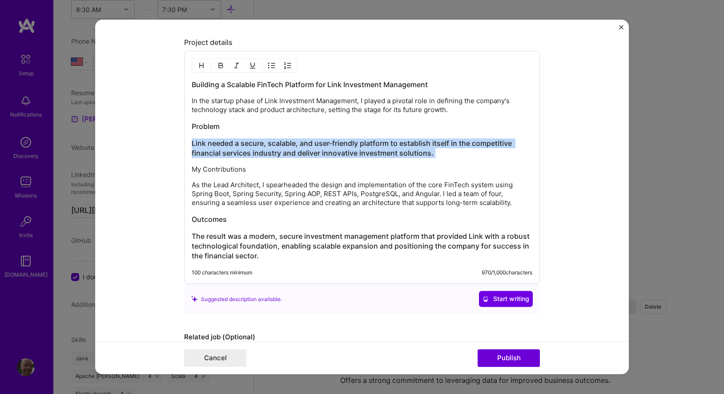
drag, startPoint x: 192, startPoint y: 145, endPoint x: 192, endPoint y: 161, distance: 16.5
click at [192, 161] on div "Building a Scalable FinTech Platform for Link Investment Management In the star…" at bounding box center [362, 170] width 341 height 181
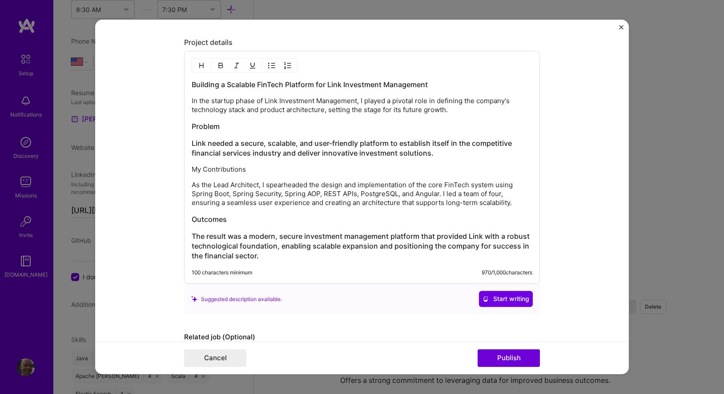
click at [199, 71] on div at bounding box center [245, 66] width 106 height 14
click at [199, 69] on img "button" at bounding box center [201, 65] width 7 height 7
click at [200, 69] on button "button" at bounding box center [201, 66] width 13 height 11
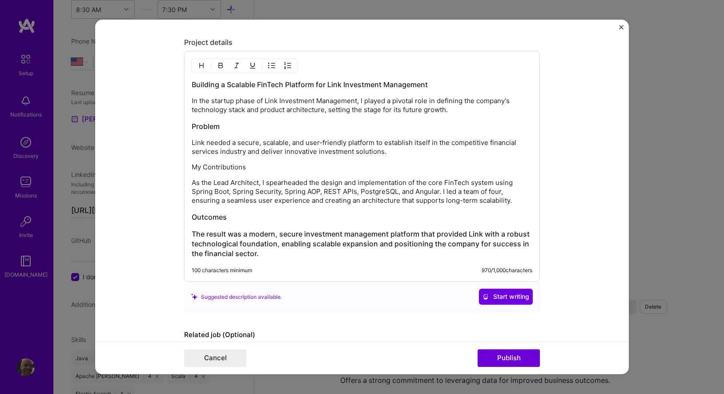
click at [211, 181] on p "As the Lead Architect, I spearheaded the design and implementation of the core …" at bounding box center [362, 192] width 341 height 27
click at [192, 168] on p "My Contributions" at bounding box center [362, 167] width 341 height 9
click at [203, 69] on img "button" at bounding box center [201, 65] width 7 height 7
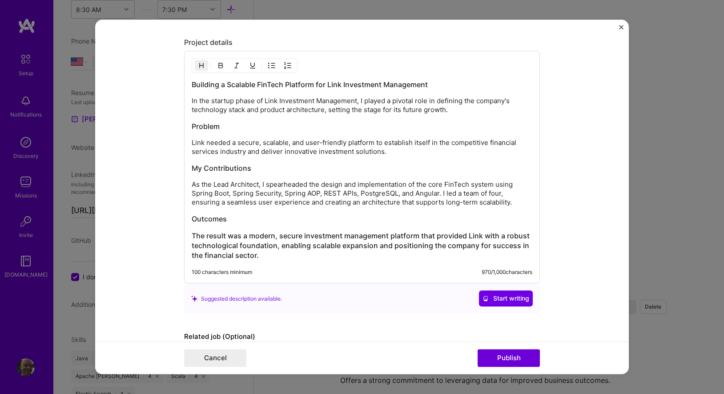
click at [192, 234] on h3 "The result was a modern, secure investment management platform that provided Li…" at bounding box center [362, 245] width 341 height 29
click at [194, 237] on h3 "The result was a modern, secure investment management platform that provided Li…" at bounding box center [362, 245] width 341 height 29
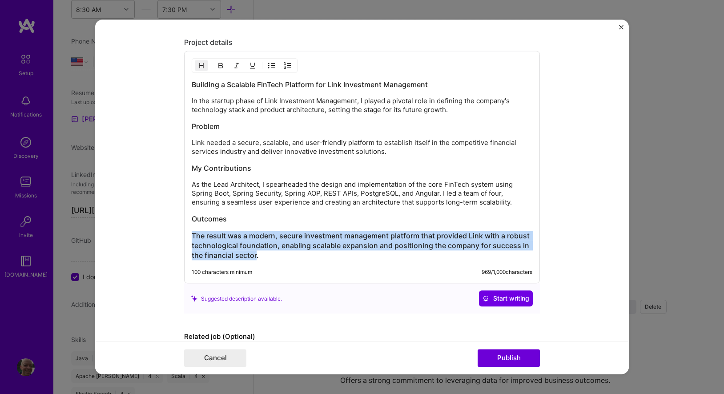
drag, startPoint x: 191, startPoint y: 236, endPoint x: 256, endPoint y: 255, distance: 67.4
click at [256, 256] on h3 "The result was a modern, secure investment management platform that provided Li…" at bounding box center [362, 245] width 341 height 29
click at [200, 68] on img "button" at bounding box center [201, 65] width 7 height 7
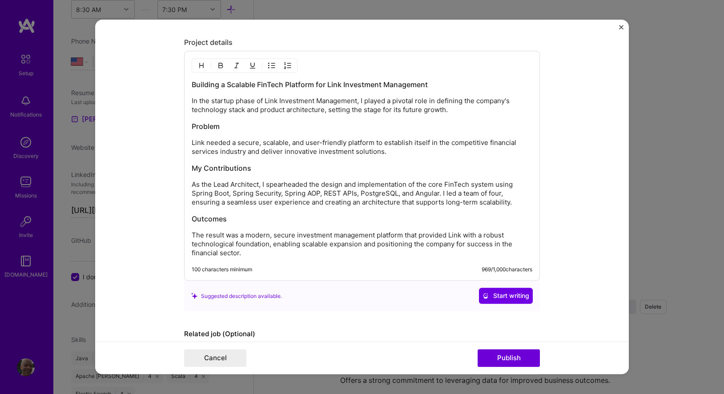
click at [236, 159] on div "Building a Scalable FinTech Platform for Link Investment Management In the star…" at bounding box center [362, 169] width 341 height 178
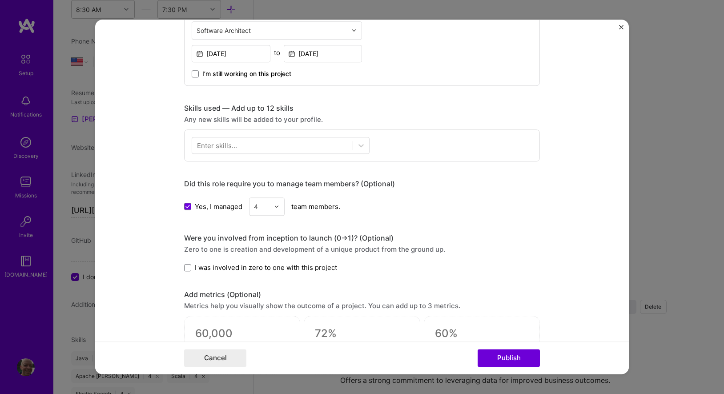
scroll to position [290, 0]
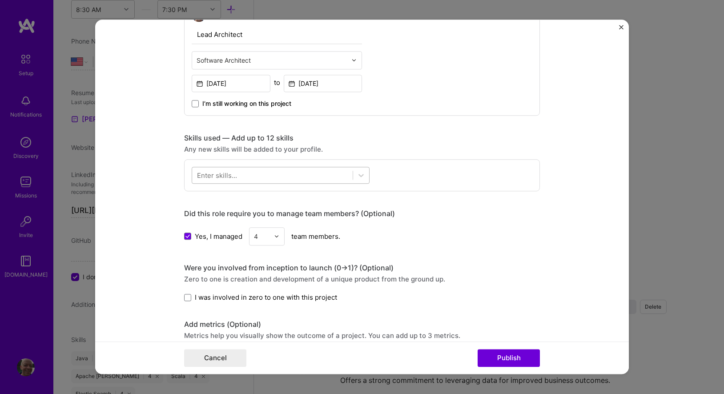
click at [262, 180] on div at bounding box center [272, 175] width 161 height 15
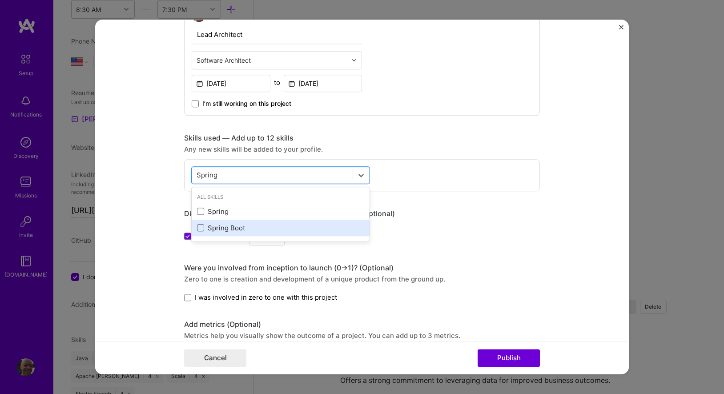
click at [204, 230] on span at bounding box center [200, 228] width 7 height 7
click at [0, 0] on input "checkbox" at bounding box center [0, 0] width 0 height 0
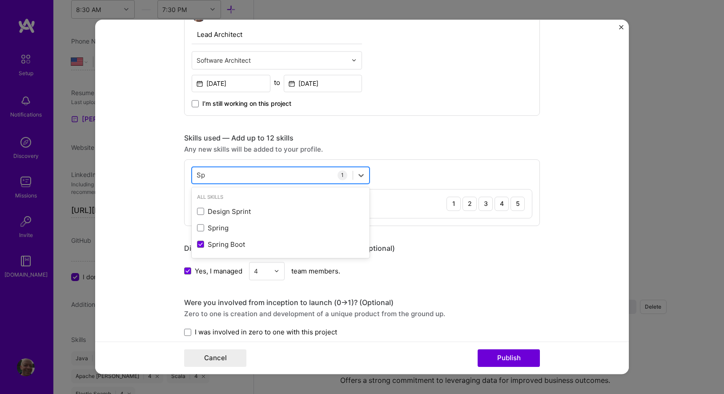
type input "S"
type input "A"
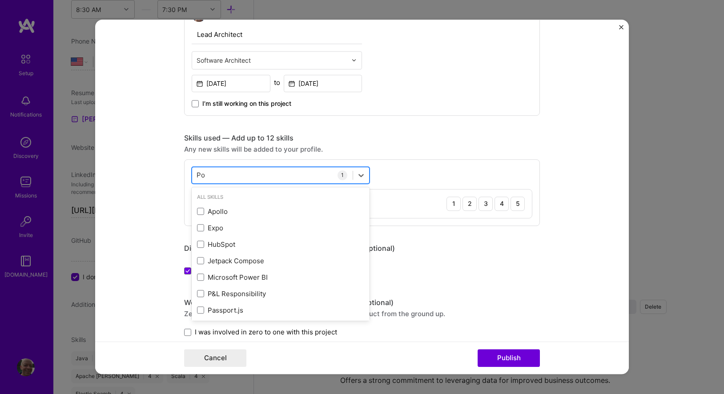
type input "Post"
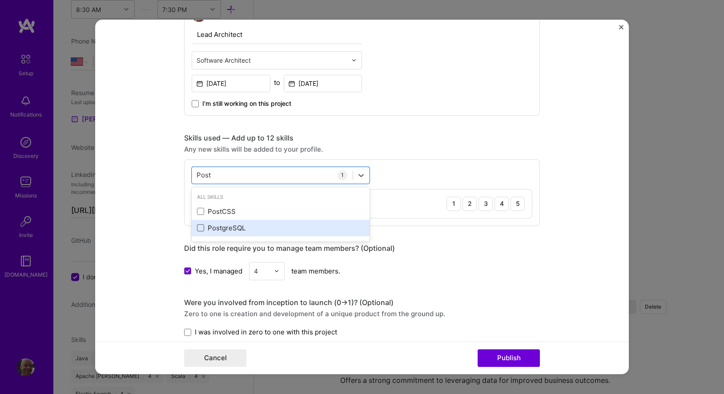
click at [200, 231] on span at bounding box center [200, 228] width 7 height 7
click at [0, 0] on input "checkbox" at bounding box center [0, 0] width 0 height 0
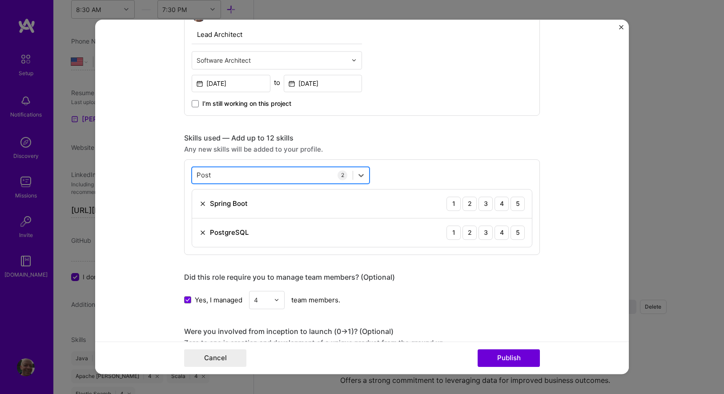
click at [234, 173] on div "Post Post" at bounding box center [272, 175] width 161 height 15
click at [208, 175] on input "Post" at bounding box center [204, 175] width 15 height 9
click at [207, 175] on input "Post" at bounding box center [204, 175] width 15 height 9
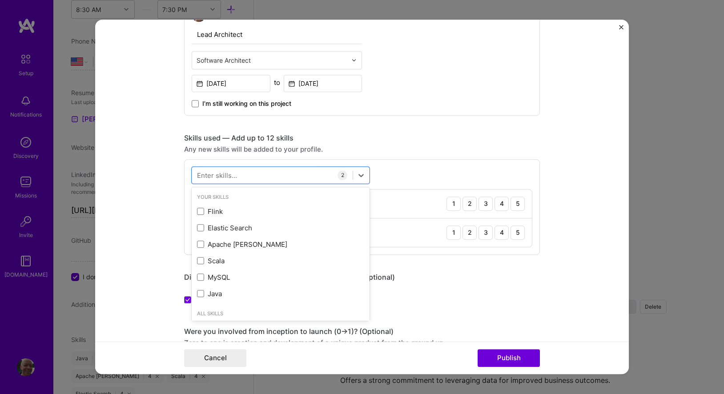
click at [377, 121] on div "Project title Building a Scalable FinTech Platform at Link Investment Managemen…" at bounding box center [362, 291] width 356 height 1089
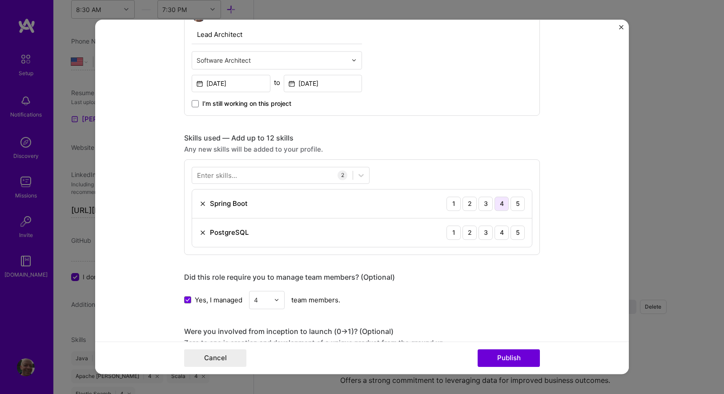
click at [506, 204] on div "4" at bounding box center [502, 204] width 14 height 14
click at [501, 230] on div "4" at bounding box center [502, 233] width 14 height 14
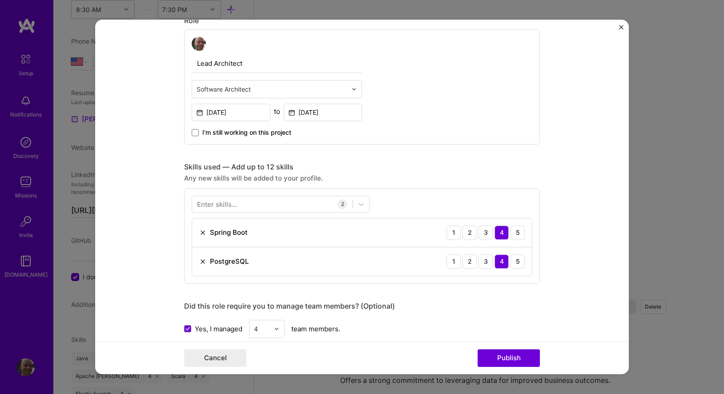
scroll to position [310, 0]
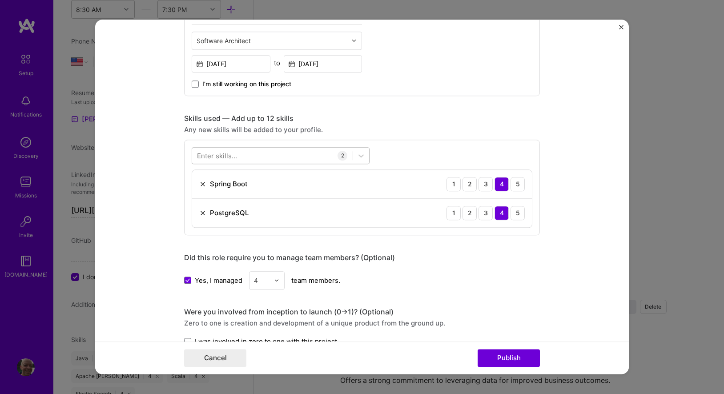
click at [238, 159] on div at bounding box center [272, 156] width 161 height 15
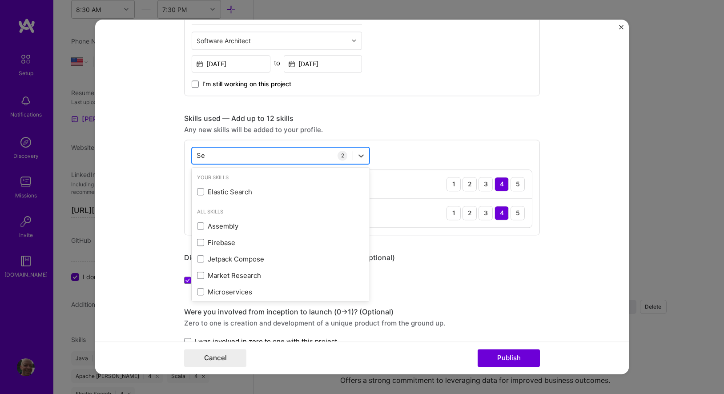
type input "S"
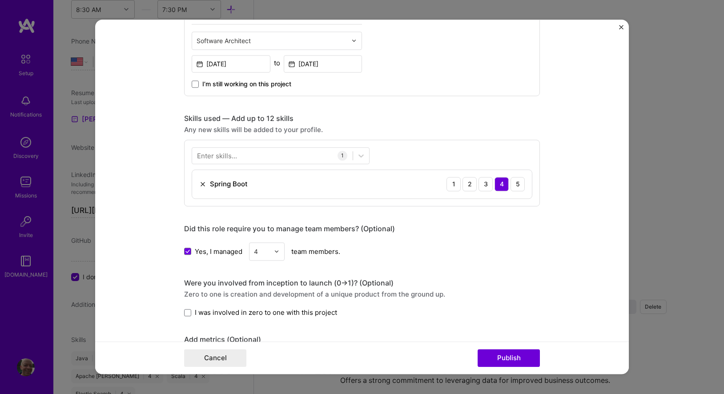
click at [561, 229] on form "Project title Building a Scalable FinTech Platform at Link Investment Managemen…" at bounding box center [362, 197] width 534 height 355
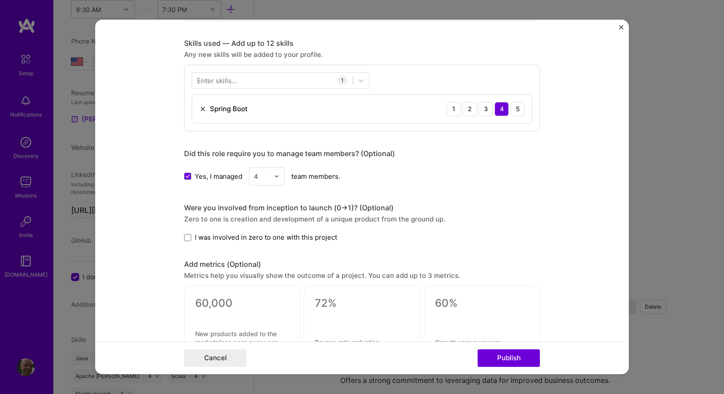
scroll to position [395, 0]
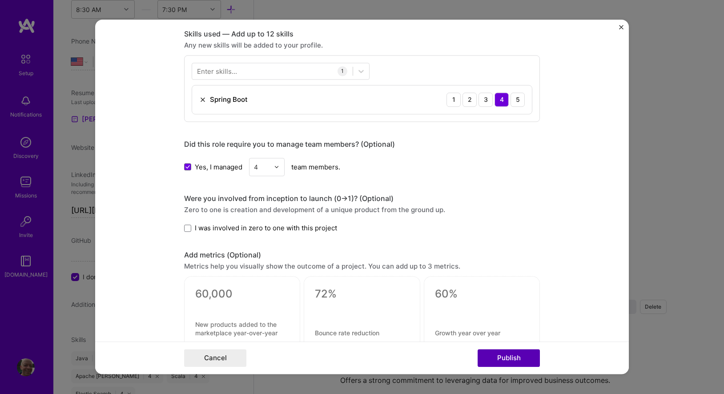
click at [514, 362] on button "Publish" at bounding box center [509, 359] width 62 height 18
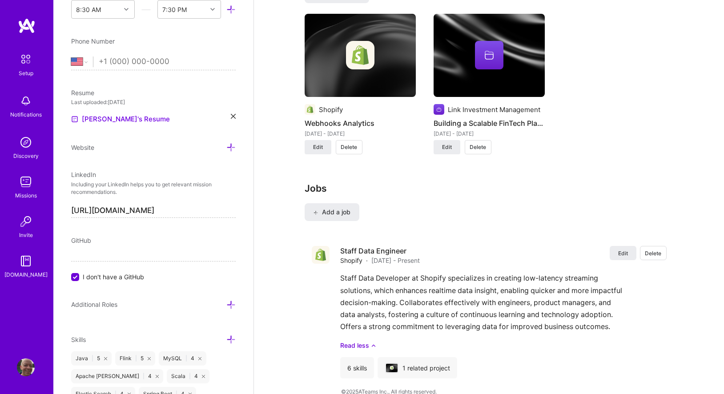
scroll to position [756, 0]
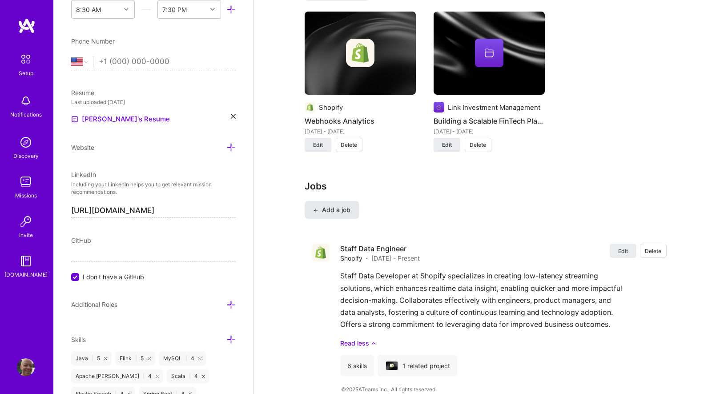
click at [339, 206] on span "Add a job" at bounding box center [332, 210] width 37 height 9
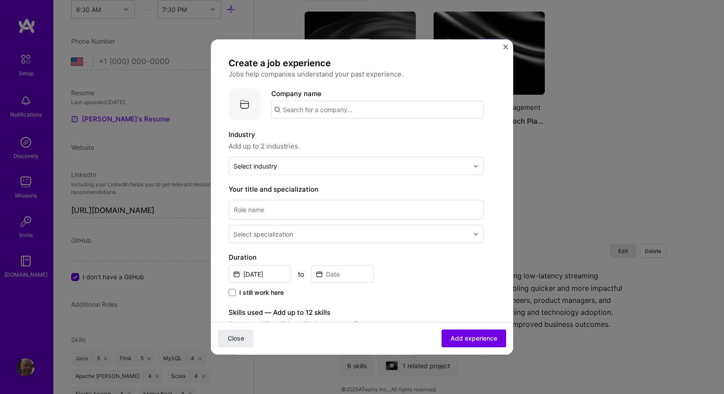
click at [421, 107] on input "text" at bounding box center [377, 110] width 213 height 18
drag, startPoint x: 315, startPoint y: 108, endPoint x: 270, endPoint y: 107, distance: 45.4
click at [270, 108] on div "Company logo Company name Link In" at bounding box center [356, 105] width 255 height 32
paste input "vestment Management"
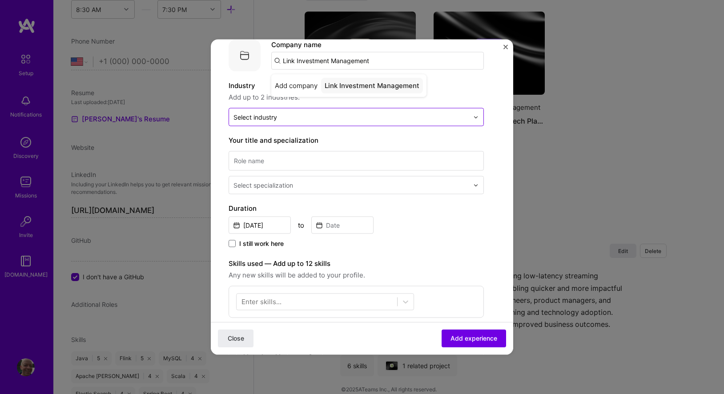
type input "Link Investment Management"
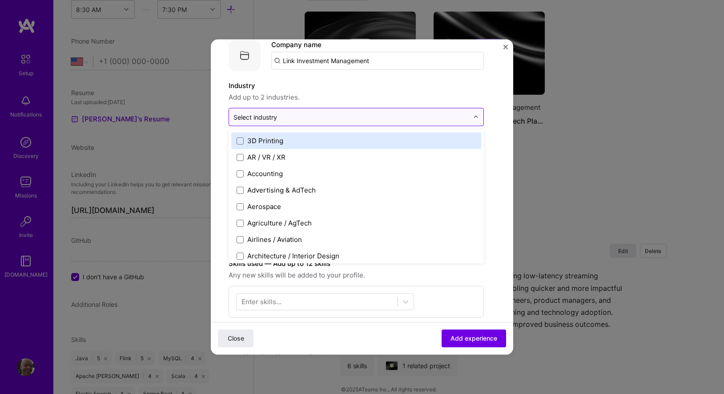
click at [303, 119] on input "text" at bounding box center [351, 117] width 235 height 9
type input "fin"
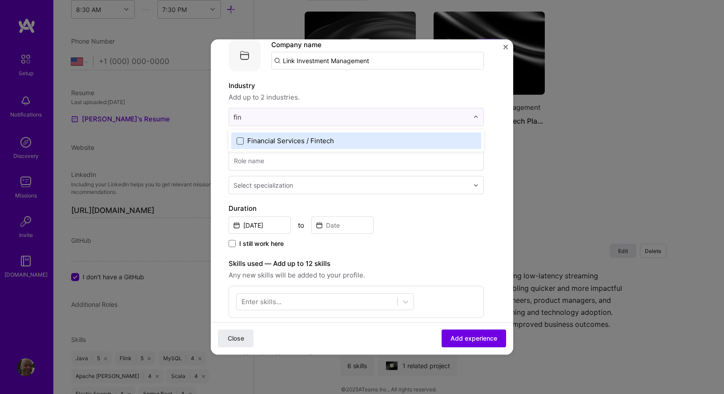
click at [241, 142] on span at bounding box center [240, 140] width 7 height 7
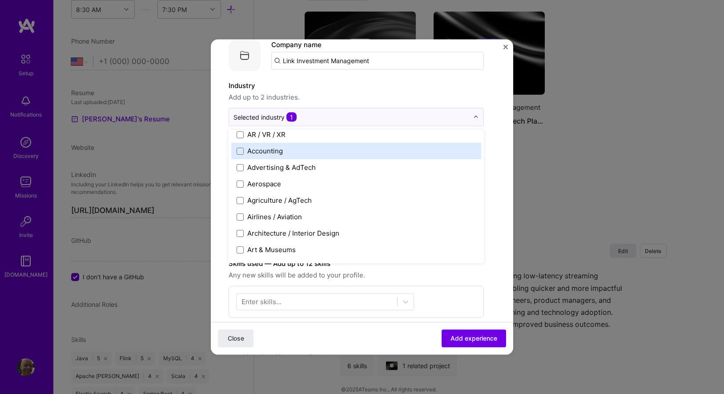
scroll to position [49, 0]
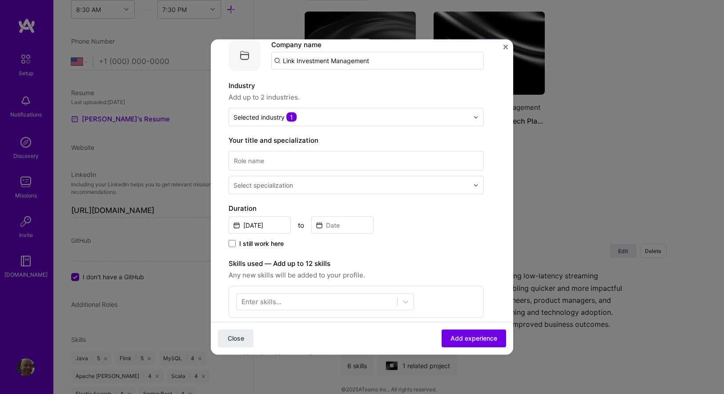
click at [493, 173] on div "Create a job experience Jobs help companies understand your past experience. Co…" at bounding box center [362, 276] width 267 height 536
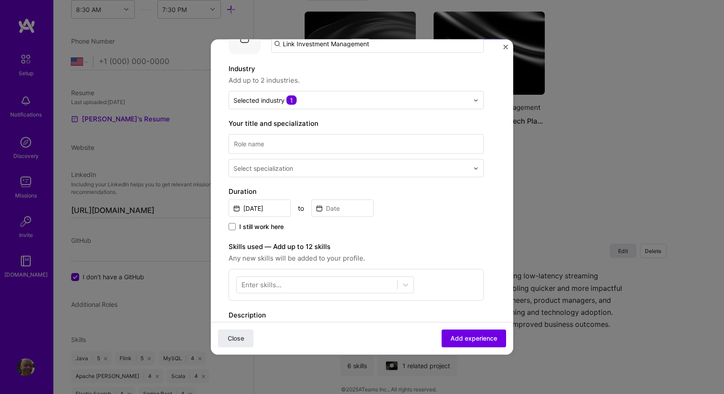
scroll to position [106, 0]
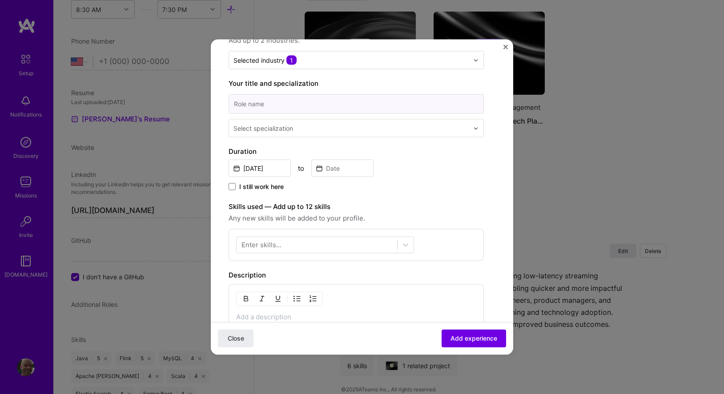
click at [473, 105] on input at bounding box center [356, 104] width 255 height 20
type input "Lead Architect"
click at [475, 130] on img at bounding box center [475, 127] width 5 height 5
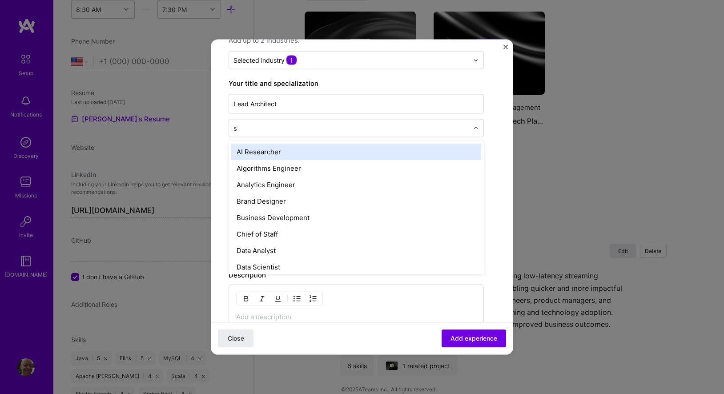
type input "so"
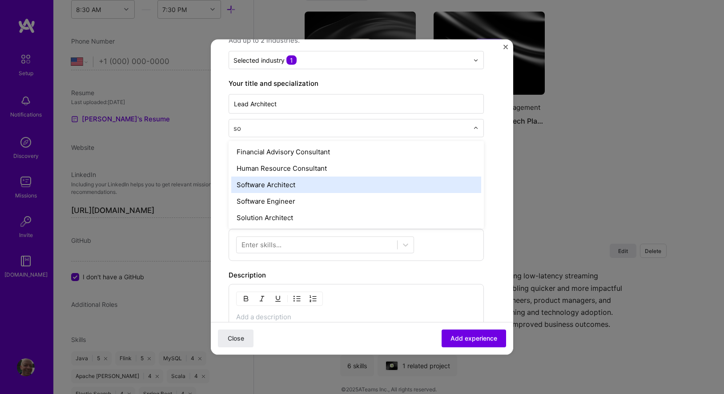
drag, startPoint x: 389, startPoint y: 217, endPoint x: 387, endPoint y: 184, distance: 32.5
click at [387, 184] on div "Financial Advisory Consultant Human Resource Consultant Software Architect Soft…" at bounding box center [356, 185] width 255 height 88
click at [387, 184] on div "Software Architect" at bounding box center [356, 185] width 250 height 16
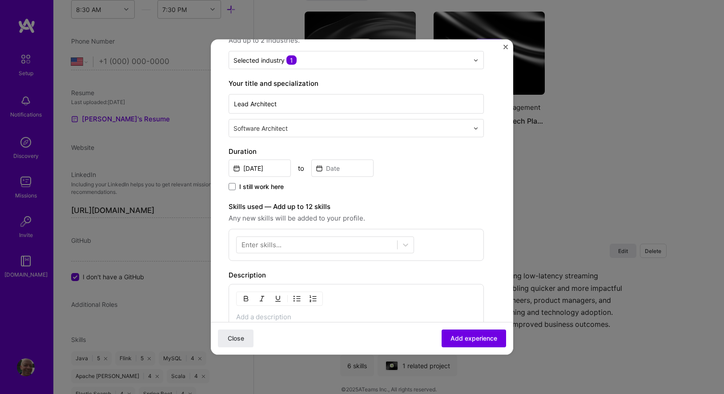
scroll to position [145, 0]
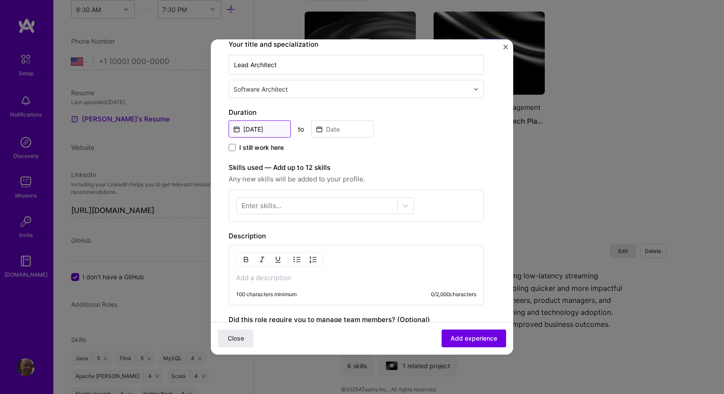
click at [274, 135] on input "[DATE]" at bounding box center [260, 129] width 62 height 17
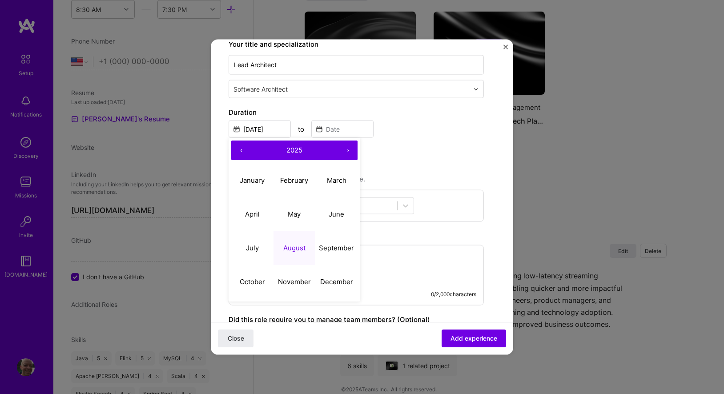
click at [241, 152] on button "‹" at bounding box center [241, 151] width 20 height 20
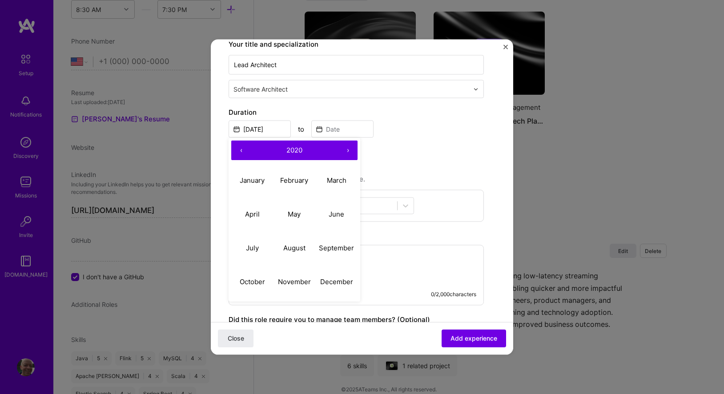
click at [241, 152] on button "‹" at bounding box center [241, 151] width 20 height 20
click at [260, 180] on abbr "January" at bounding box center [252, 180] width 25 height 8
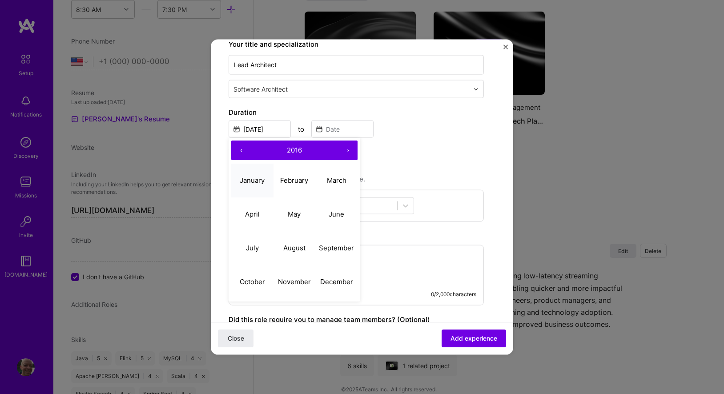
type input "[DATE]"
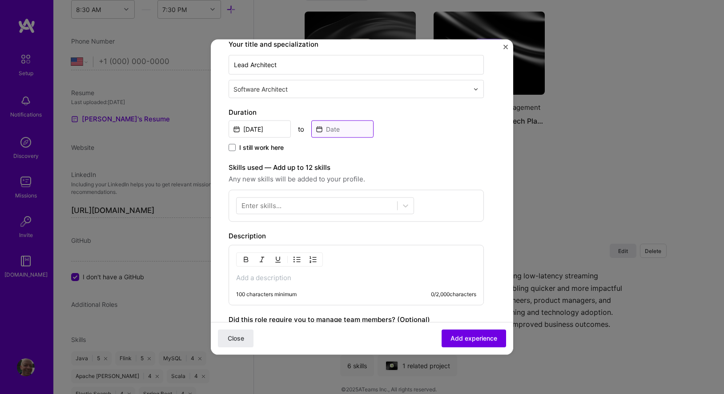
click at [340, 123] on input at bounding box center [342, 129] width 62 height 17
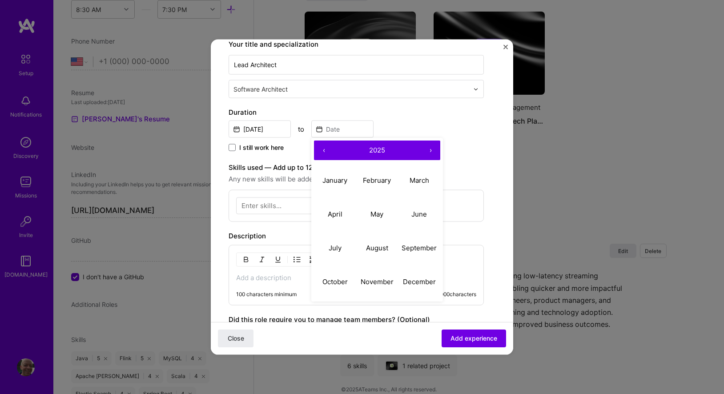
click at [324, 150] on button "‹" at bounding box center [324, 151] width 20 height 20
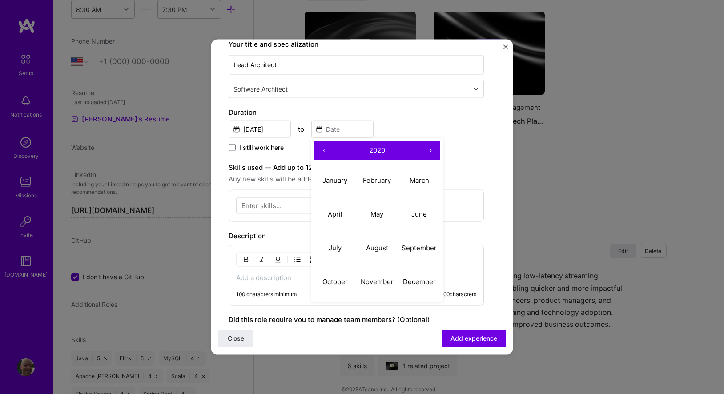
click at [324, 150] on button "‹" at bounding box center [324, 151] width 20 height 20
click at [413, 209] on button "June" at bounding box center [419, 214] width 42 height 34
type input "[DATE]"
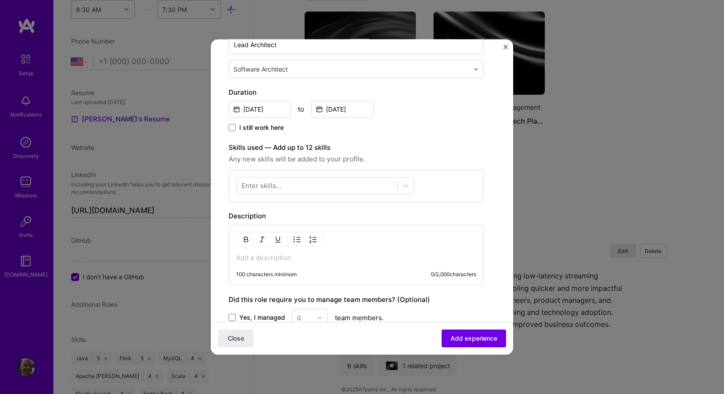
scroll to position [191, 0]
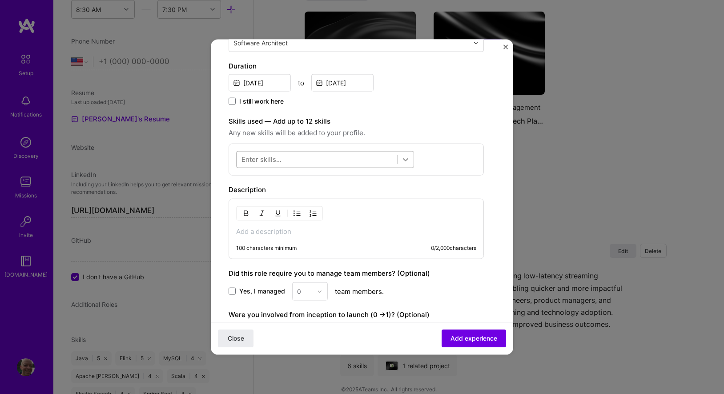
click at [403, 159] on icon at bounding box center [405, 159] width 5 height 3
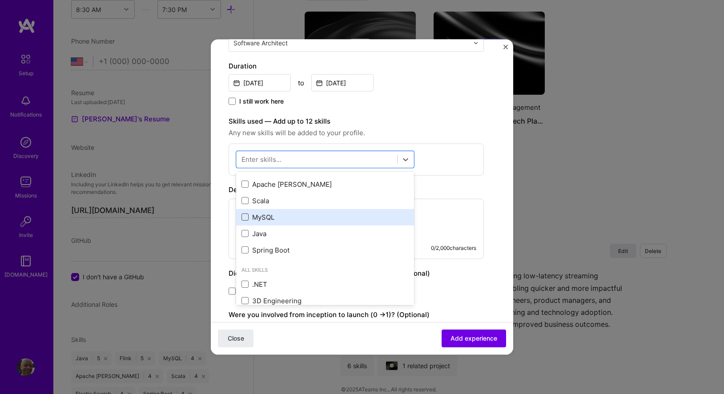
scroll to position [48, 0]
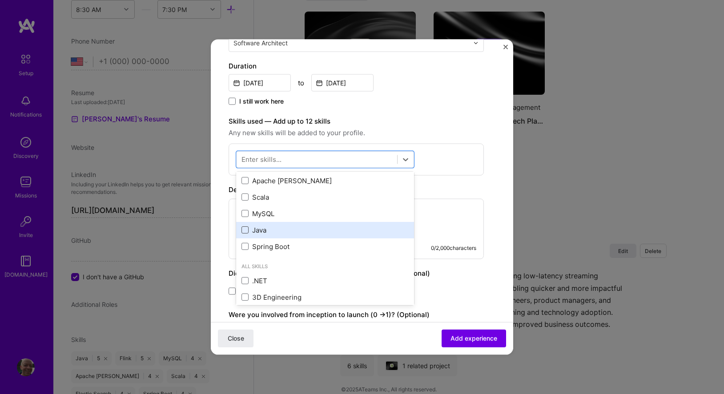
click at [244, 233] on span at bounding box center [245, 229] width 7 height 7
click at [0, 0] on input "checkbox" at bounding box center [0, 0] width 0 height 0
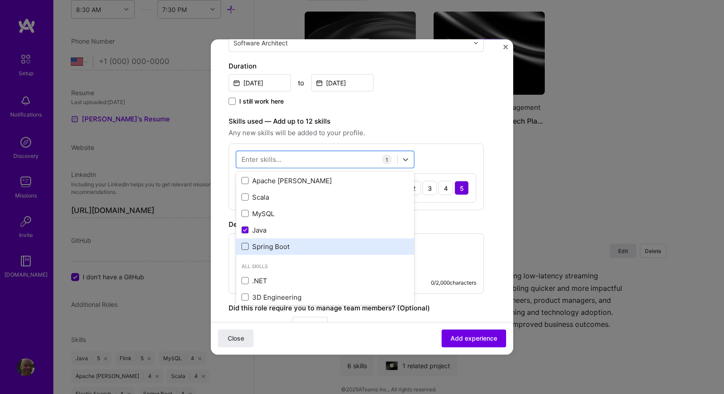
click at [244, 248] on span at bounding box center [245, 246] width 7 height 7
click at [0, 0] on input "checkbox" at bounding box center [0, 0] width 0 height 0
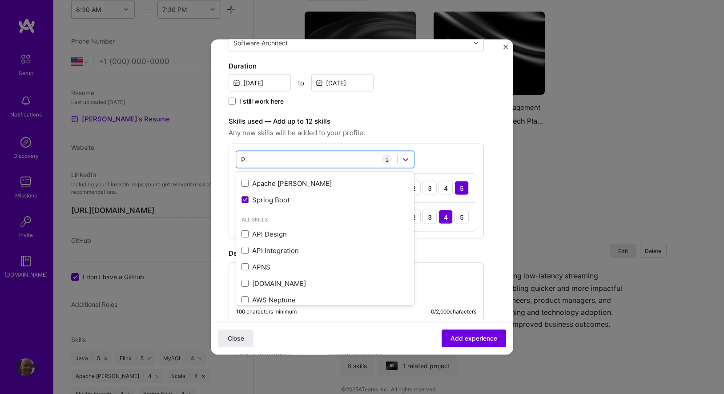
scroll to position [0, 0]
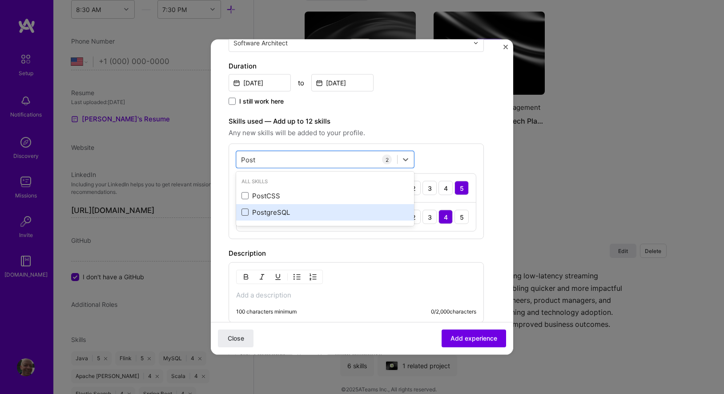
click at [244, 212] on span at bounding box center [245, 212] width 7 height 7
click at [0, 0] on input "checkbox" at bounding box center [0, 0] width 0 height 0
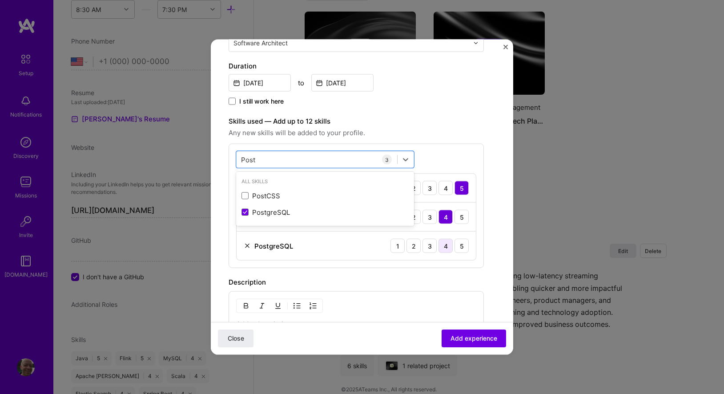
type input "Post"
click at [445, 247] on div "4" at bounding box center [446, 246] width 14 height 14
click at [480, 254] on div "Post Post 3 Java 1 2 3 4 5 Spring Boot 1 2 3 4 5 PostgreSQL 1 2 3 4 5" at bounding box center [356, 206] width 255 height 125
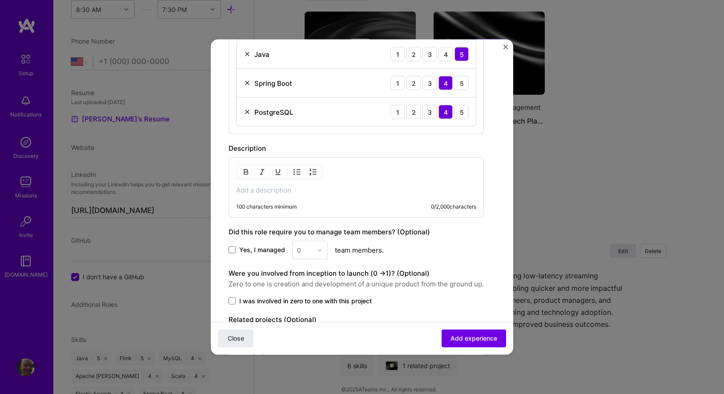
scroll to position [339, 0]
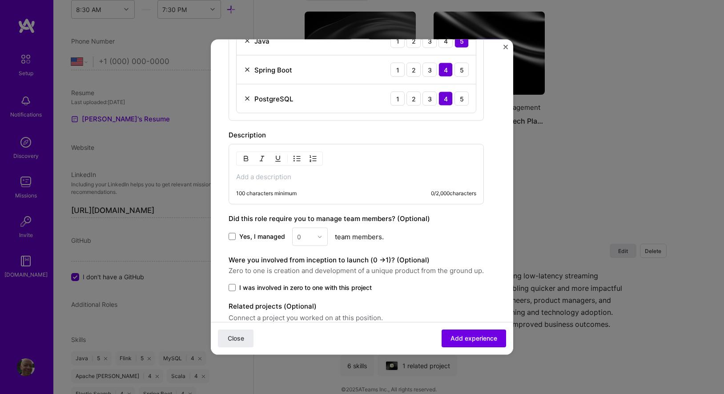
click at [373, 175] on p at bounding box center [356, 177] width 240 height 9
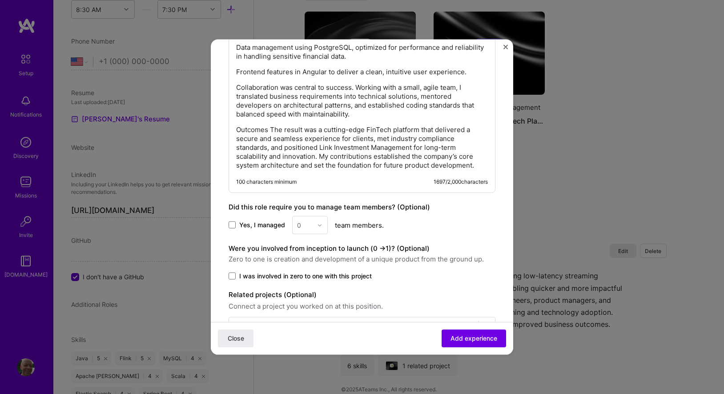
scroll to position [638, 0]
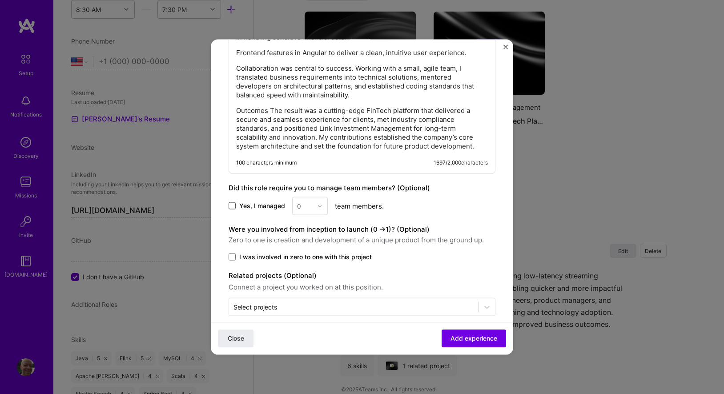
click at [233, 206] on span at bounding box center [232, 205] width 7 height 7
click at [0, 0] on input "Yes, I managed" at bounding box center [0, 0] width 0 height 0
click at [320, 209] on div at bounding box center [322, 206] width 10 height 17
click at [306, 280] on div "4" at bounding box center [310, 279] width 30 height 16
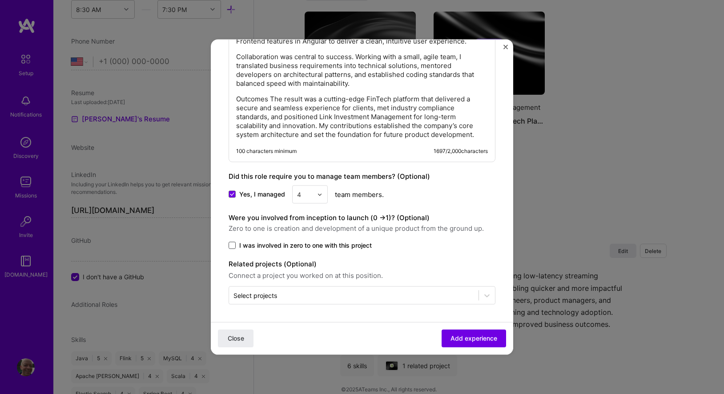
click at [230, 244] on span at bounding box center [232, 245] width 7 height 7
click at [0, 0] on input "I was involved in zero to one with this project" at bounding box center [0, 0] width 0 height 0
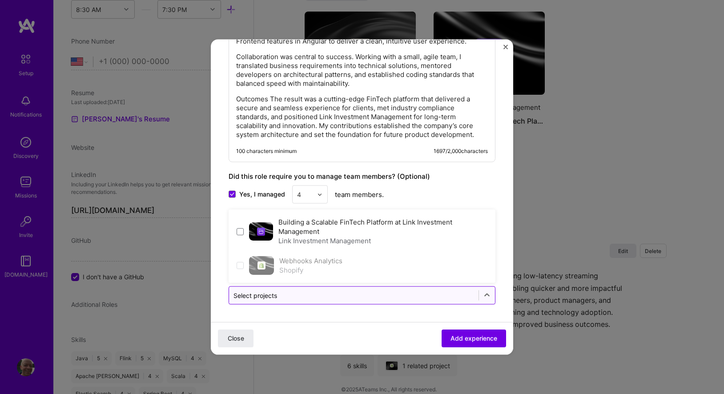
click at [298, 299] on input "text" at bounding box center [354, 295] width 241 height 9
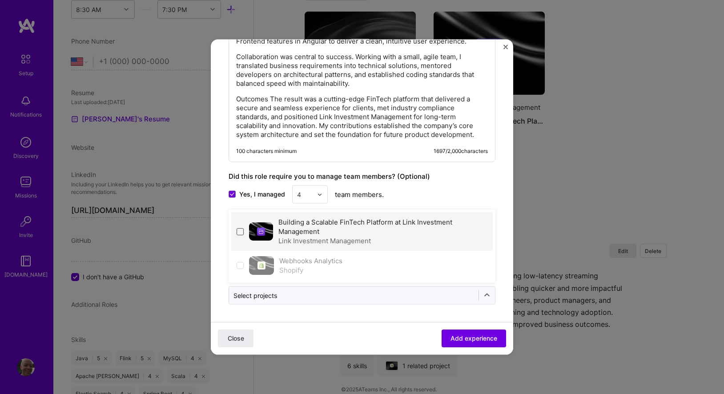
click at [241, 231] on span at bounding box center [240, 231] width 7 height 7
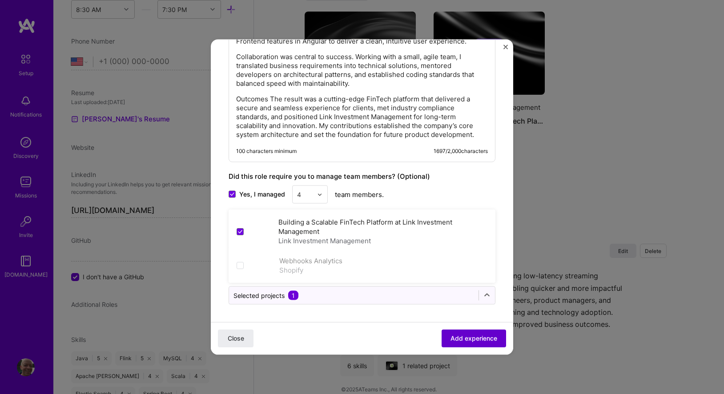
click at [463, 343] on span "Add experience" at bounding box center [474, 338] width 47 height 9
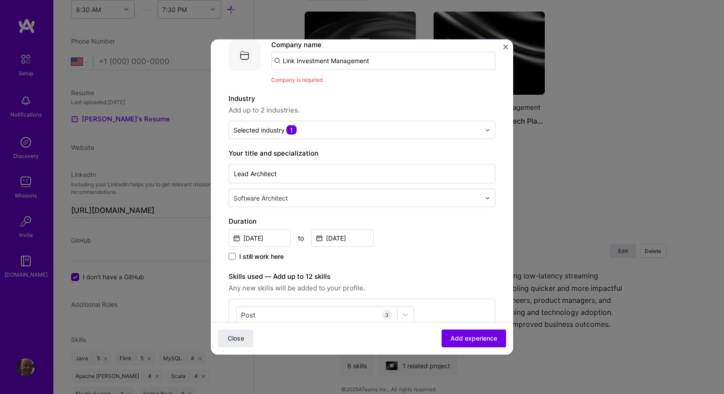
scroll to position [0, 0]
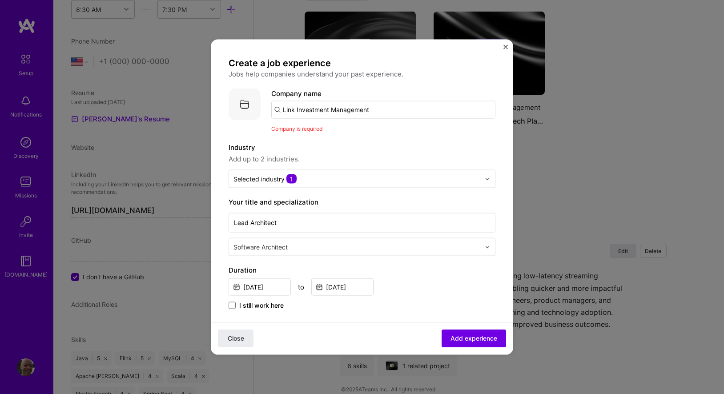
click at [375, 112] on input "Link Investment Management" at bounding box center [383, 110] width 224 height 18
click at [350, 146] on label "Industry" at bounding box center [362, 147] width 267 height 11
click at [242, 105] on img at bounding box center [245, 105] width 32 height 32
click at [361, 149] on label "Industry" at bounding box center [362, 147] width 267 height 11
drag, startPoint x: 375, startPoint y: 110, endPoint x: 263, endPoint y: 110, distance: 112.6
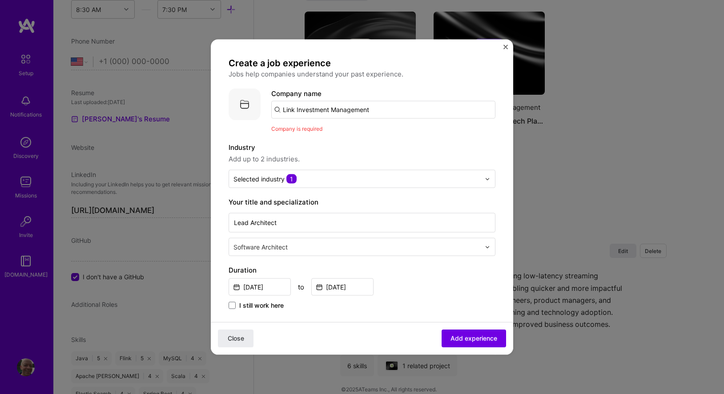
click at [264, 110] on div "Company logo Company name Link Investment Management Company is required" at bounding box center [362, 111] width 267 height 45
type input "Link Investment Management"
click at [291, 136] on span "Add company" at bounding box center [296, 134] width 43 height 9
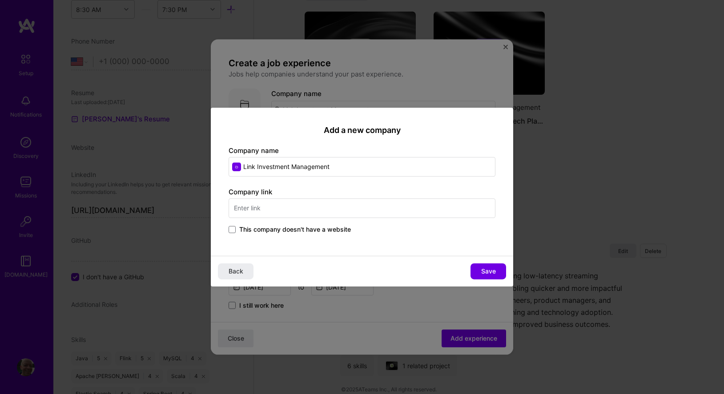
click at [316, 213] on input "text" at bounding box center [362, 208] width 267 height 20
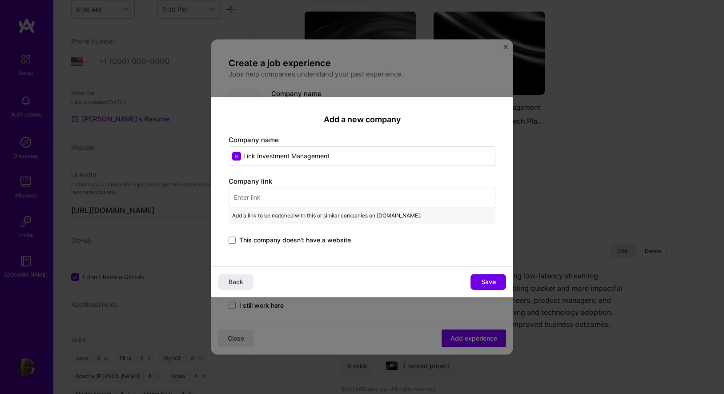
paste input "[URL][DOMAIN_NAME]"
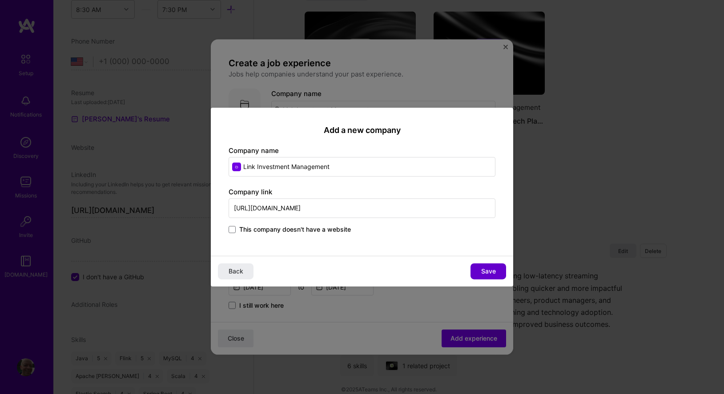
type input "[URL][DOMAIN_NAME]"
click at [487, 266] on button "Save" at bounding box center [489, 271] width 36 height 16
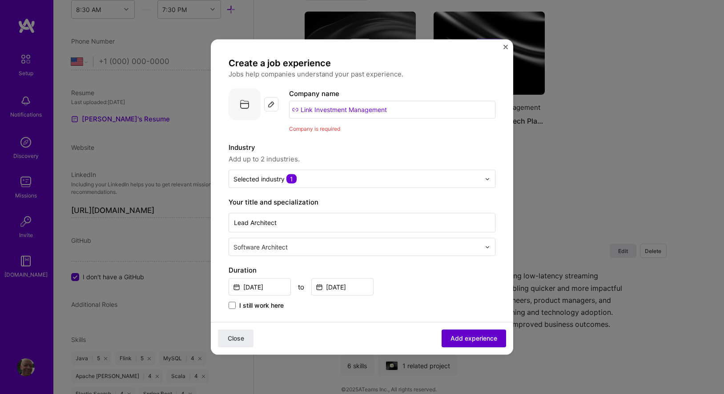
click at [464, 341] on span "Add experience" at bounding box center [474, 338] width 47 height 9
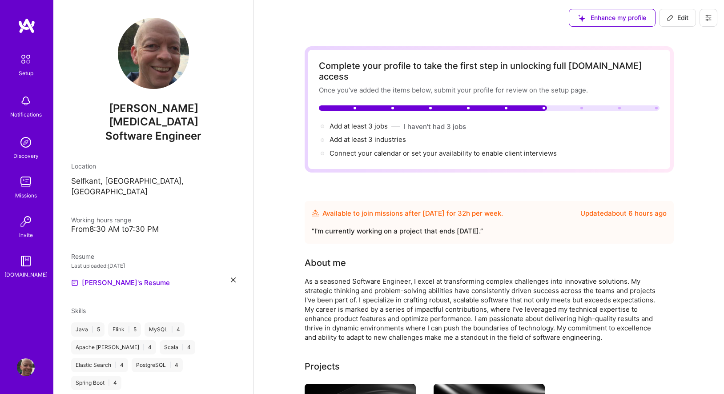
click at [677, 17] on span "Edit" at bounding box center [678, 17] width 22 height 9
select select "US"
select select "Future Date"
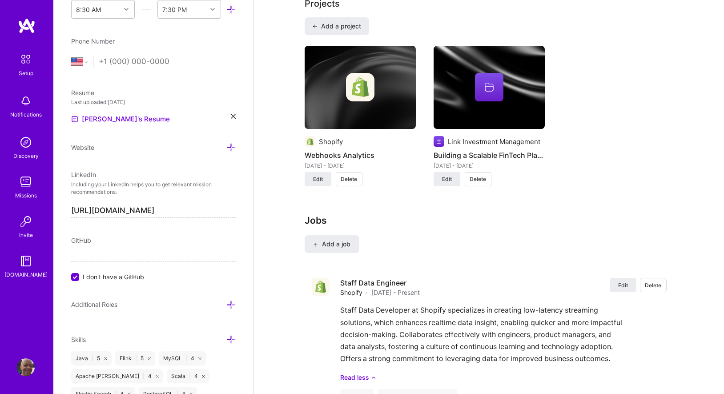
scroll to position [781, 0]
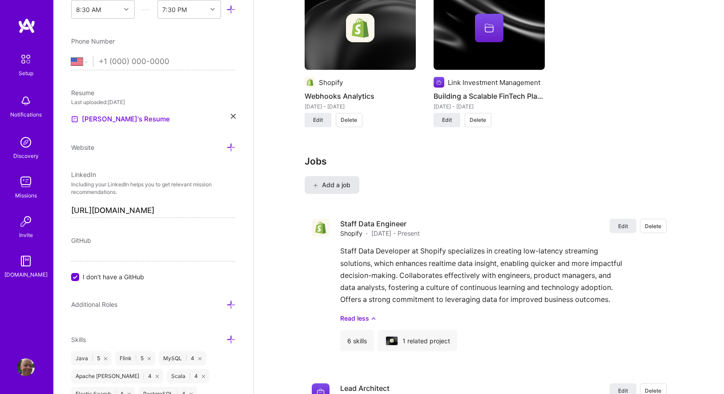
click at [338, 181] on span "Add a job" at bounding box center [332, 185] width 37 height 9
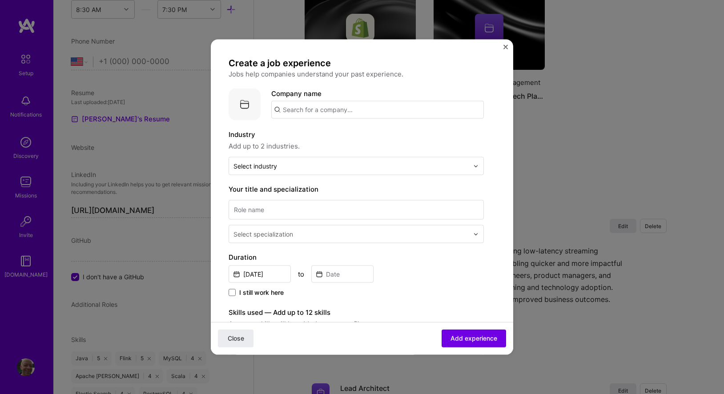
scroll to position [7, 0]
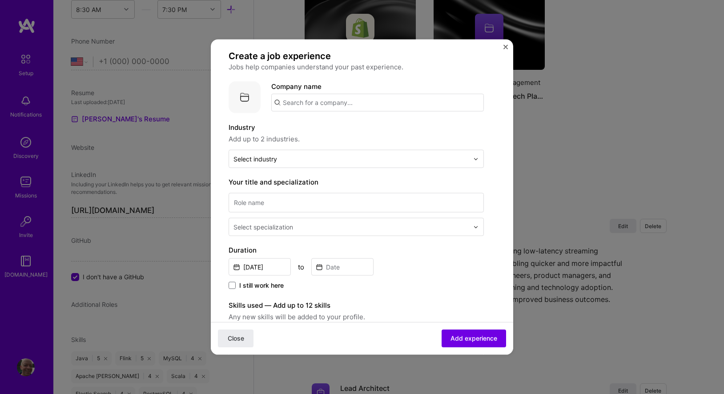
click at [351, 101] on input "text" at bounding box center [377, 103] width 213 height 18
type input "i"
type input "isight partners"
click at [345, 126] on div "isight partners" at bounding box center [348, 127] width 54 height 16
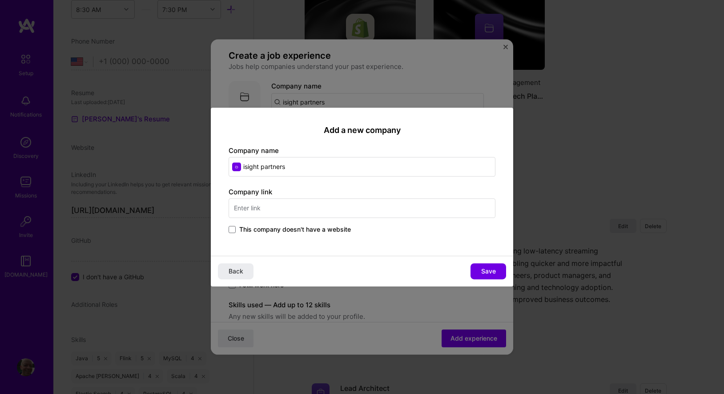
click at [276, 227] on span "This company doesn't have a website" at bounding box center [295, 229] width 112 height 9
click at [0, 0] on input "This company doesn't have a website" at bounding box center [0, 0] width 0 height 0
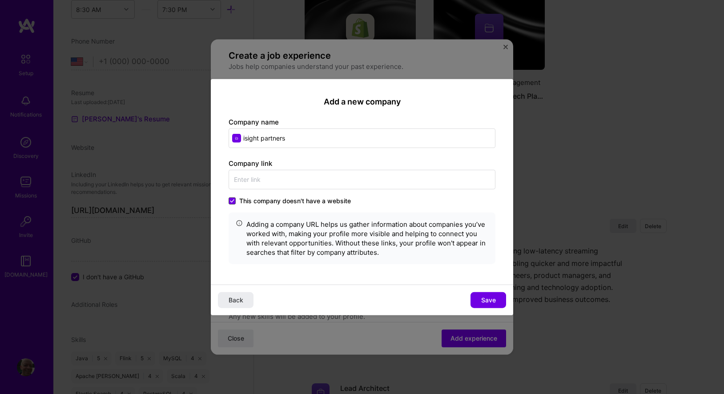
click at [230, 202] on icon at bounding box center [232, 201] width 4 height 4
click at [0, 0] on input "This company doesn't have a website" at bounding box center [0, 0] width 0 height 0
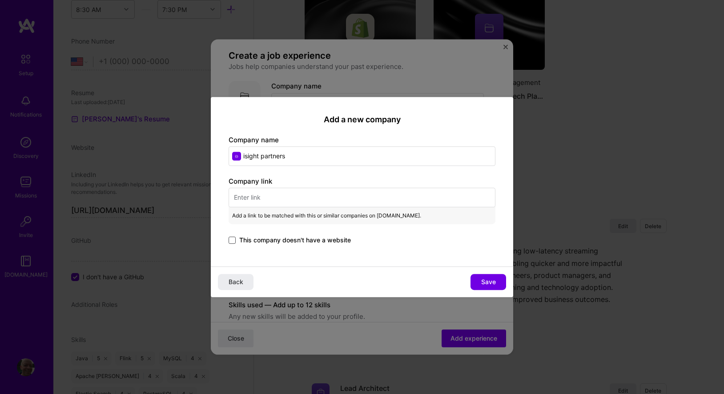
click at [247, 195] on input "text" at bounding box center [362, 198] width 267 height 20
paste input "[DOMAIN_NAME][URL]"
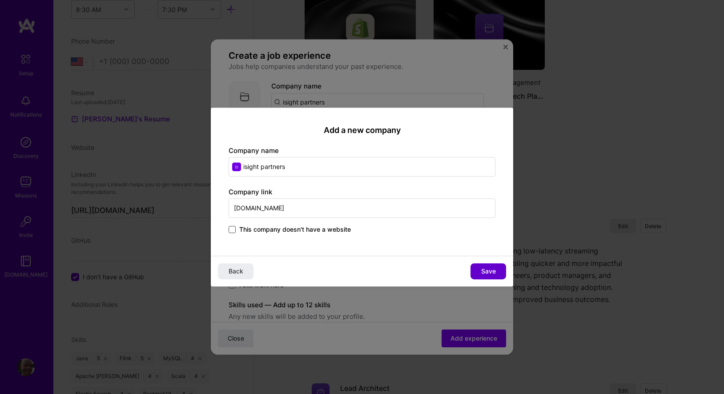
type input "[DOMAIN_NAME]"
click at [488, 271] on span "Save" at bounding box center [488, 271] width 15 height 9
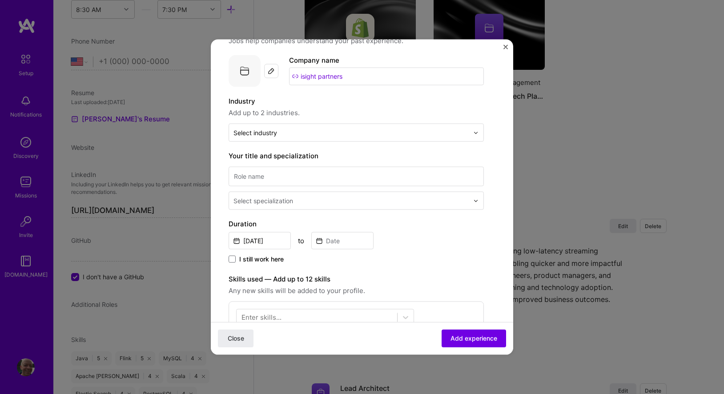
scroll to position [40, 0]
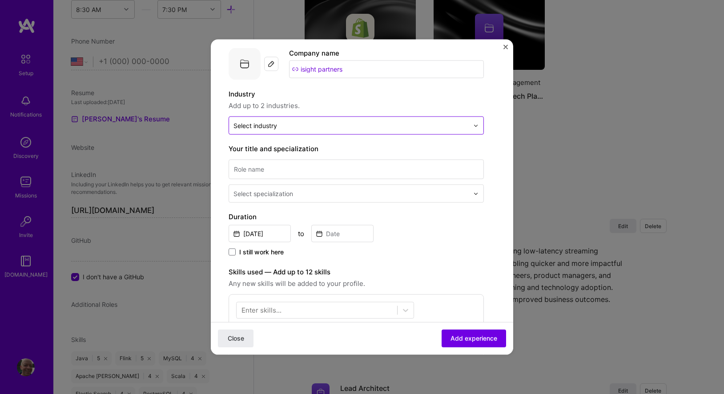
click at [473, 129] on div at bounding box center [478, 125] width 10 height 17
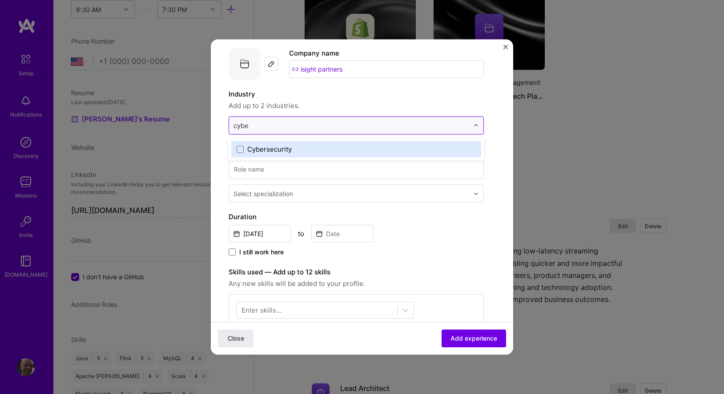
type input "cyber"
click at [239, 153] on label "Cybersecurity" at bounding box center [356, 149] width 239 height 9
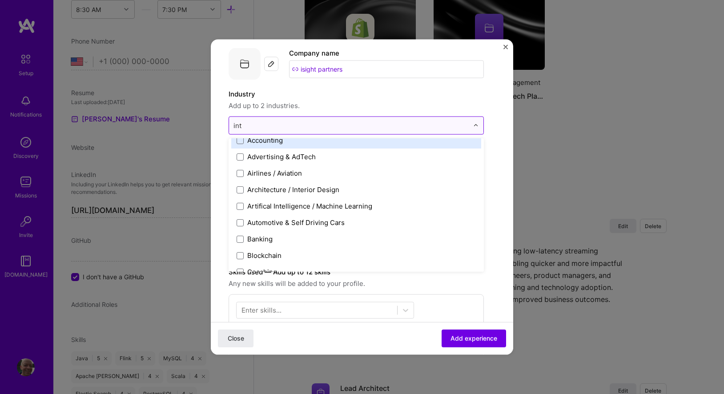
scroll to position [0, 0]
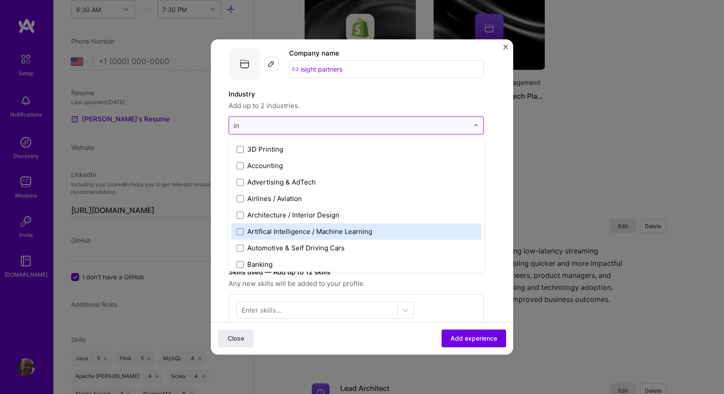
type input "i"
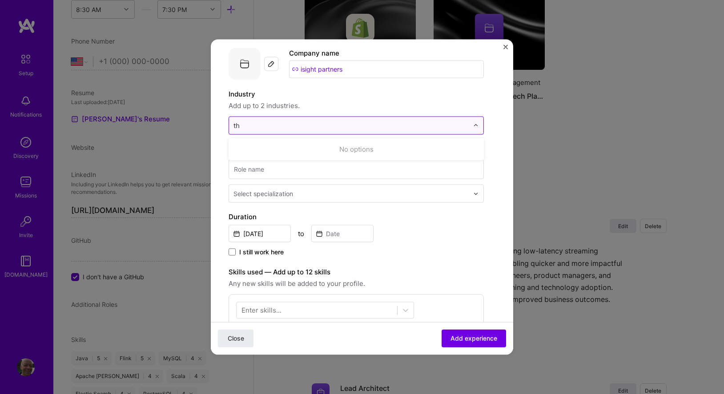
type input "t"
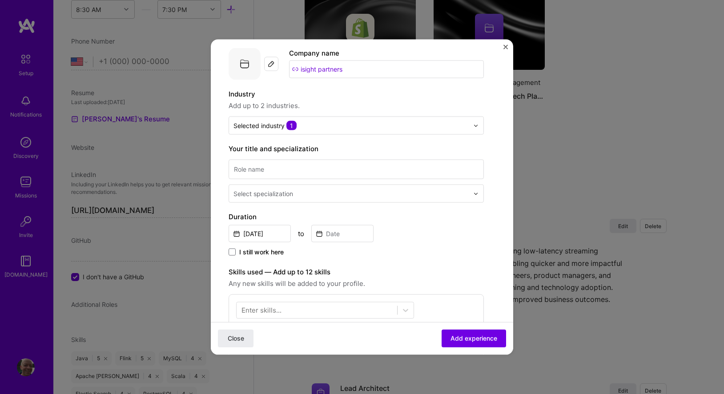
click at [500, 146] on form "Create a job experience Jobs help companies understand your past experience. Co…" at bounding box center [362, 310] width 303 height 586
click at [312, 171] on input at bounding box center [356, 170] width 255 height 20
type input "Architect"
click at [295, 198] on div at bounding box center [352, 193] width 237 height 11
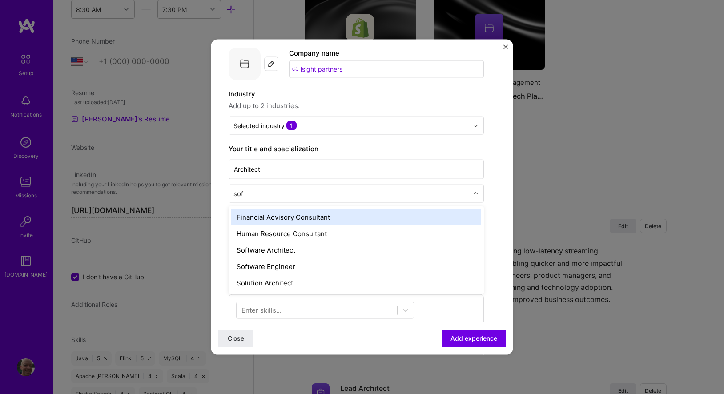
type input "soft"
click at [286, 221] on div "Software Architect" at bounding box center [356, 217] width 250 height 16
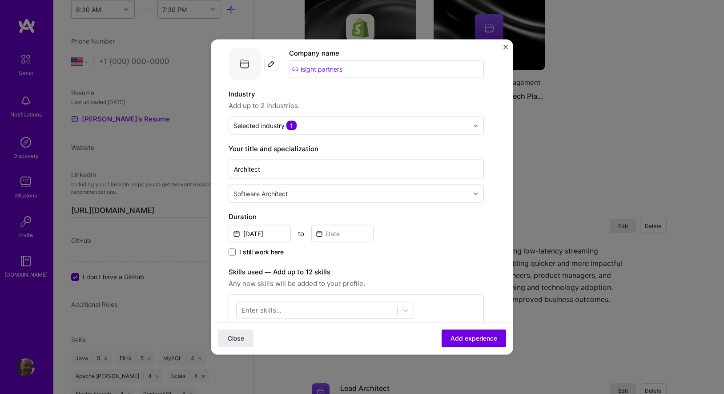
scroll to position [109, 0]
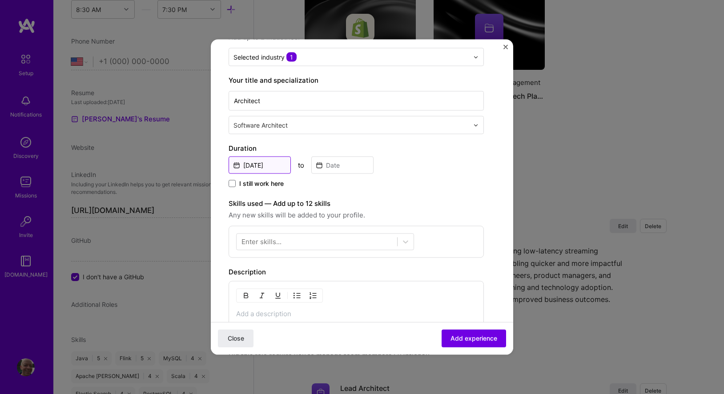
click at [273, 164] on input "[DATE]" at bounding box center [260, 165] width 62 height 17
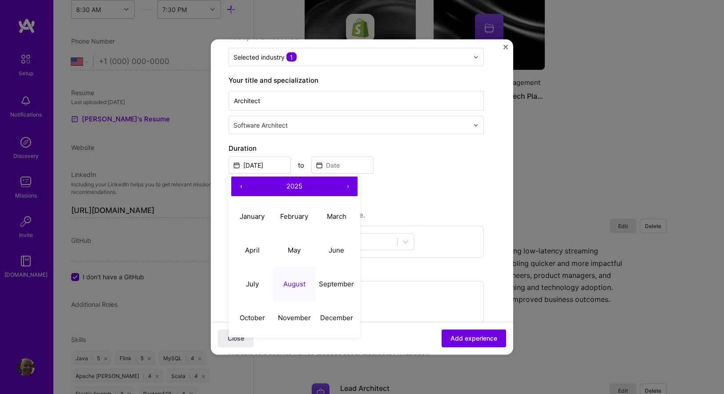
click at [241, 185] on button "‹" at bounding box center [241, 187] width 20 height 20
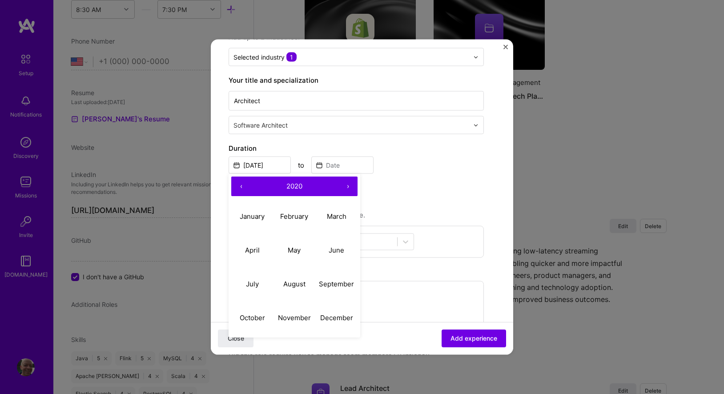
click at [241, 185] on button "‹" at bounding box center [241, 187] width 20 height 20
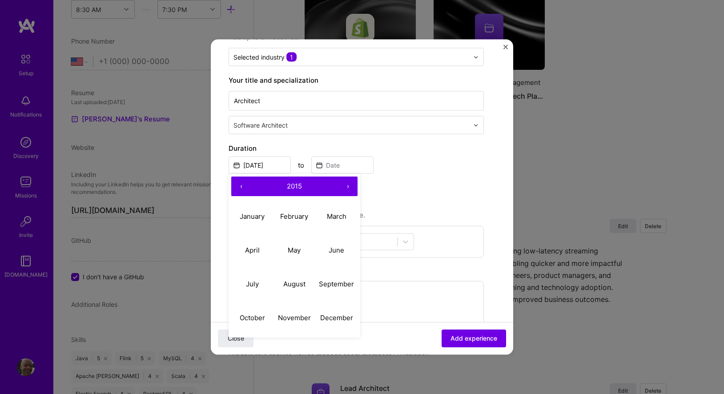
click at [241, 185] on button "‹" at bounding box center [241, 187] width 20 height 20
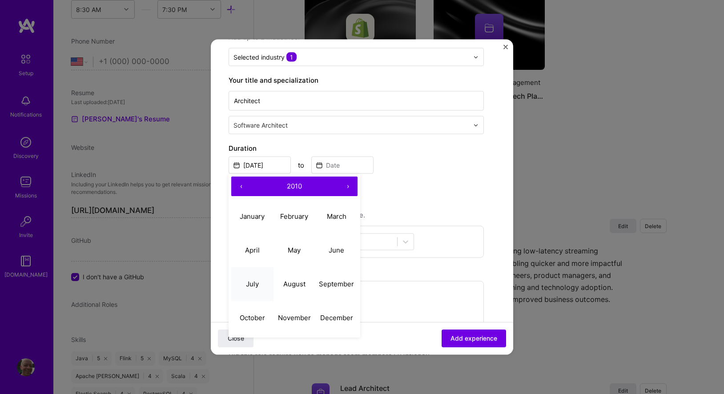
click at [260, 285] on button "July" at bounding box center [252, 284] width 42 height 34
type input "[DATE]"
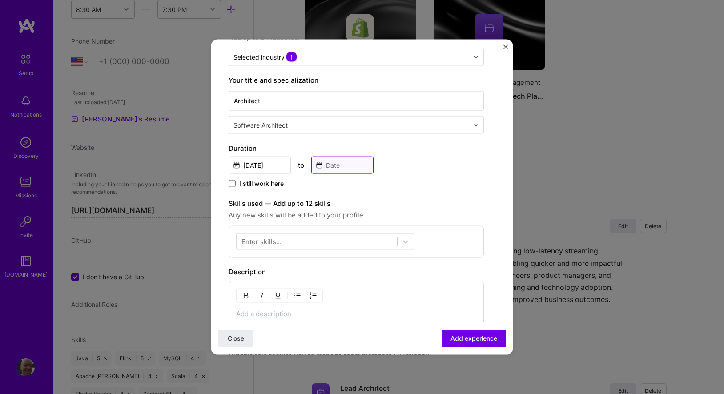
click at [331, 167] on input at bounding box center [342, 165] width 62 height 17
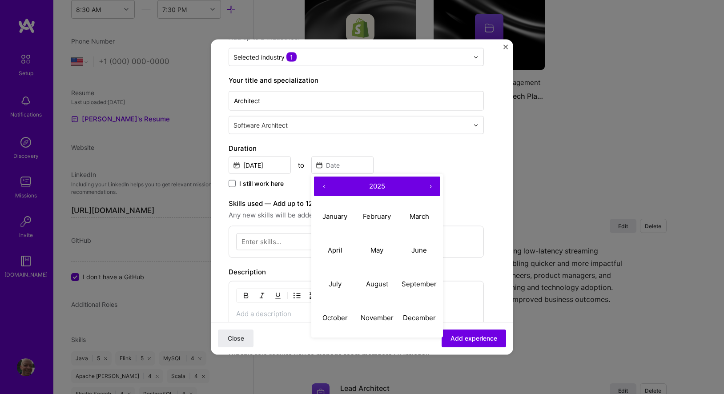
click at [325, 185] on button "‹" at bounding box center [324, 187] width 20 height 20
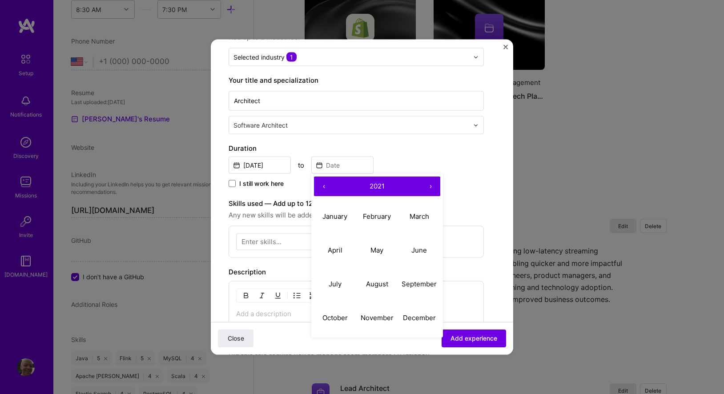
click at [325, 185] on button "‹" at bounding box center [324, 187] width 20 height 20
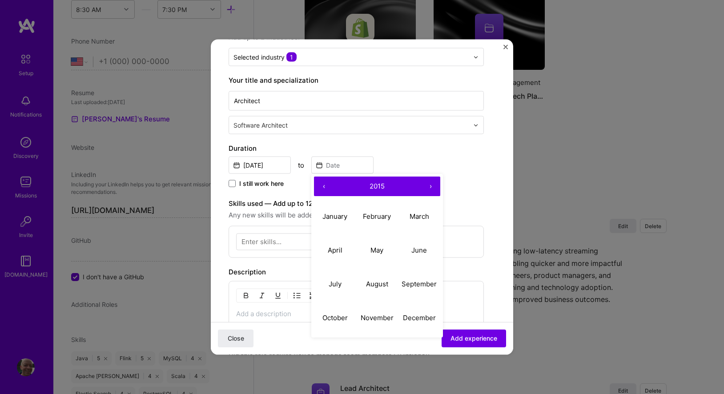
click at [325, 185] on button "‹" at bounding box center [324, 187] width 20 height 20
click at [434, 186] on button "›" at bounding box center [431, 187] width 20 height 20
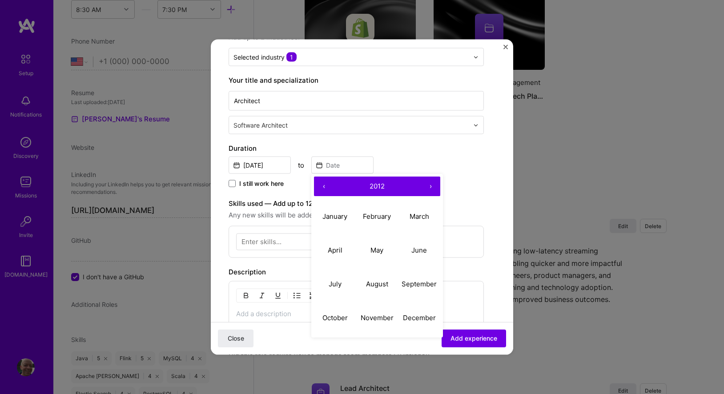
click at [434, 186] on button "›" at bounding box center [431, 187] width 20 height 20
click at [339, 319] on abbr "October" at bounding box center [335, 317] width 25 height 8
type input "[DATE]"
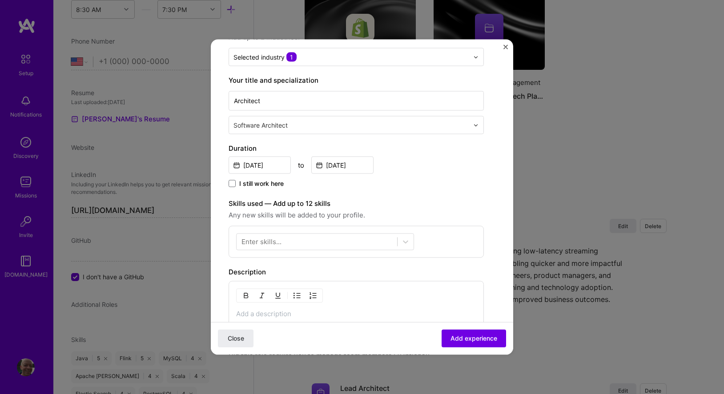
scroll to position [235, 0]
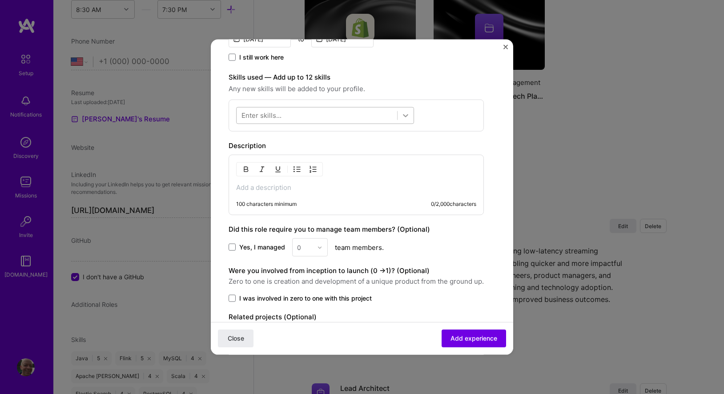
click at [411, 114] on div at bounding box center [406, 116] width 16 height 16
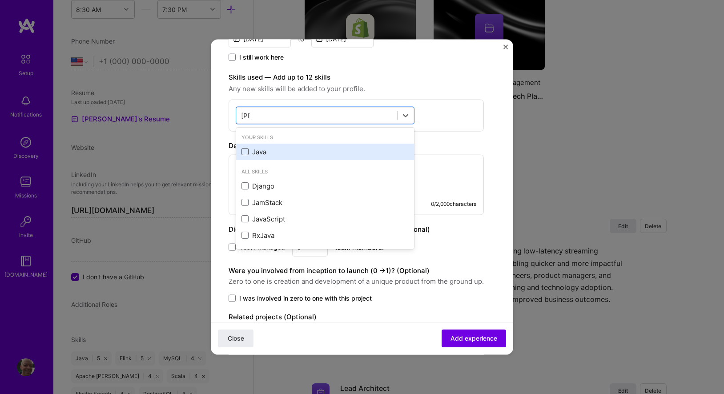
click at [246, 153] on span at bounding box center [245, 151] width 7 height 7
click at [0, 0] on input "checkbox" at bounding box center [0, 0] width 0 height 0
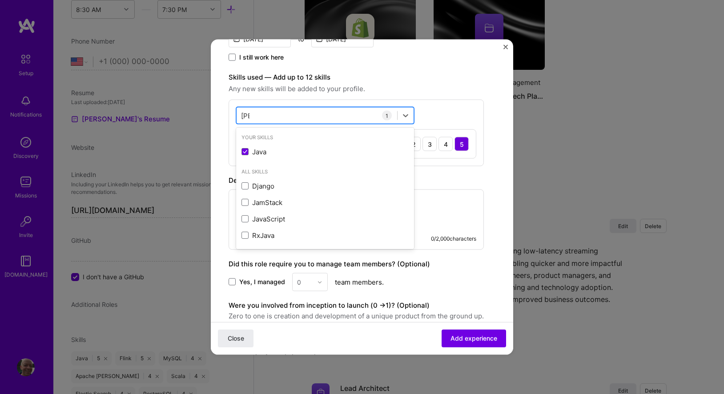
type input "J"
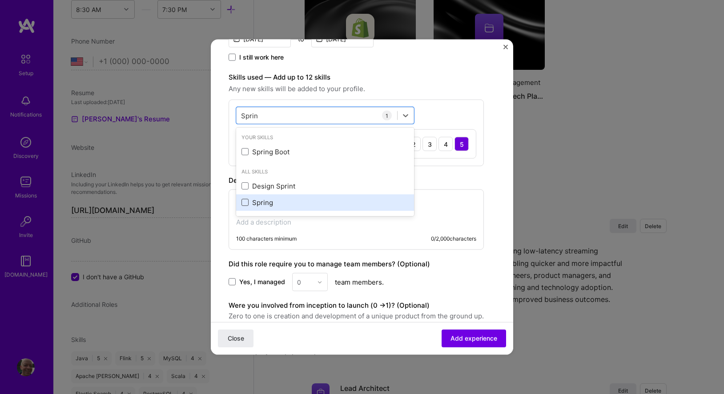
click at [246, 205] on span at bounding box center [245, 202] width 7 height 7
click at [0, 0] on input "checkbox" at bounding box center [0, 0] width 0 height 0
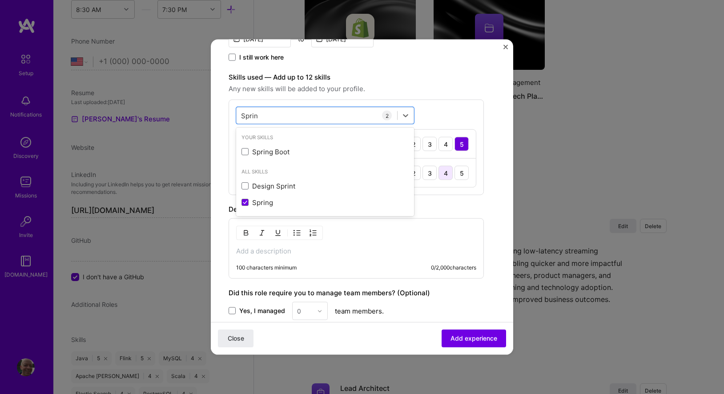
click at [450, 173] on div "4" at bounding box center [446, 173] width 14 height 14
click at [262, 117] on div "Sprin Sprin" at bounding box center [317, 115] width 161 height 15
type input "S"
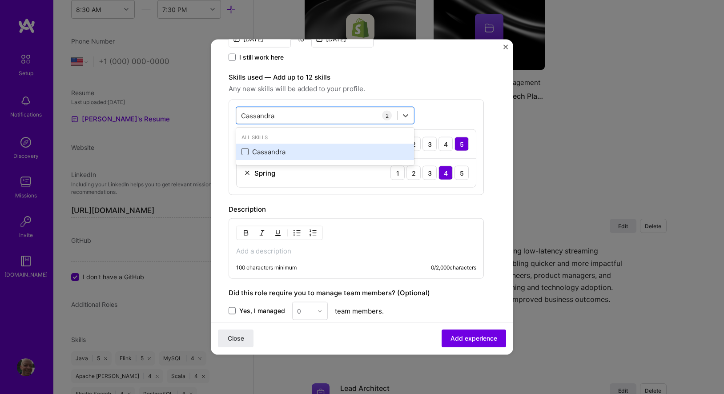
click at [245, 149] on span at bounding box center [245, 151] width 7 height 7
click at [0, 0] on input "checkbox" at bounding box center [0, 0] width 0 height 0
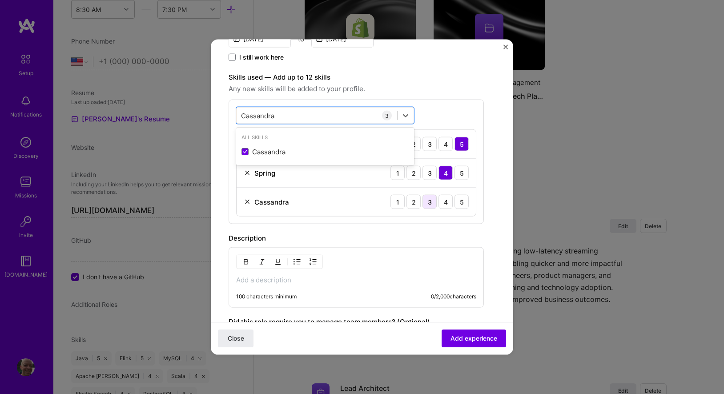
click at [430, 202] on div "3" at bounding box center [430, 202] width 14 height 14
click at [291, 118] on div "[PERSON_NAME] [PERSON_NAME]" at bounding box center [317, 115] width 161 height 15
click at [290, 118] on div "[PERSON_NAME] [PERSON_NAME]" at bounding box center [317, 115] width 161 height 15
click at [273, 117] on input "Cassandra" at bounding box center [258, 115] width 35 height 9
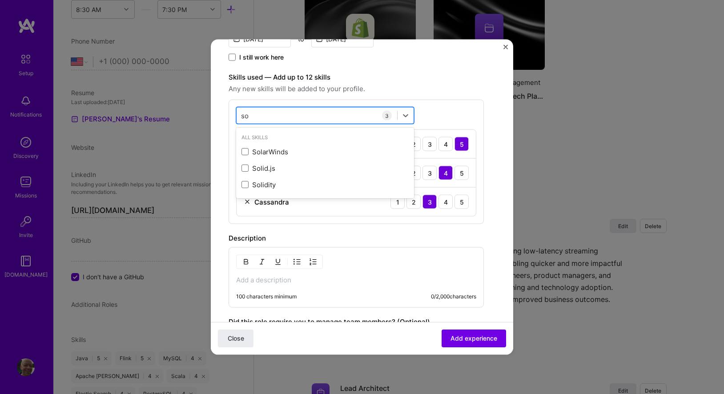
type input "s"
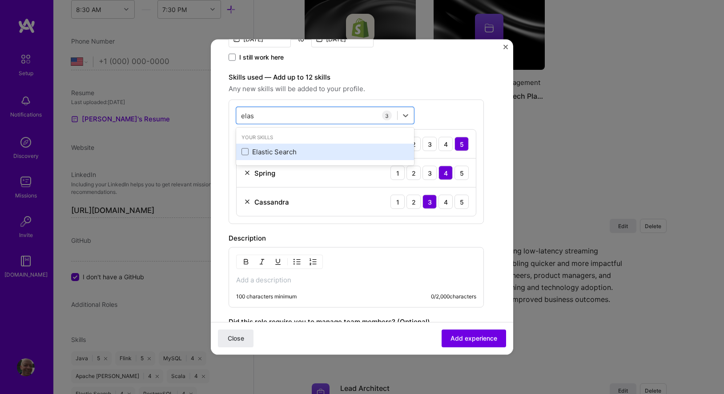
click at [245, 155] on div "Elastic Search" at bounding box center [325, 151] width 167 height 9
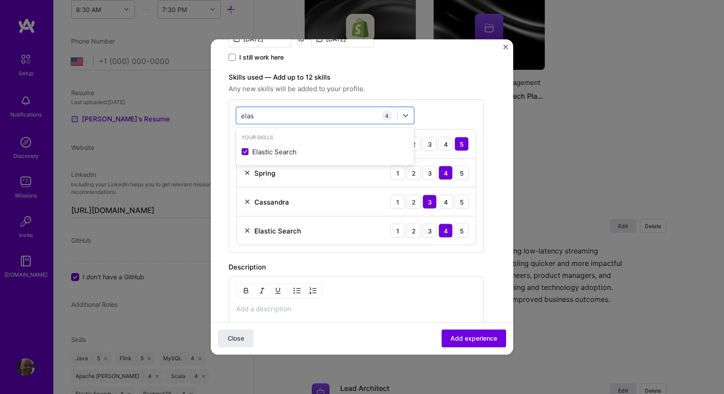
type input "elas"
click at [452, 80] on label "Skills used — Add up to 12 skills" at bounding box center [356, 77] width 255 height 11
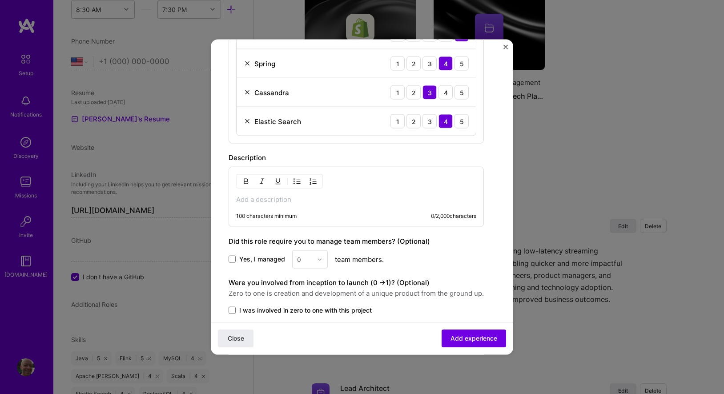
scroll to position [361, 0]
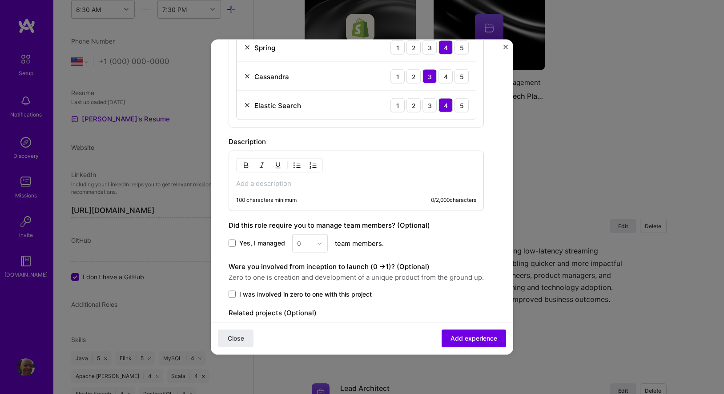
click at [375, 190] on div "100 characters minimum 0 / 2,000 characters" at bounding box center [356, 181] width 255 height 61
click at [295, 187] on p at bounding box center [356, 183] width 240 height 9
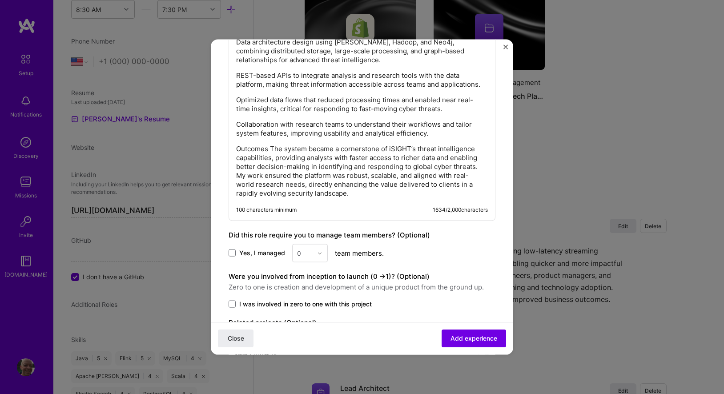
scroll to position [654, 0]
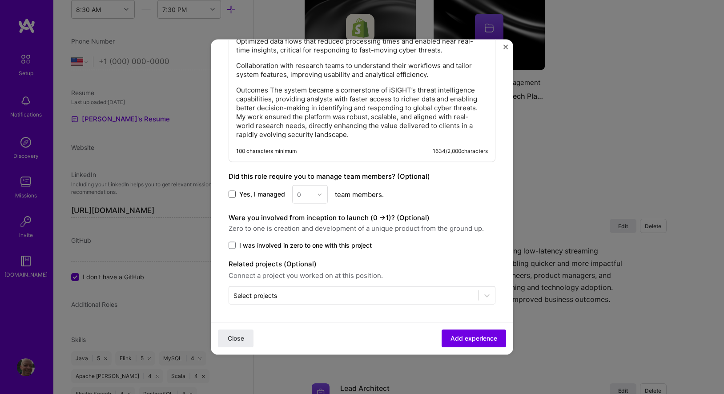
click at [234, 191] on span at bounding box center [232, 194] width 7 height 7
click at [0, 0] on input "Yes, I managed" at bounding box center [0, 0] width 0 height 0
click at [236, 193] on label "Yes, I managed" at bounding box center [257, 194] width 56 height 9
click at [0, 0] on input "Yes, I managed" at bounding box center [0, 0] width 0 height 0
click at [464, 343] on span "Add experience" at bounding box center [474, 338] width 47 height 9
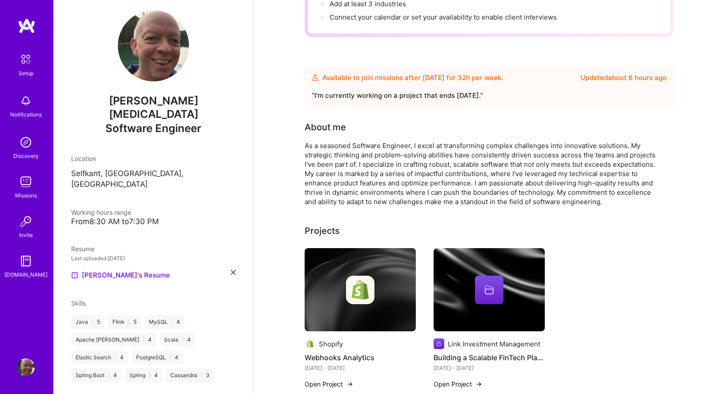
scroll to position [0, 0]
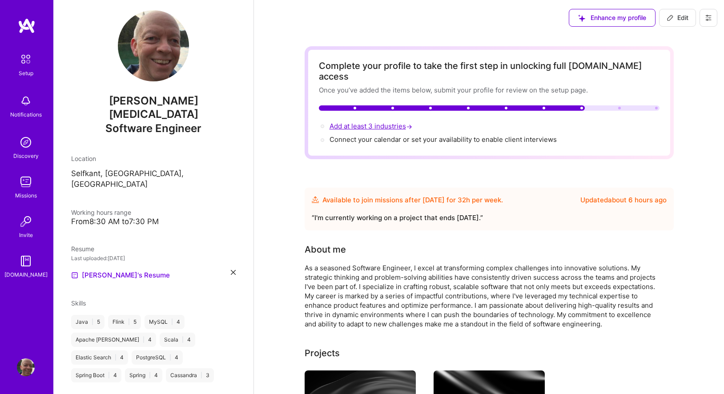
click at [385, 122] on span "Add at least 3 industries →" at bounding box center [372, 126] width 85 height 8
select select "US"
select select "Future Date"
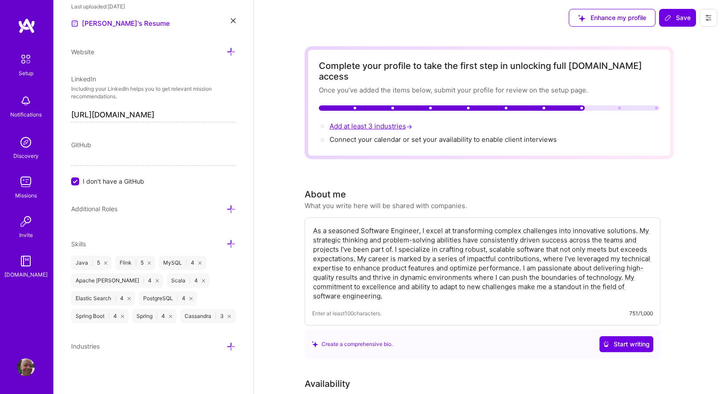
click at [379, 122] on span "Add at least 3 industries →" at bounding box center [372, 126] width 85 height 8
click at [409, 122] on span "→" at bounding box center [409, 126] width 6 height 9
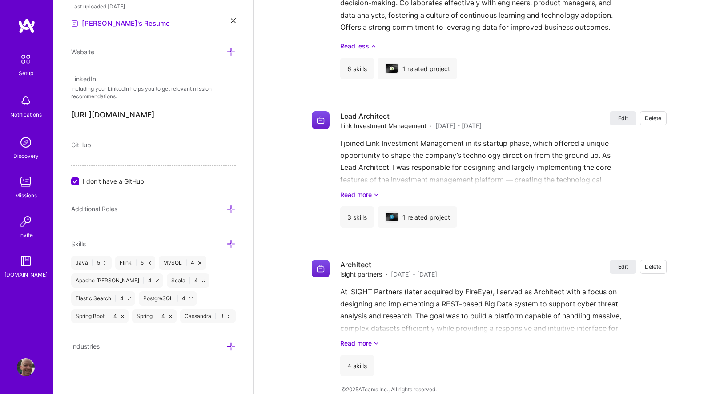
click at [230, 347] on icon at bounding box center [230, 346] width 9 height 9
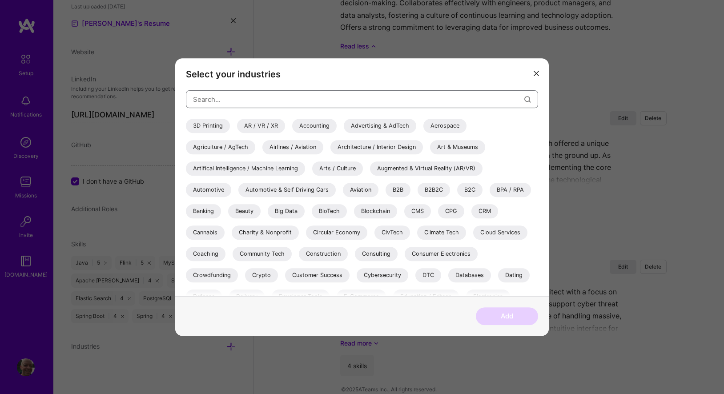
click at [310, 103] on input "modal" at bounding box center [358, 99] width 331 height 23
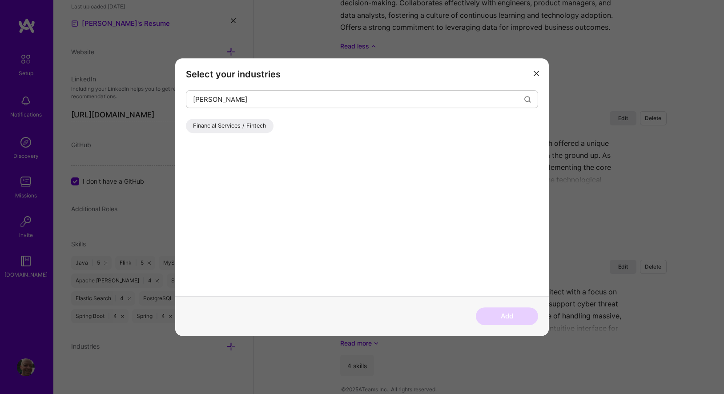
click at [250, 128] on div "Financial Services / Fintech" at bounding box center [230, 126] width 88 height 14
click at [250, 104] on input "[PERSON_NAME]" at bounding box center [358, 99] width 331 height 23
type input "Publish"
click at [208, 133] on div "Publishing" at bounding box center [207, 126] width 42 height 14
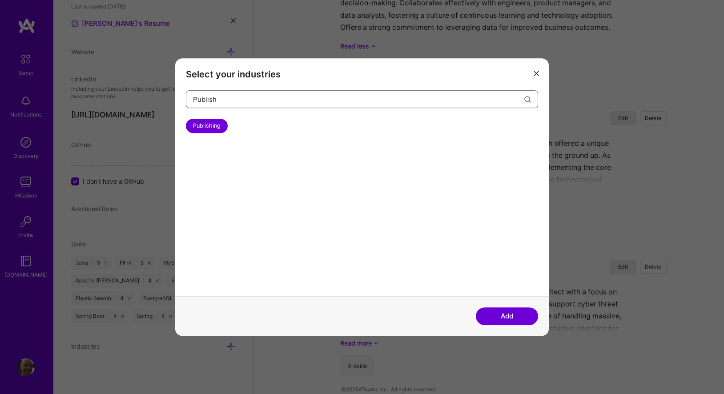
click at [217, 100] on input "Publish" at bounding box center [358, 99] width 331 height 23
click at [495, 312] on button "Add" at bounding box center [507, 316] width 62 height 18
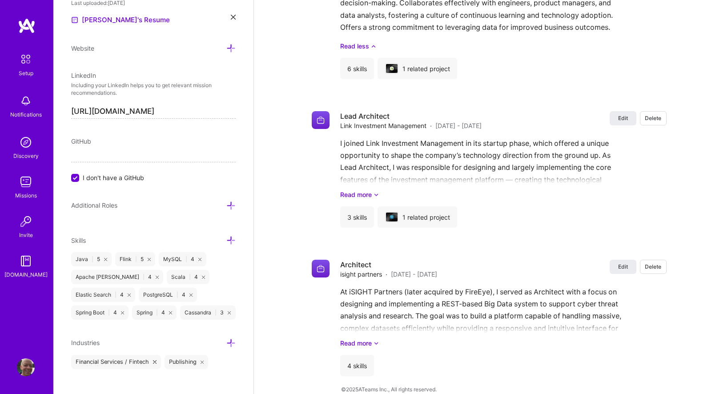
click at [233, 345] on icon at bounding box center [230, 343] width 9 height 9
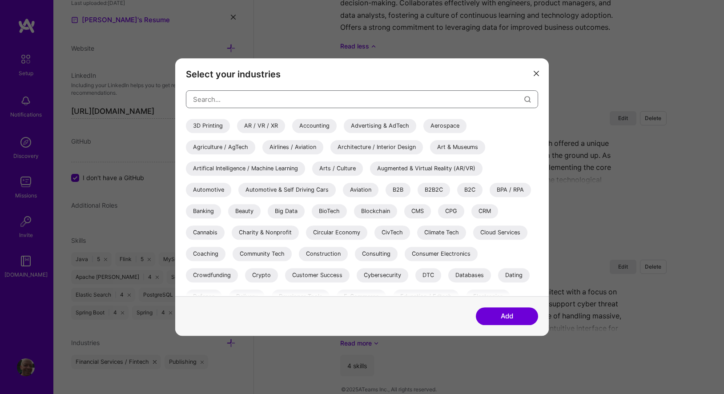
click at [295, 101] on input "modal" at bounding box center [358, 99] width 331 height 23
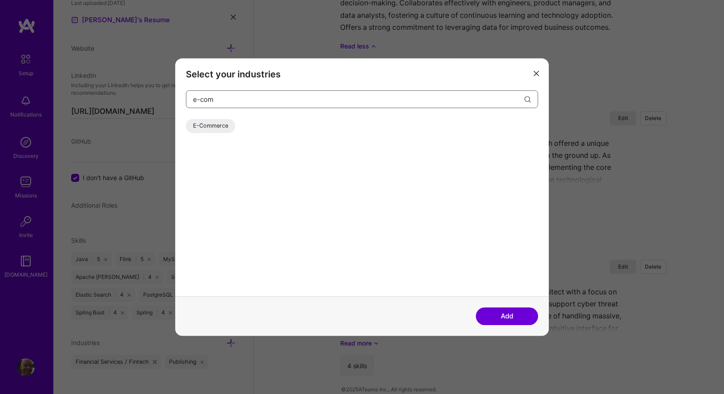
type input "e-com"
click at [218, 123] on div "E-Commerce" at bounding box center [210, 126] width 49 height 14
click at [500, 317] on button "Add" at bounding box center [507, 316] width 62 height 18
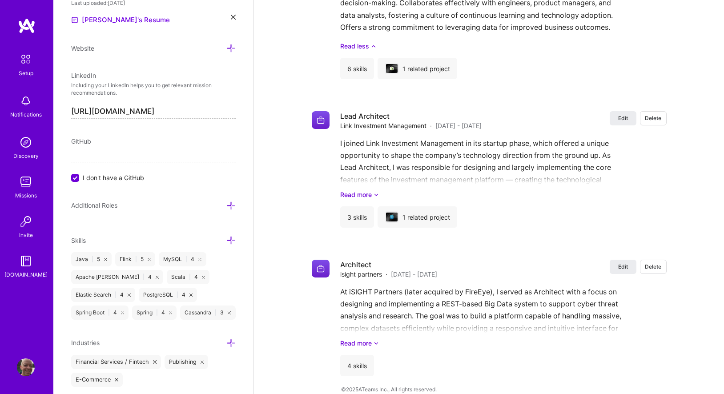
scroll to position [1026, 0]
click at [231, 347] on icon at bounding box center [230, 343] width 9 height 9
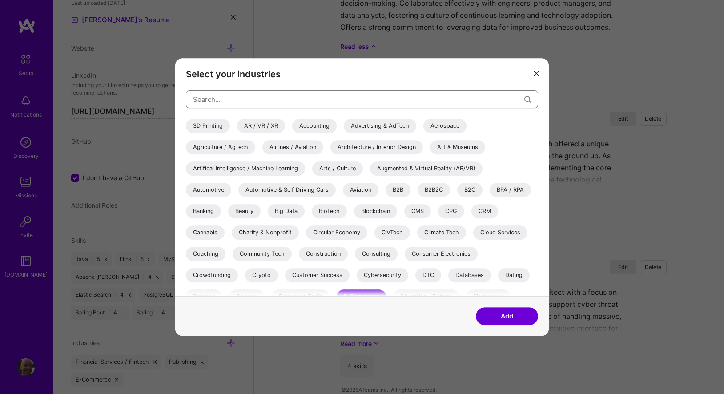
click at [270, 100] on input "modal" at bounding box center [358, 99] width 331 height 23
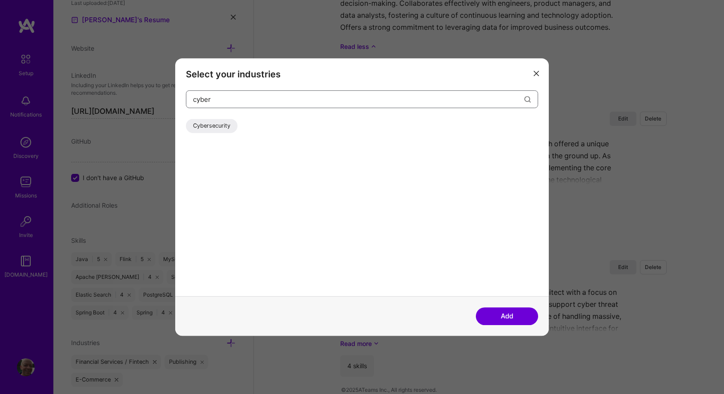
type input "cyber"
click at [210, 127] on div "Cybersecurity" at bounding box center [212, 126] width 52 height 14
click at [509, 315] on button "Add" at bounding box center [507, 316] width 62 height 18
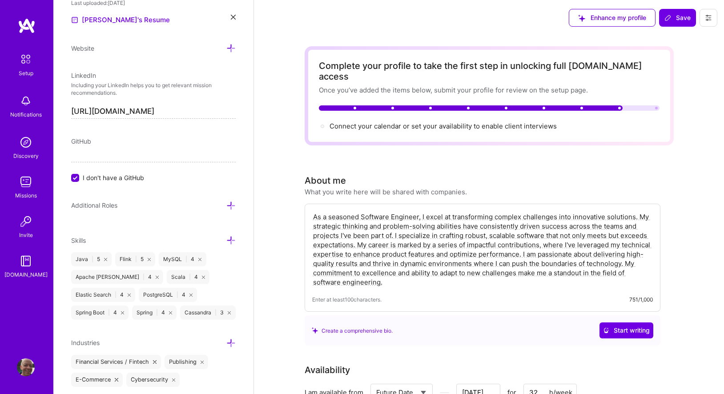
scroll to position [2, 0]
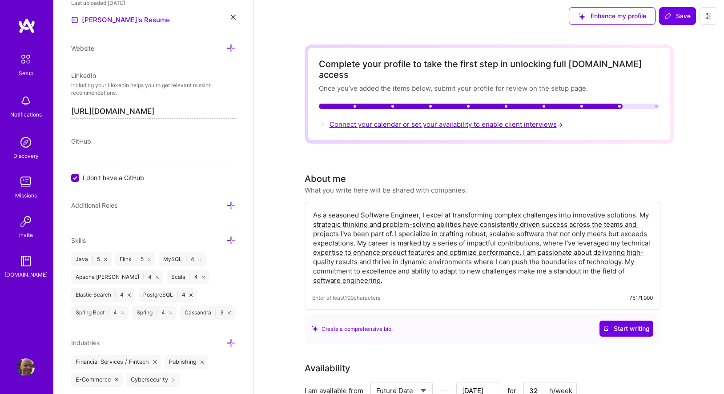
click at [417, 120] on span "Connect your calendar or set your availability to enable client interviews →" at bounding box center [447, 124] width 235 height 8
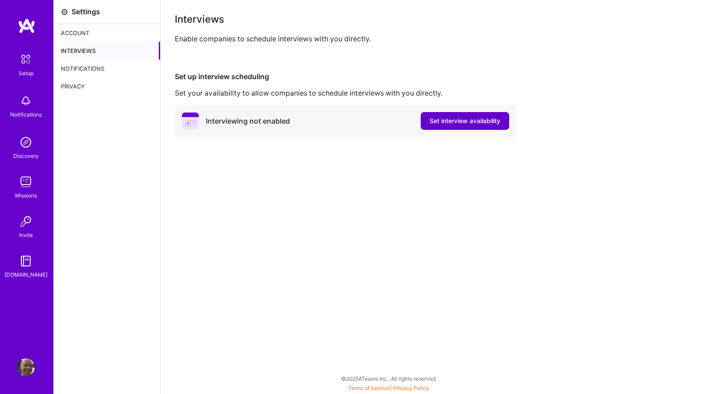
click at [441, 121] on span "Set interview availability" at bounding box center [465, 121] width 71 height 9
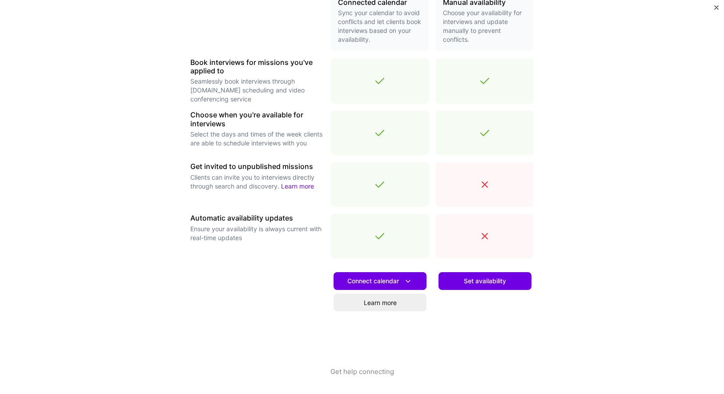
scroll to position [183, 0]
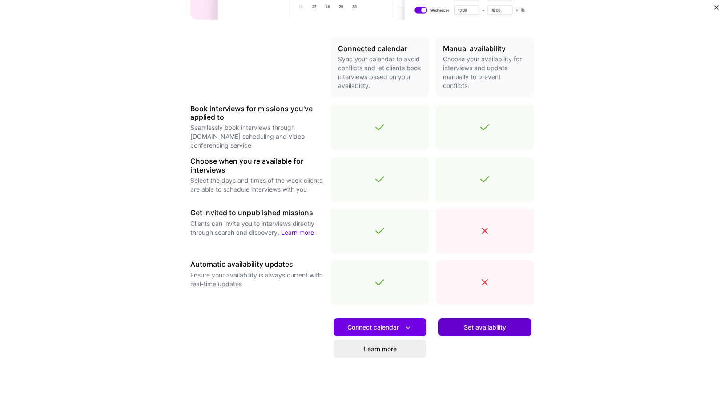
click at [481, 329] on span "Set availability" at bounding box center [485, 327] width 42 height 9
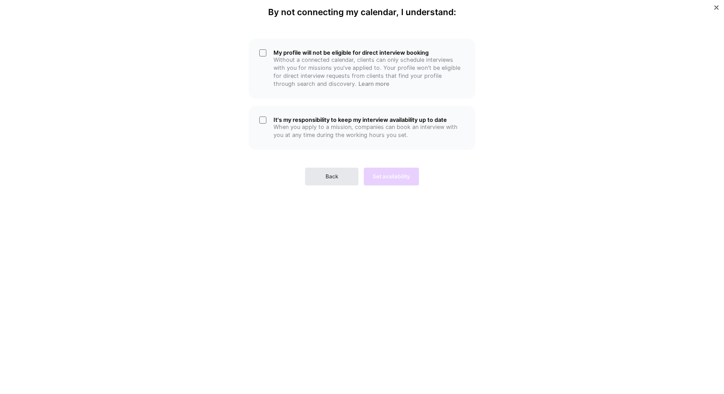
click at [329, 181] on button "Back" at bounding box center [331, 177] width 53 height 18
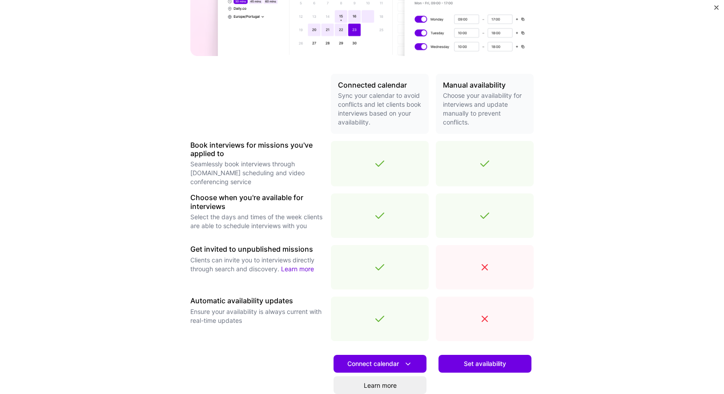
scroll to position [211, 0]
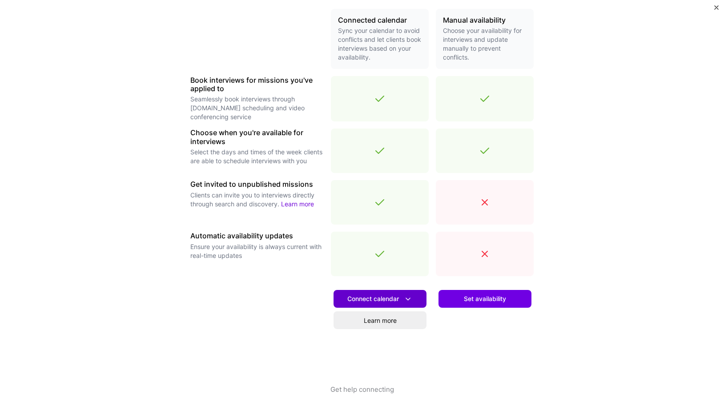
click at [408, 300] on icon at bounding box center [407, 299] width 9 height 9
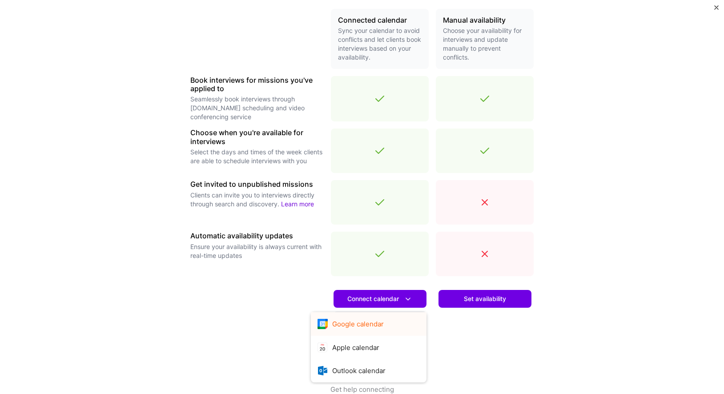
click at [381, 322] on button "Google calendar" at bounding box center [369, 324] width 116 height 24
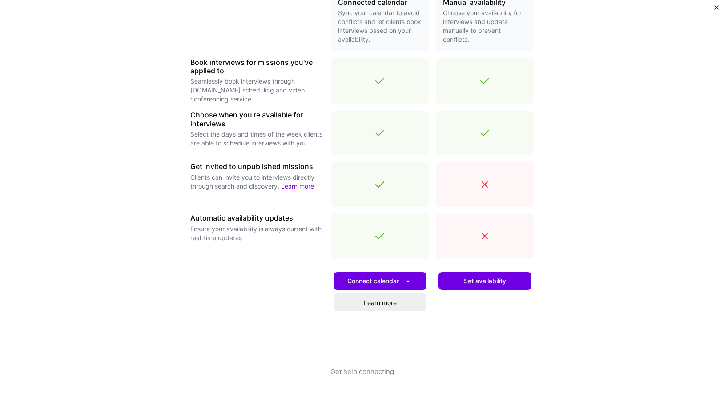
click at [357, 373] on button "Get help connecting" at bounding box center [363, 380] width 64 height 27
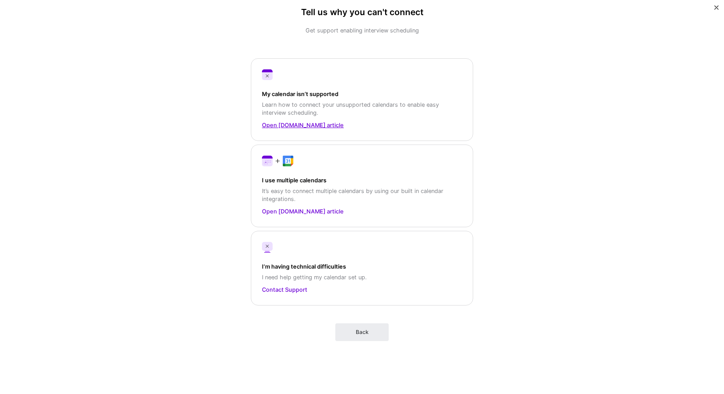
click at [295, 127] on link "Open [DOMAIN_NAME] article" at bounding box center [362, 125] width 200 height 9
click at [356, 334] on span "Back" at bounding box center [362, 332] width 13 height 8
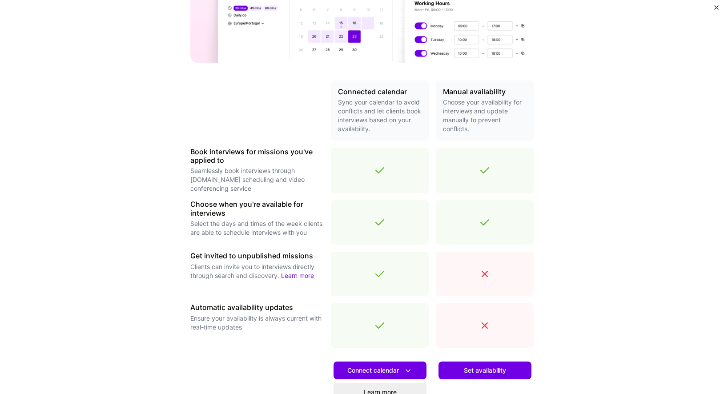
scroll to position [229, 0]
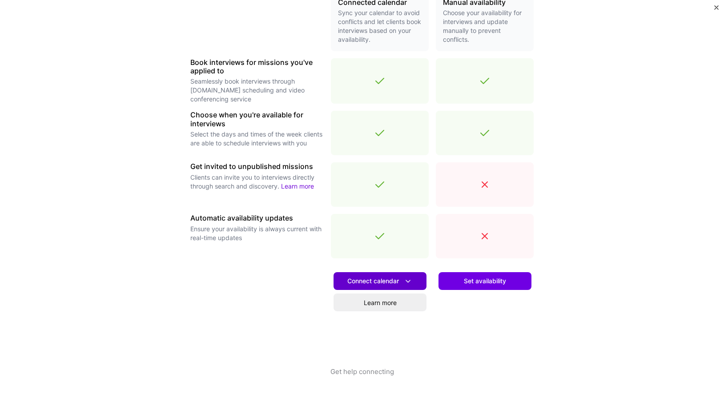
click at [403, 282] on span "Connect calendar" at bounding box center [379, 281] width 65 height 9
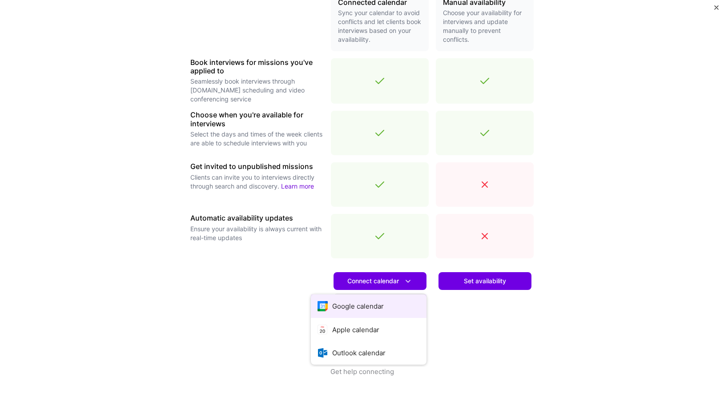
click at [382, 303] on button "Google calendar" at bounding box center [369, 307] width 116 height 24
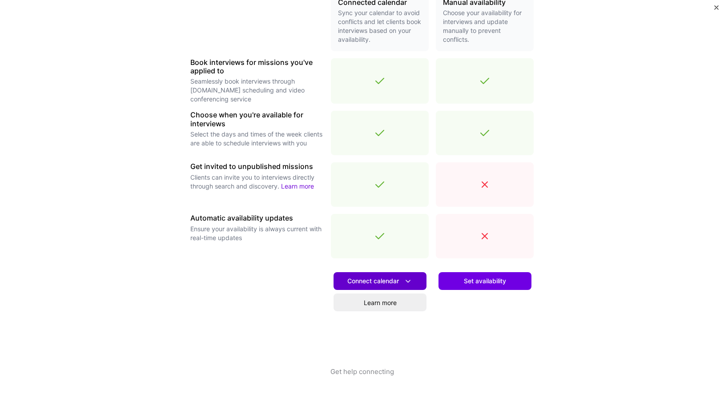
click at [405, 282] on icon at bounding box center [407, 281] width 9 height 9
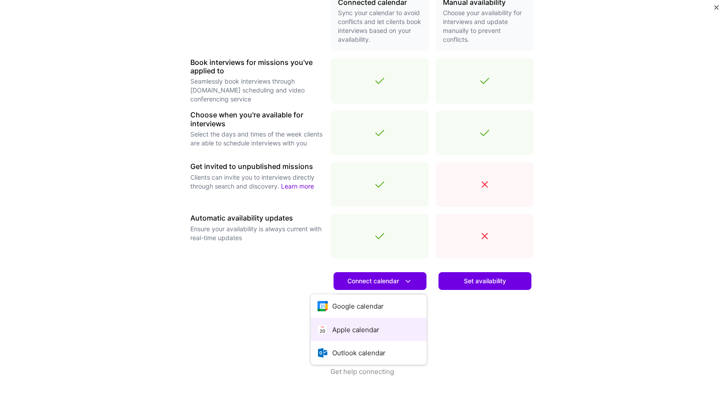
click at [363, 332] on button "Apple calendar" at bounding box center [369, 330] width 116 height 24
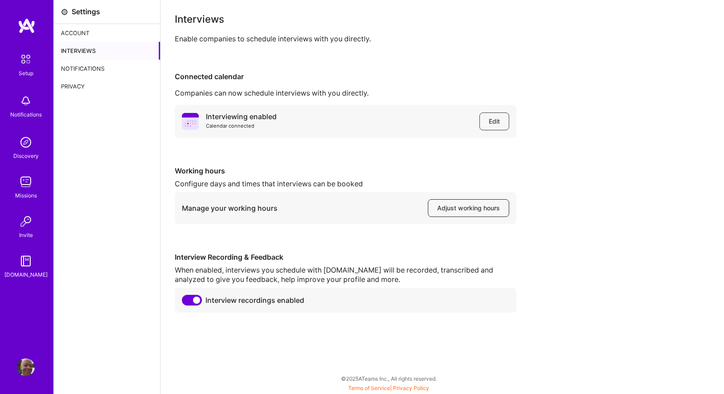
click at [460, 208] on span "Adjust working hours" at bounding box center [468, 208] width 63 height 9
click at [68, 68] on div "Notifications" at bounding box center [107, 69] width 106 height 18
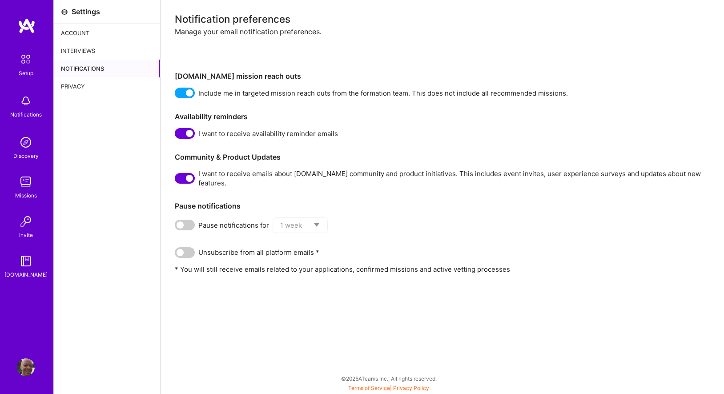
click at [78, 32] on div "Account" at bounding box center [107, 33] width 106 height 18
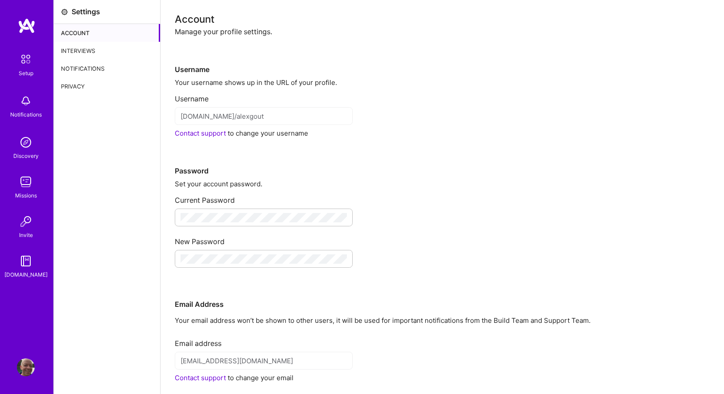
click at [25, 58] on img at bounding box center [25, 59] width 19 height 19
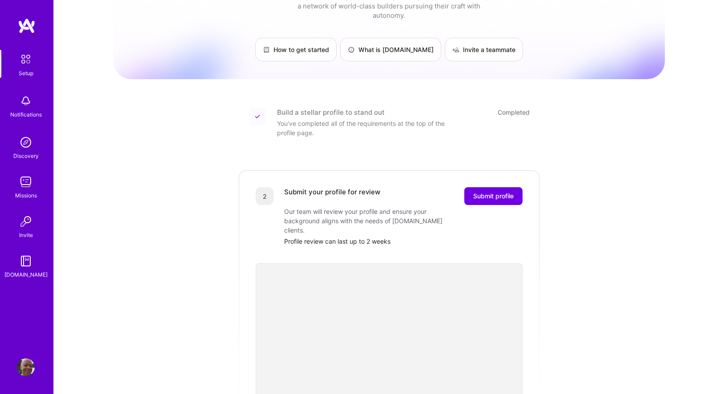
scroll to position [103, 0]
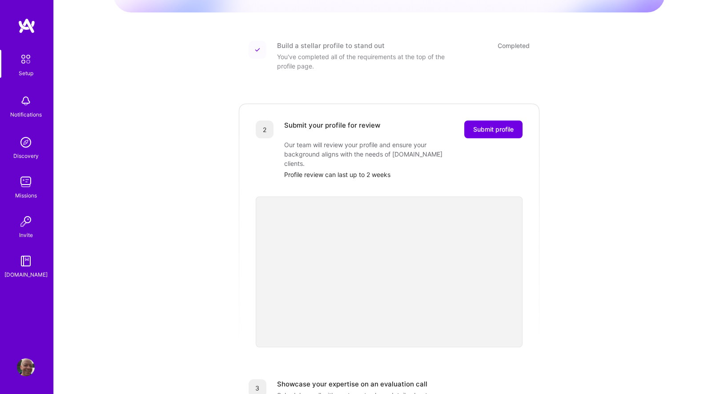
click at [28, 107] on img at bounding box center [26, 101] width 18 height 18
click at [20, 147] on img at bounding box center [26, 142] width 18 height 18
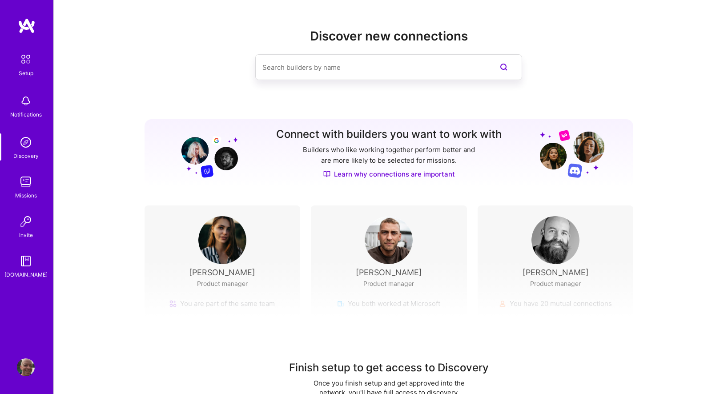
click at [30, 190] on img at bounding box center [26, 182] width 18 height 18
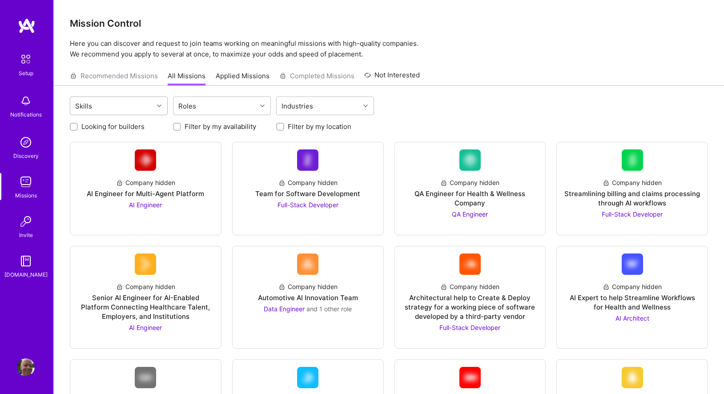
click at [157, 108] on div at bounding box center [160, 106] width 14 height 12
click at [280, 127] on input "Filter by my location" at bounding box center [281, 127] width 6 height 6
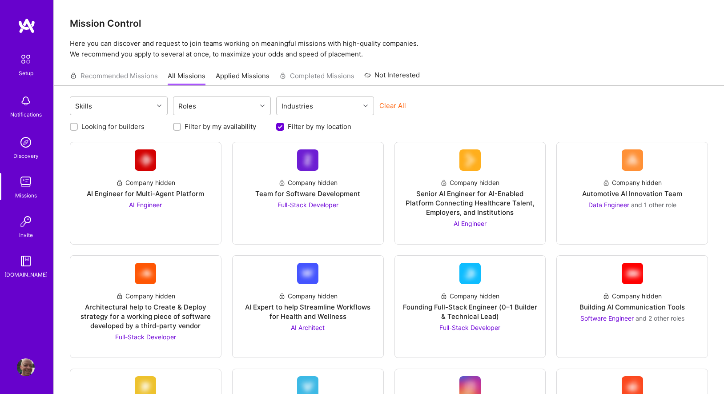
click at [283, 125] on input "Filter by my location" at bounding box center [281, 127] width 8 height 8
checkbox input "false"
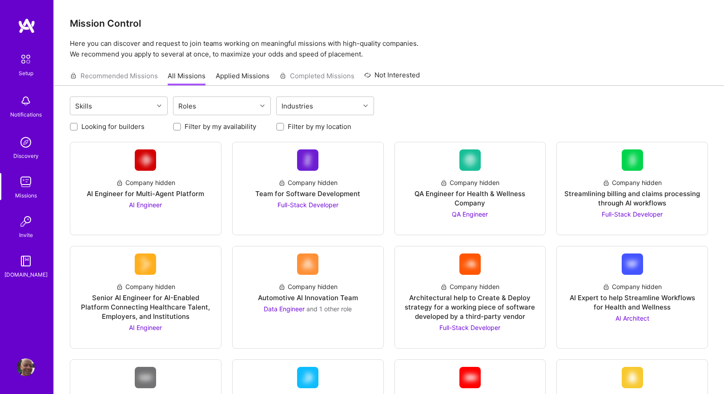
click at [177, 126] on input "Filter by my availability" at bounding box center [178, 127] width 6 height 6
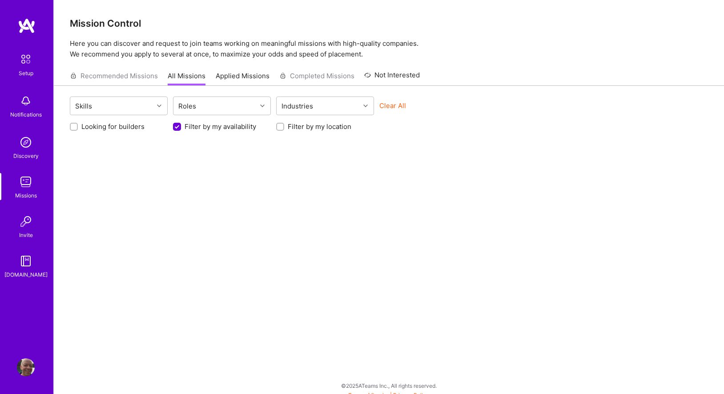
click at [178, 125] on input "Filter by my availability" at bounding box center [178, 127] width 8 height 8
checkbox input "false"
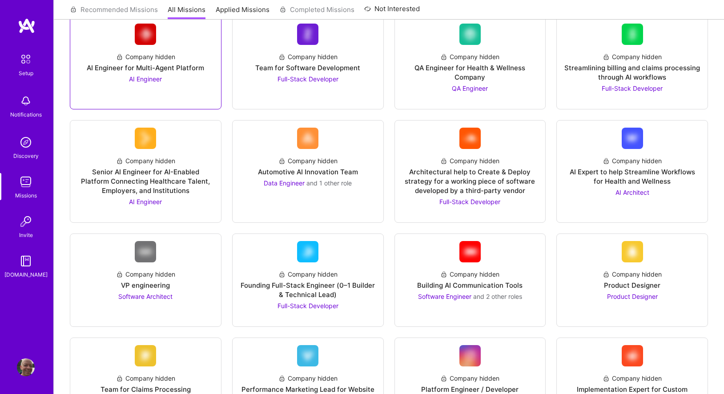
scroll to position [149, 0]
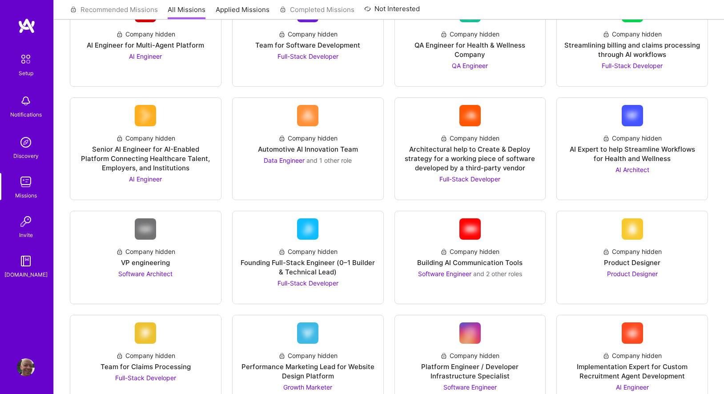
click at [27, 265] on img at bounding box center [26, 261] width 18 height 18
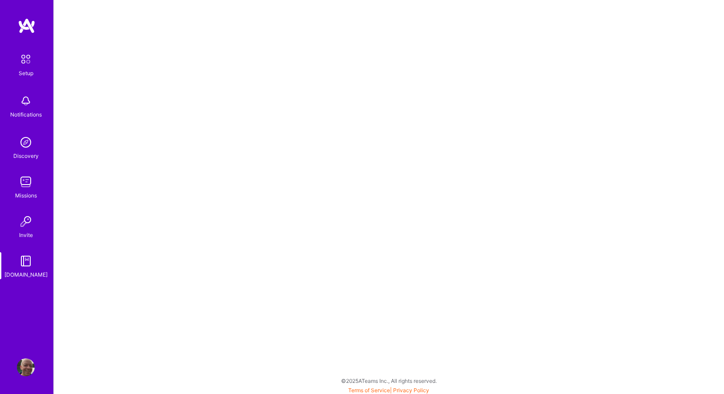
click at [31, 25] on img at bounding box center [27, 26] width 18 height 16
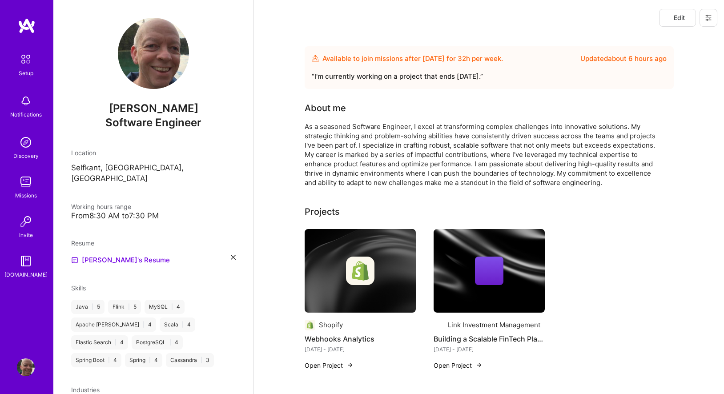
click at [23, 58] on img at bounding box center [25, 59] width 19 height 19
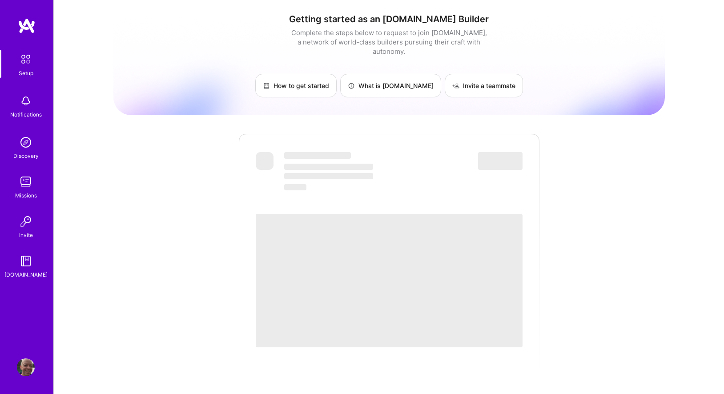
click at [25, 28] on img at bounding box center [27, 26] width 18 height 16
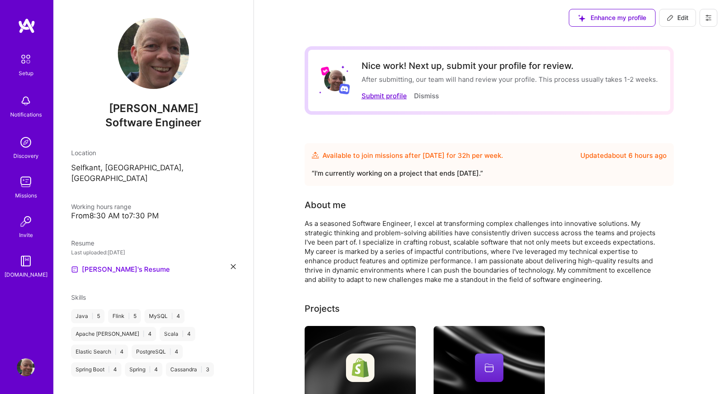
click at [382, 97] on button "Submit profile" at bounding box center [384, 95] width 45 height 9
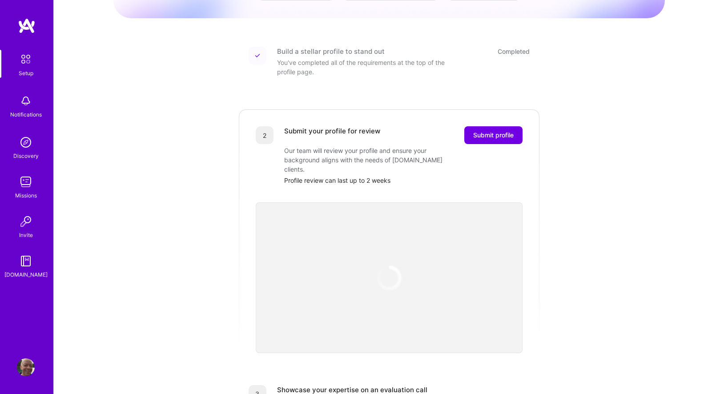
scroll to position [142, 0]
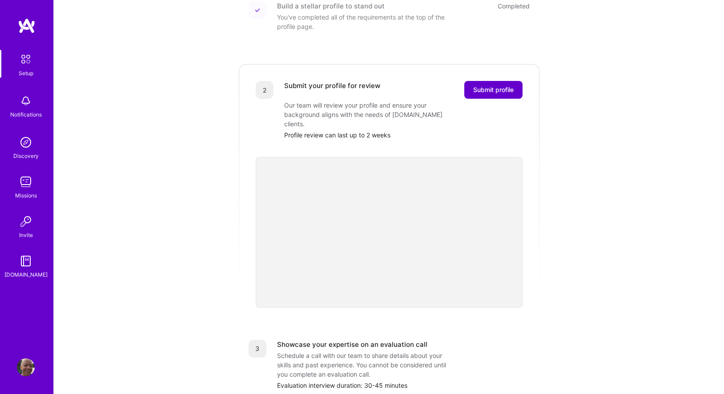
click at [497, 85] on button "Submit profile" at bounding box center [493, 90] width 58 height 18
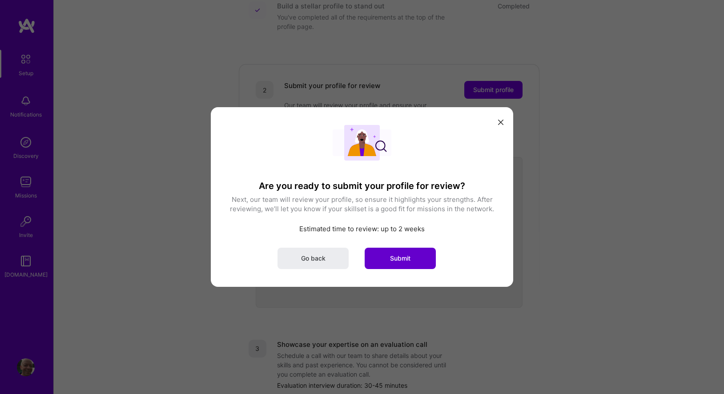
click at [400, 258] on span "Submit" at bounding box center [400, 258] width 20 height 9
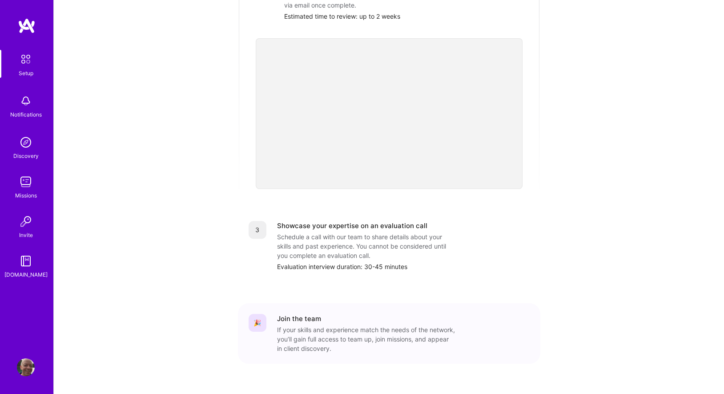
scroll to position [240, 0]
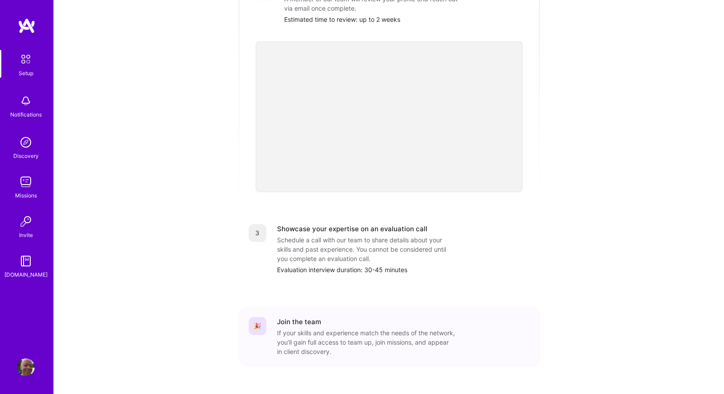
click at [23, 226] on img at bounding box center [26, 222] width 18 height 18
